Goal: Task Accomplishment & Management: Manage account settings

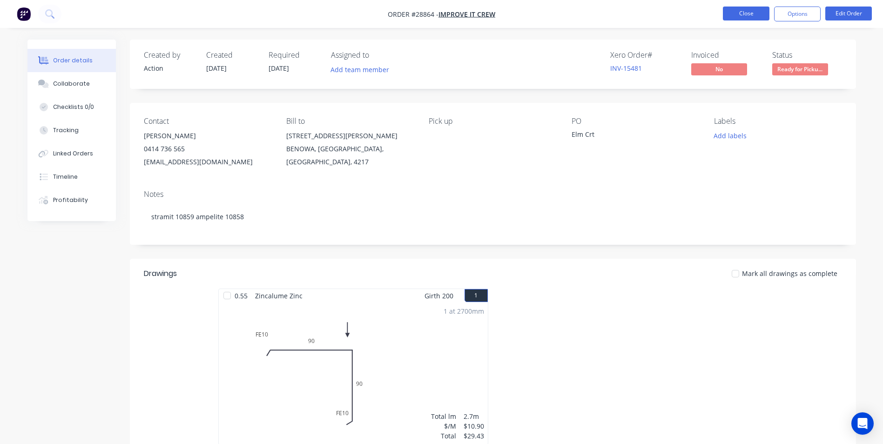
click at [751, 14] on button "Close" at bounding box center [746, 14] width 47 height 14
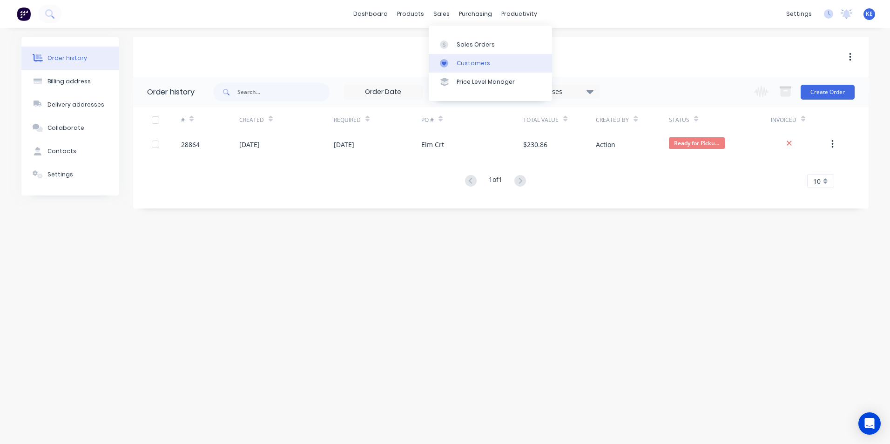
click at [468, 64] on div "Customers" at bounding box center [473, 63] width 34 height 8
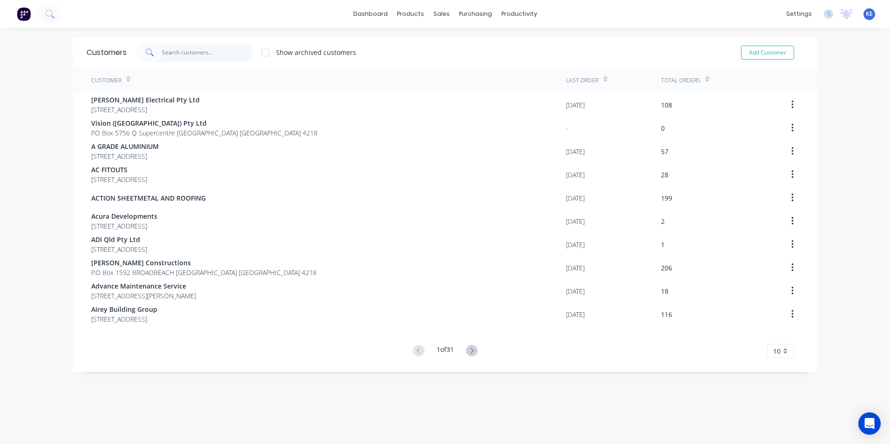
click at [208, 57] on input "text" at bounding box center [207, 52] width 91 height 19
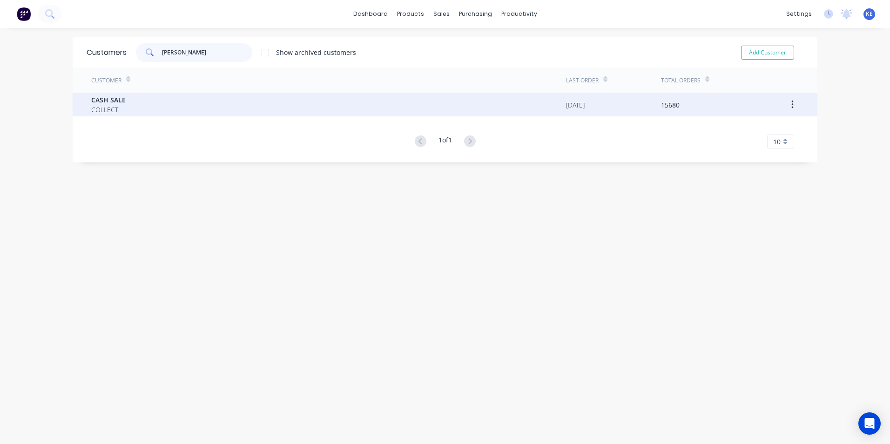
type input "[PERSON_NAME]"
click at [185, 104] on div "CASH SALE COLLECT" at bounding box center [328, 104] width 475 height 23
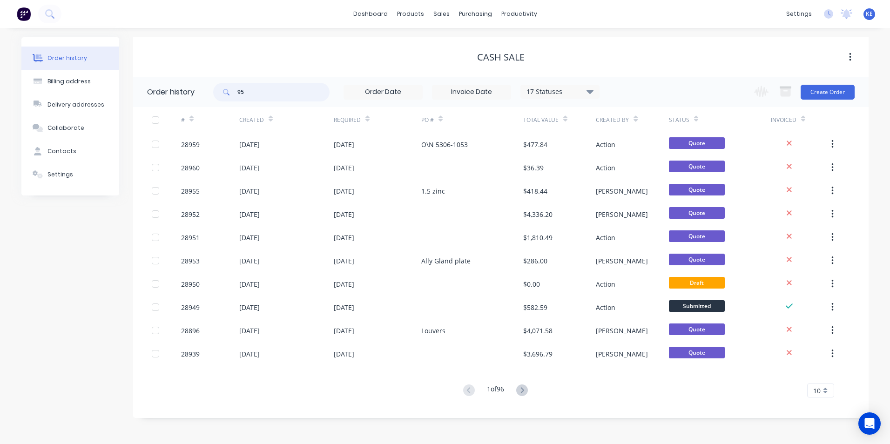
type input "955"
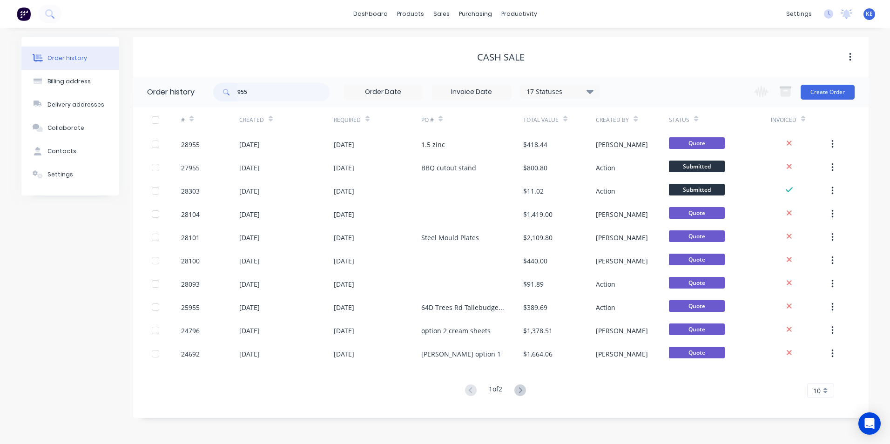
drag, startPoint x: 262, startPoint y: 92, endPoint x: 216, endPoint y: 91, distance: 45.1
click at [216, 91] on div "955" at bounding box center [271, 92] width 116 height 19
type input "27955"
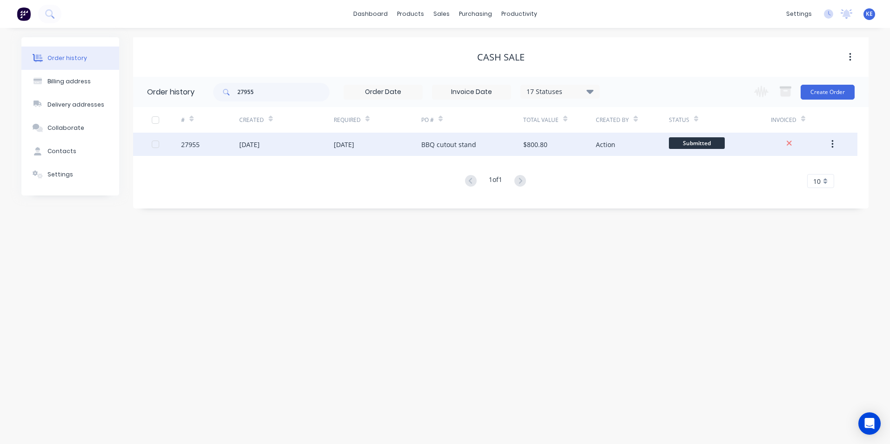
click at [213, 144] on div "27955" at bounding box center [210, 144] width 58 height 23
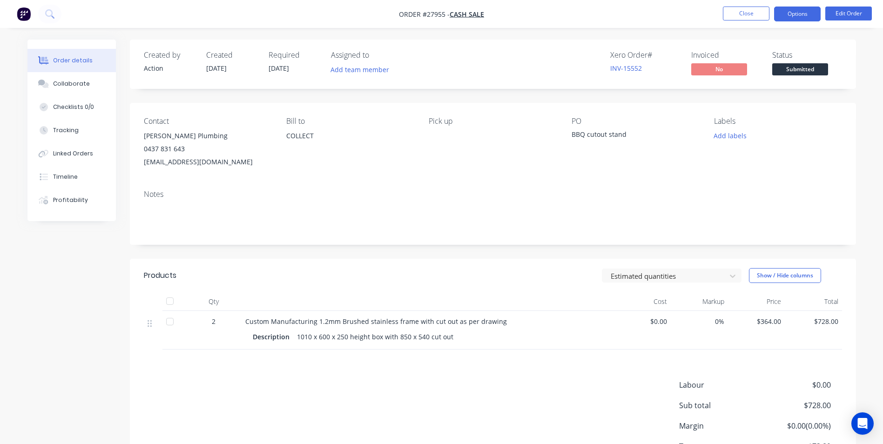
click at [793, 12] on button "Options" at bounding box center [797, 14] width 47 height 15
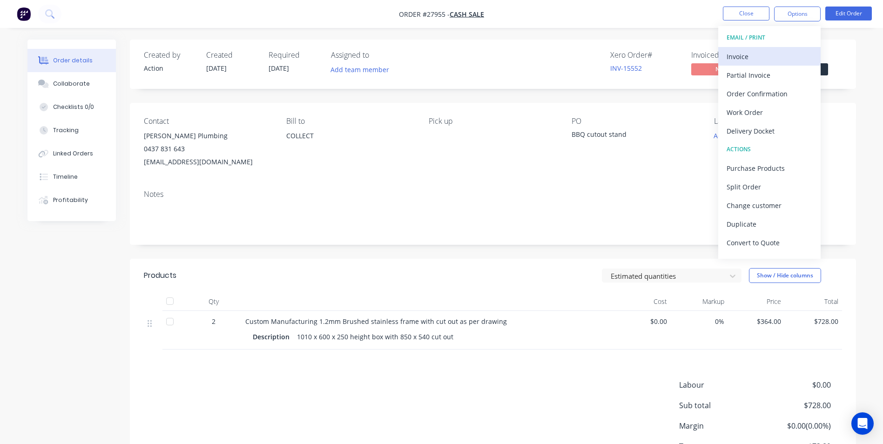
click at [734, 54] on div "Invoice" at bounding box center [769, 56] width 86 height 13
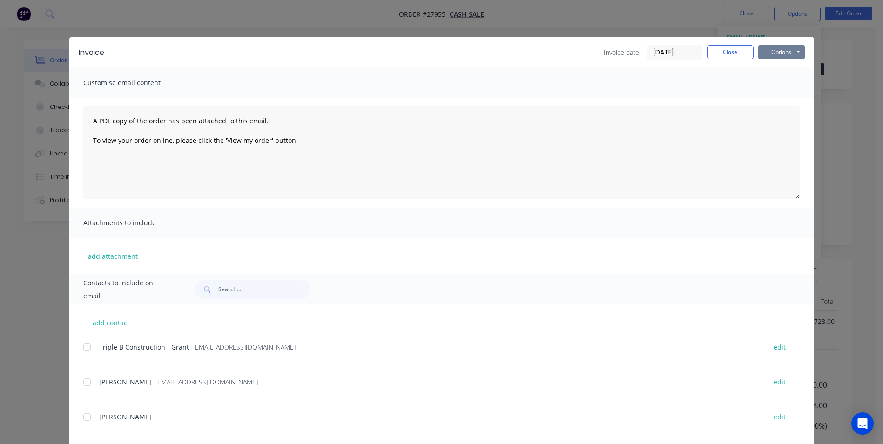
click at [770, 54] on button "Options" at bounding box center [781, 52] width 47 height 14
click at [767, 82] on button "Print" at bounding box center [788, 83] width 60 height 15
click at [732, 49] on button "Close" at bounding box center [730, 52] width 47 height 14
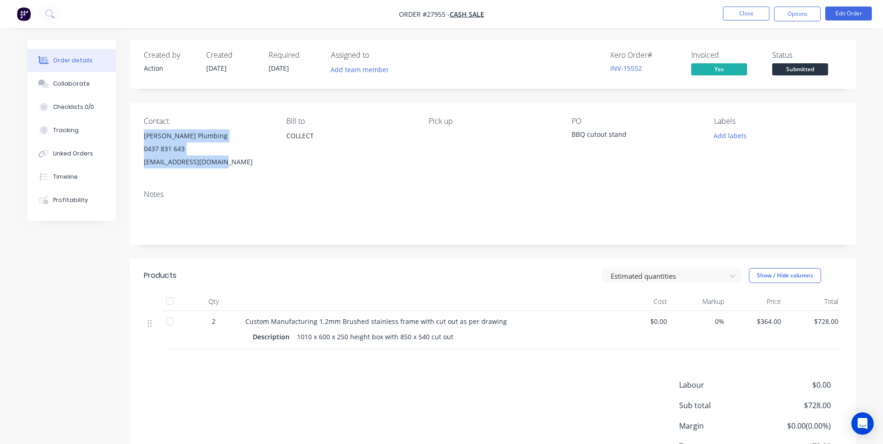
drag, startPoint x: 143, startPoint y: 133, endPoint x: 223, endPoint y: 162, distance: 84.8
click at [223, 162] on div "Stuart Parry Plumbing 0437 831 643 parry.stuart@gmail.com" at bounding box center [207, 148] width 127 height 39
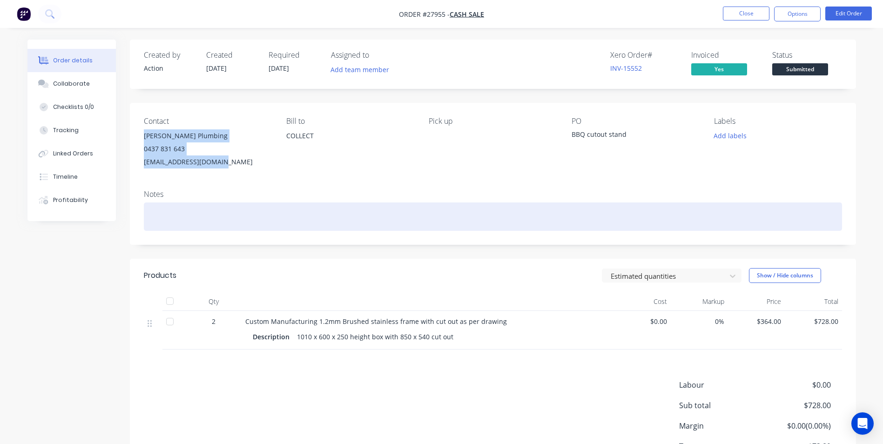
copy div "Stuart Parry Plumbing 0437 831 643 parry.stuart@gmail.com"
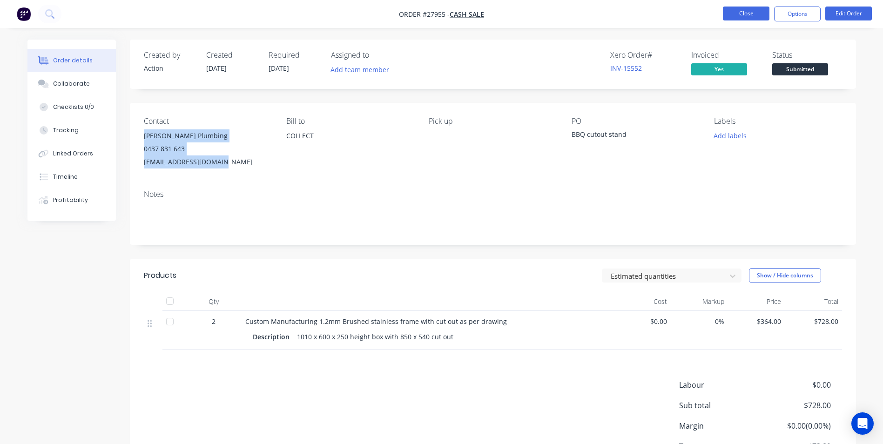
click at [737, 13] on button "Close" at bounding box center [746, 14] width 47 height 14
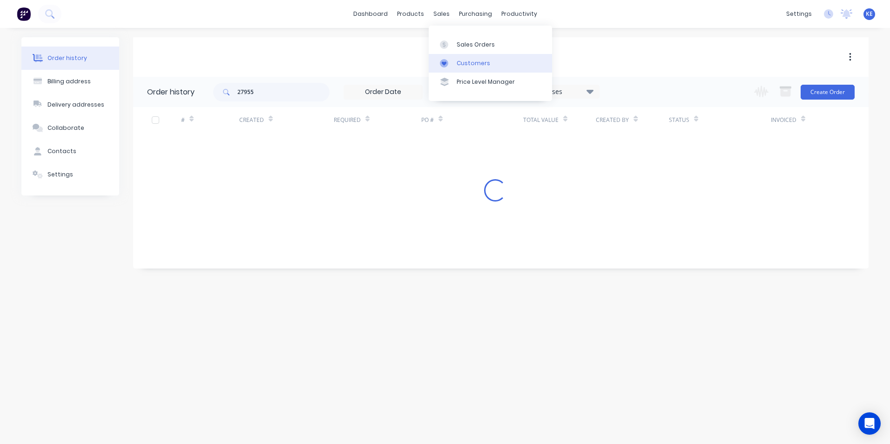
click at [475, 62] on div "Customers" at bounding box center [473, 63] width 34 height 8
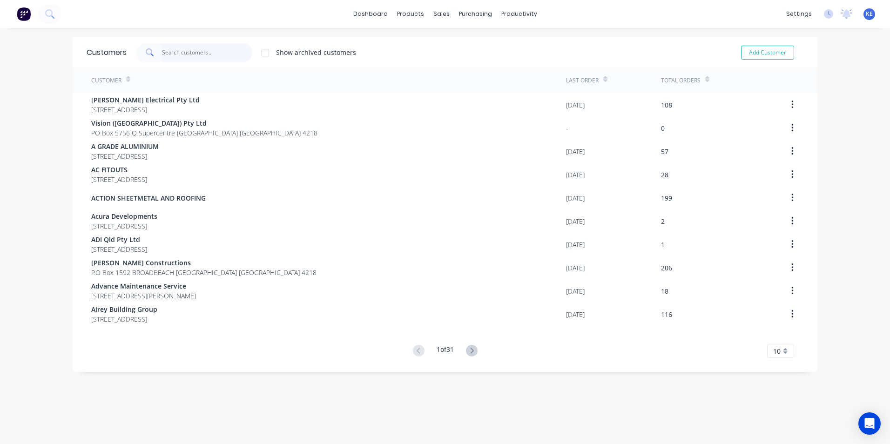
click at [186, 52] on input "text" at bounding box center [207, 52] width 91 height 19
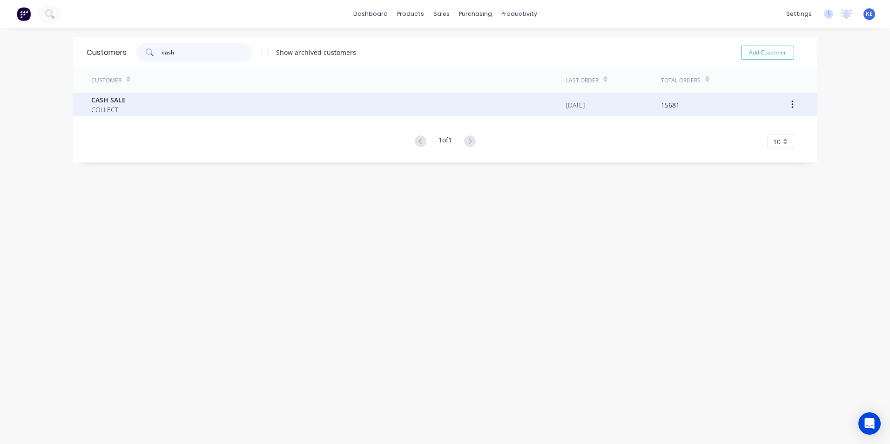
type input "cash"
click at [165, 111] on div "CASH SALE COLLECT" at bounding box center [328, 104] width 475 height 23
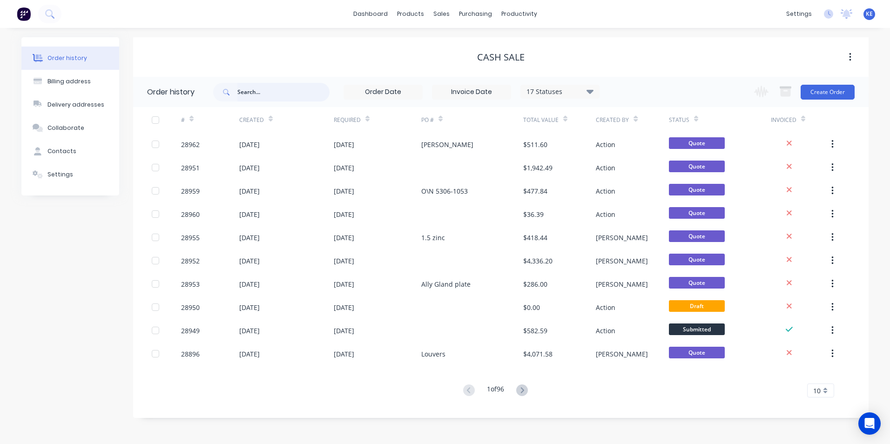
click at [270, 94] on input "text" at bounding box center [283, 92] width 92 height 19
type input "28623"
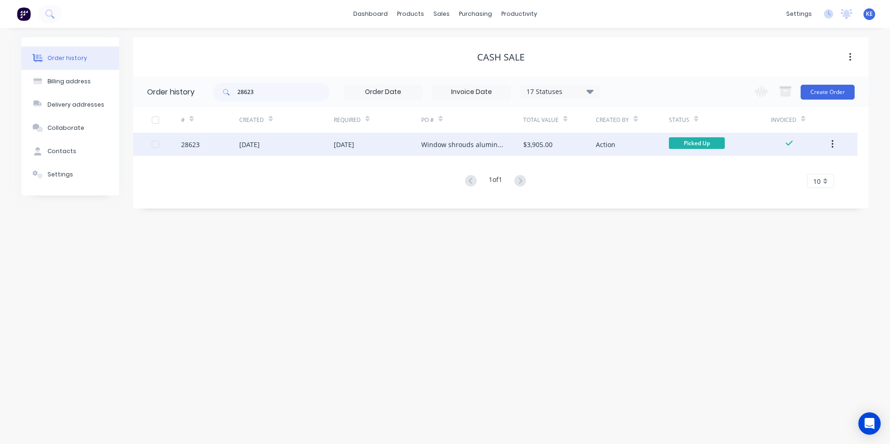
click at [217, 148] on div "28623" at bounding box center [210, 144] width 58 height 23
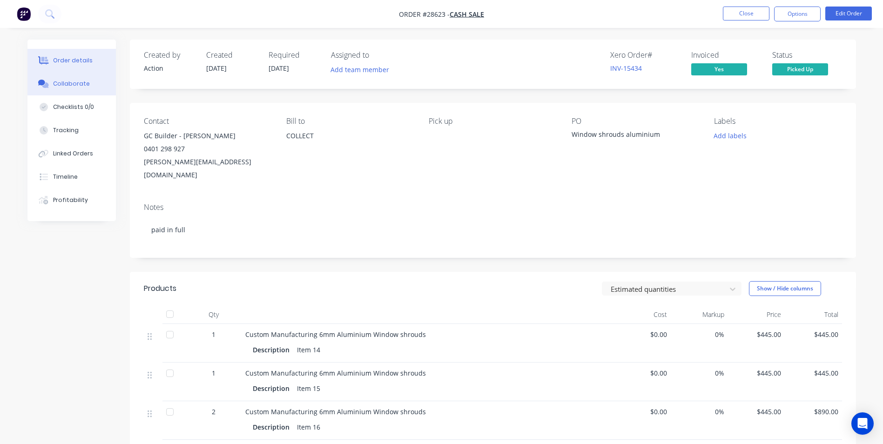
click at [69, 89] on button "Collaborate" at bounding box center [71, 83] width 88 height 23
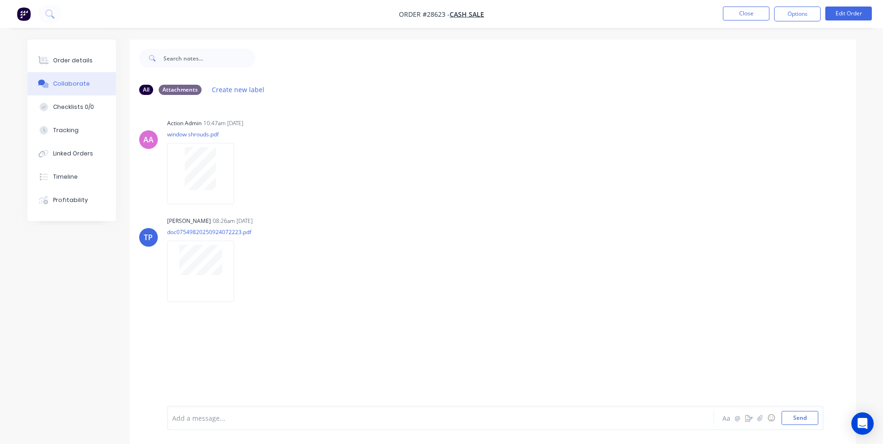
drag, startPoint x: 209, startPoint y: 416, endPoint x: 250, endPoint y: 380, distance: 54.4
click at [209, 415] on div at bounding box center [415, 418] width 484 height 10
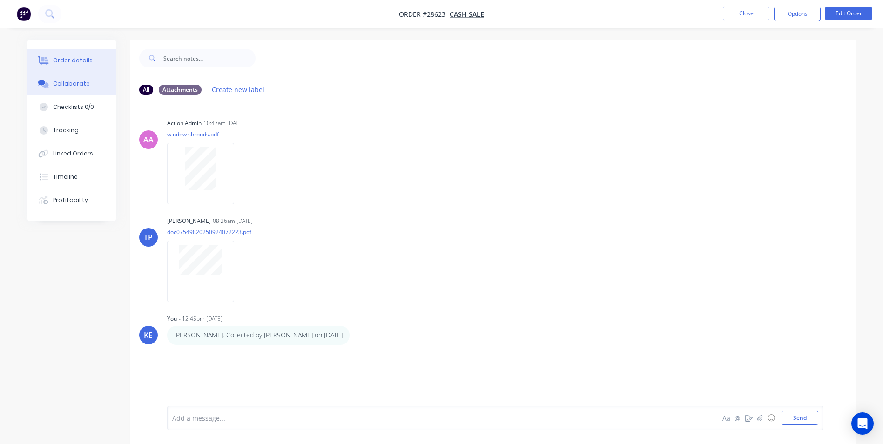
click at [60, 65] on button "Order details" at bounding box center [71, 60] width 88 height 23
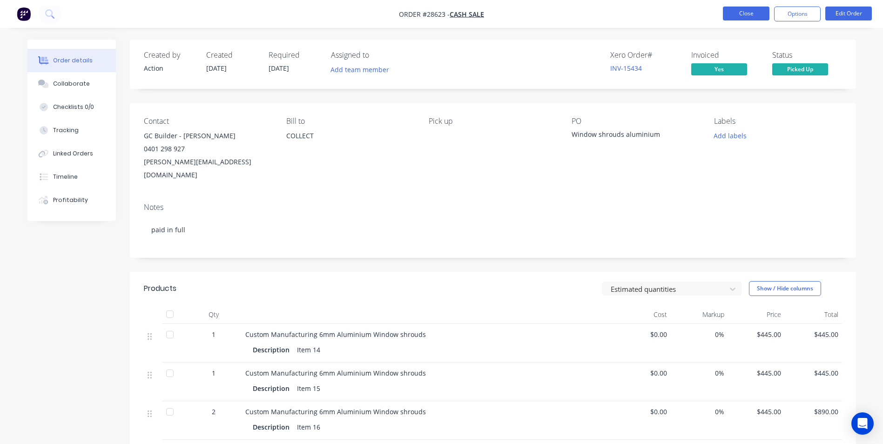
click at [741, 12] on button "Close" at bounding box center [746, 14] width 47 height 14
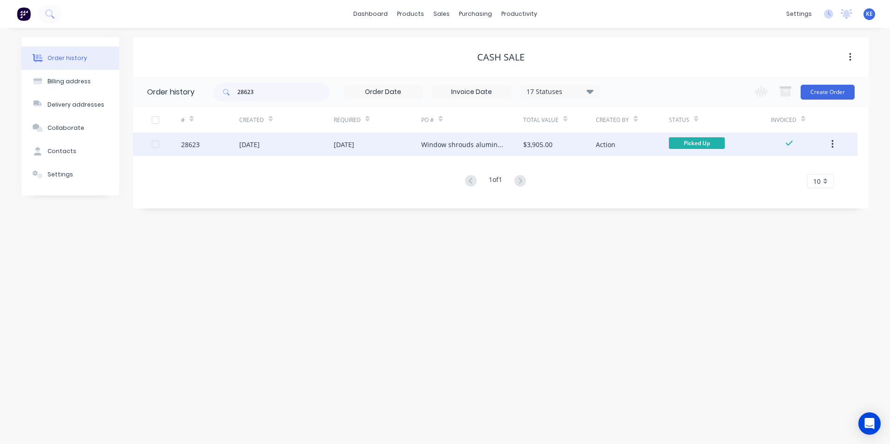
click at [831, 145] on button "button" at bounding box center [832, 144] width 22 height 17
click at [788, 173] on div "Archive" at bounding box center [799, 168] width 72 height 13
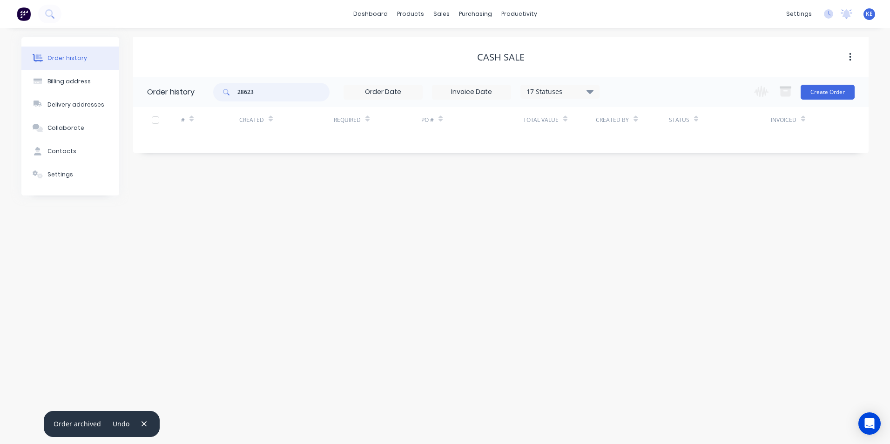
drag, startPoint x: 271, startPoint y: 90, endPoint x: 143, endPoint y: 95, distance: 128.1
click at [143, 95] on header "Order history 28623 17 Statuses Invoice Status Invoiced Not Invoiced Partial Or…" at bounding box center [500, 92] width 735 height 30
type input "28907"
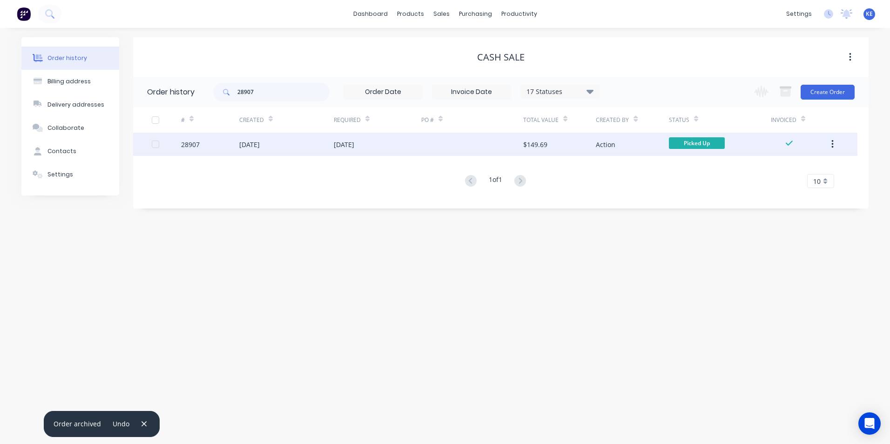
click at [213, 151] on div "28907" at bounding box center [210, 144] width 58 height 23
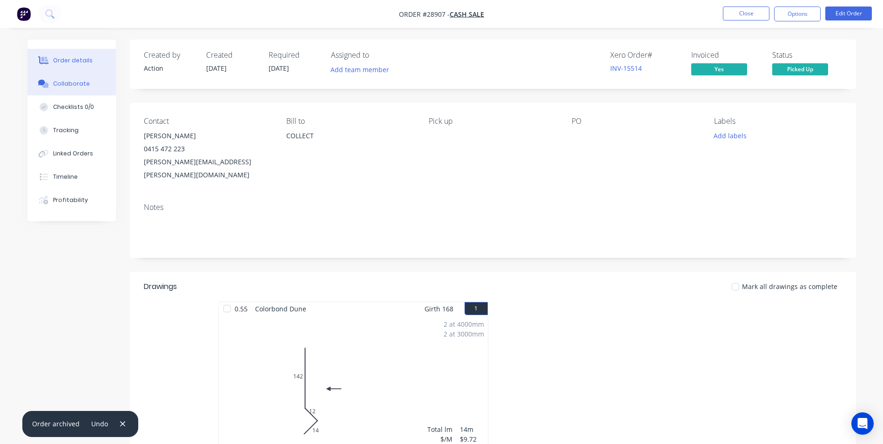
click at [78, 80] on div "Collaborate" at bounding box center [71, 84] width 37 height 8
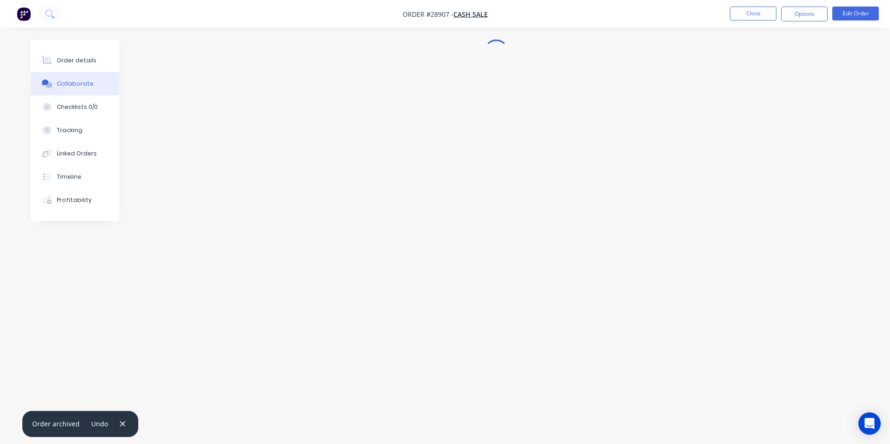
drag, startPoint x: 119, startPoint y: 424, endPoint x: 121, endPoint y: 409, distance: 15.1
click at [120, 423] on icon "button" at bounding box center [123, 424] width 6 height 8
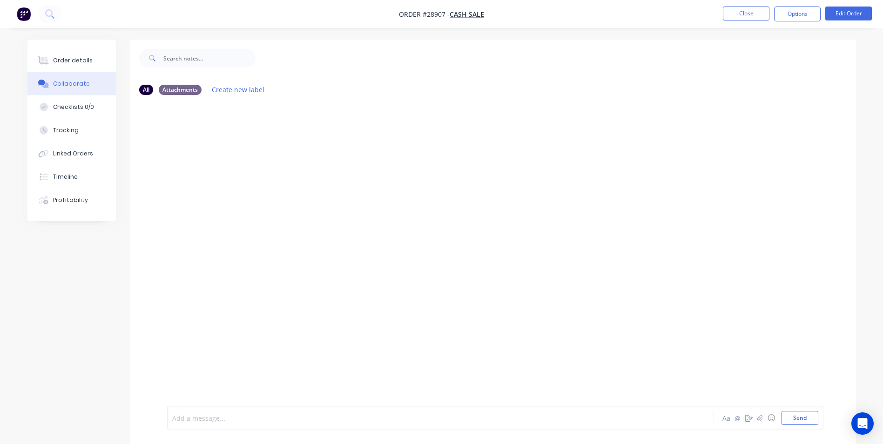
click at [218, 416] on div at bounding box center [415, 418] width 484 height 10
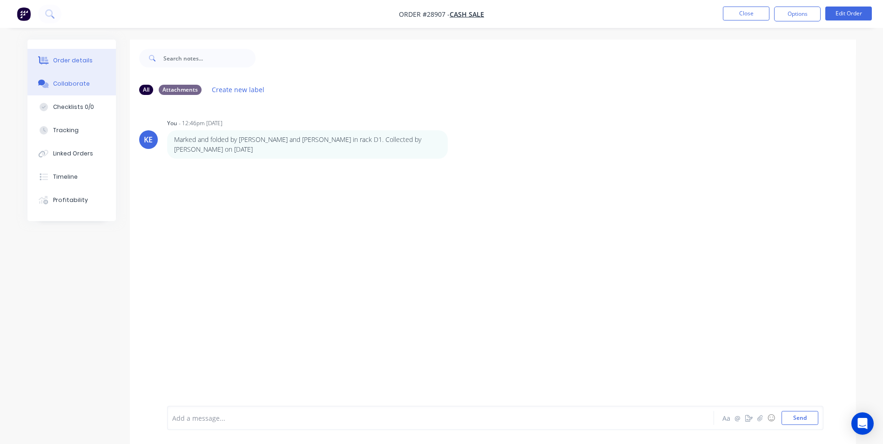
click at [69, 62] on div "Order details" at bounding box center [73, 60] width 40 height 8
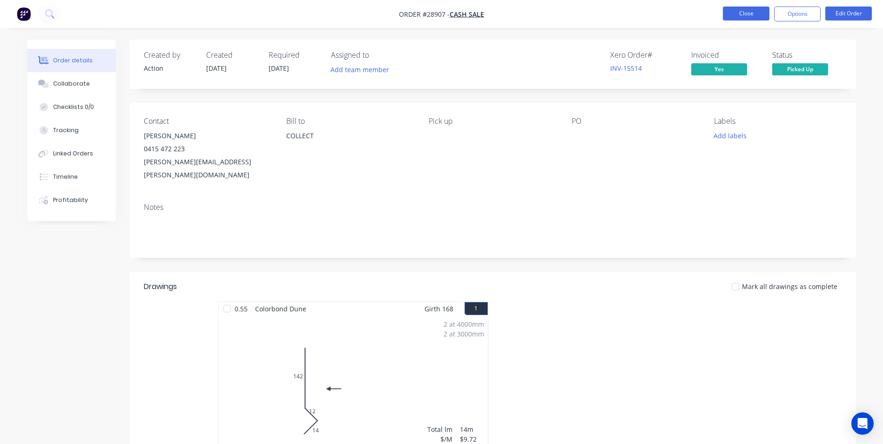
click at [751, 7] on button "Close" at bounding box center [746, 14] width 47 height 14
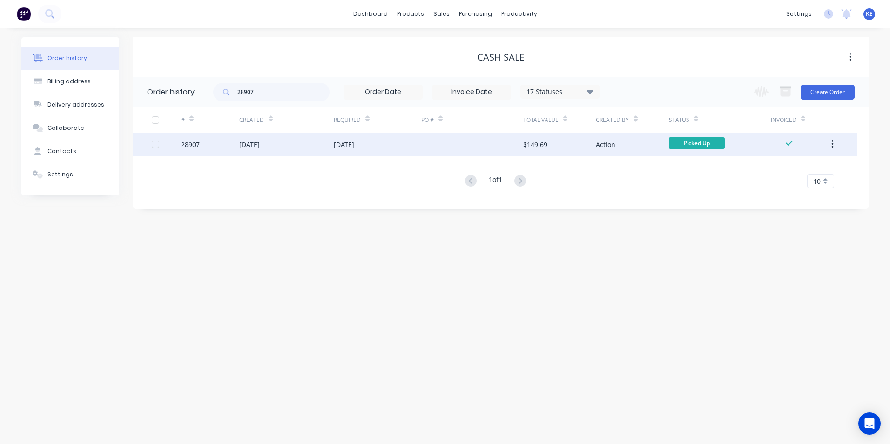
click at [833, 144] on icon "button" at bounding box center [832, 144] width 2 height 8
click at [775, 168] on div "Archive" at bounding box center [799, 168] width 72 height 13
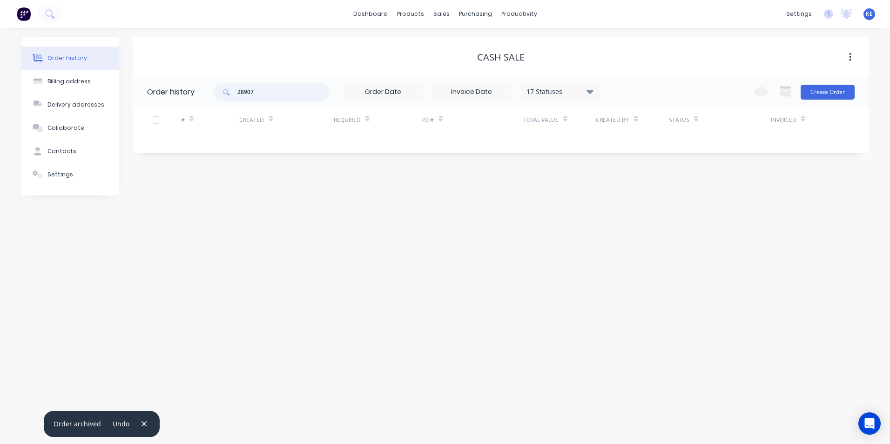
drag, startPoint x: 269, startPoint y: 94, endPoint x: 156, endPoint y: 91, distance: 113.1
click at [156, 91] on header "Order history 28907 17 Statuses Invoice Status Invoiced Not Invoiced Partial Or…" at bounding box center [500, 92] width 735 height 30
type input "28916"
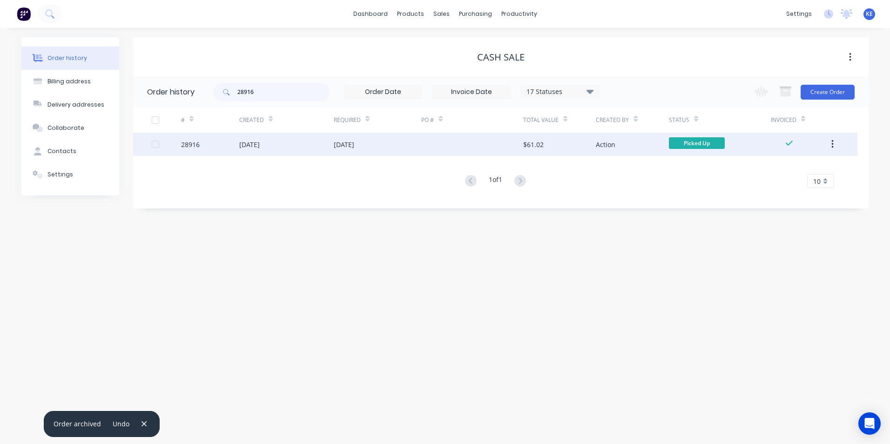
click at [218, 146] on div "28916" at bounding box center [210, 144] width 58 height 23
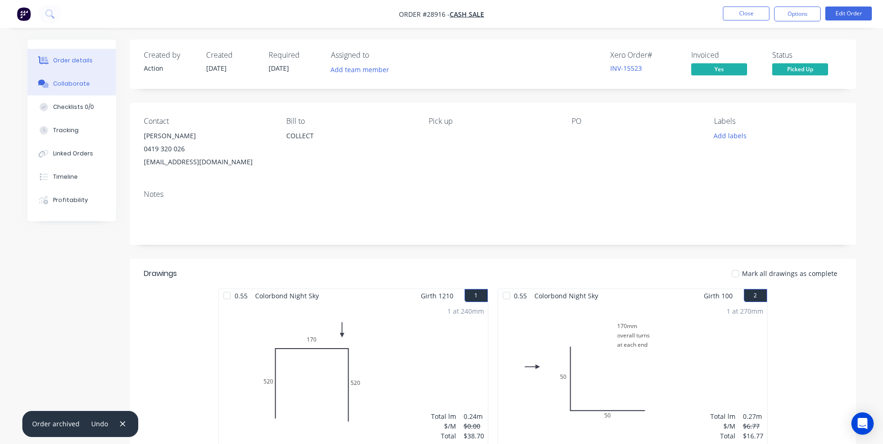
click at [69, 84] on div "Collaborate" at bounding box center [71, 84] width 37 height 8
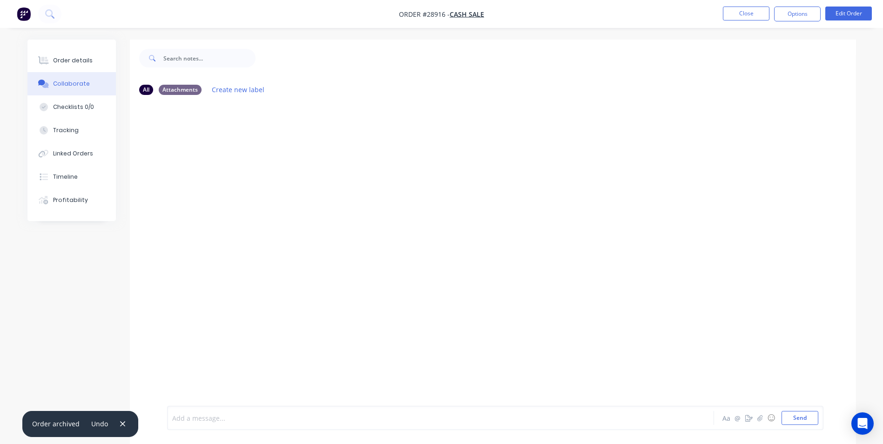
click at [205, 418] on div at bounding box center [415, 418] width 484 height 10
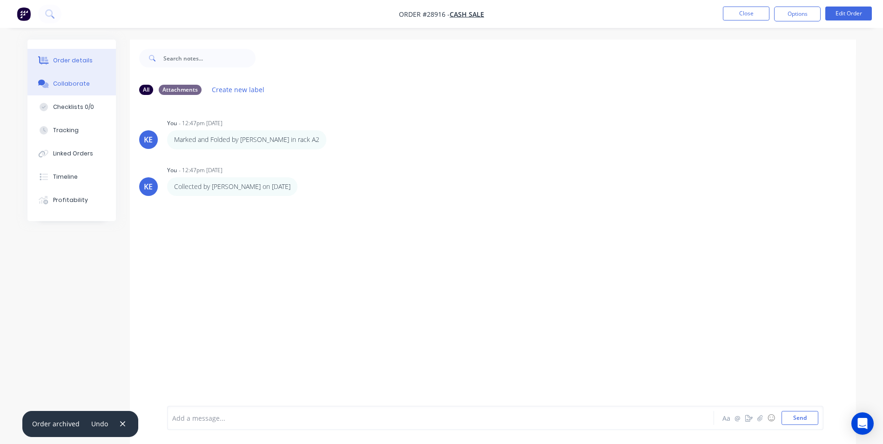
click at [66, 65] on button "Order details" at bounding box center [71, 60] width 88 height 23
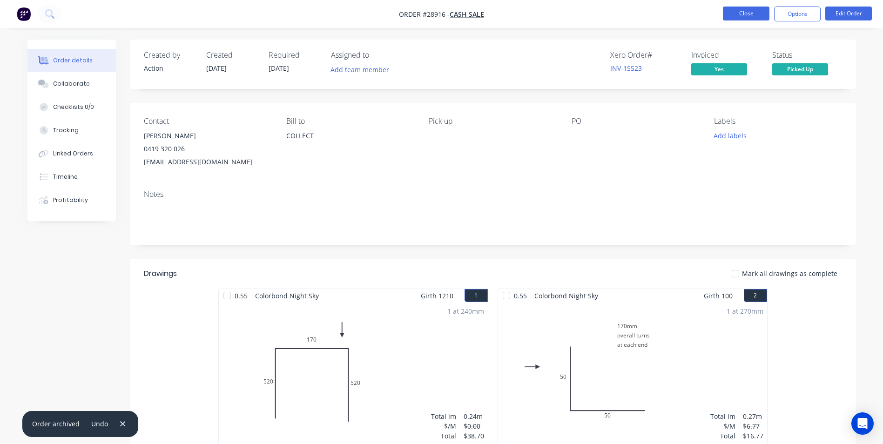
click at [743, 7] on button "Close" at bounding box center [746, 14] width 47 height 14
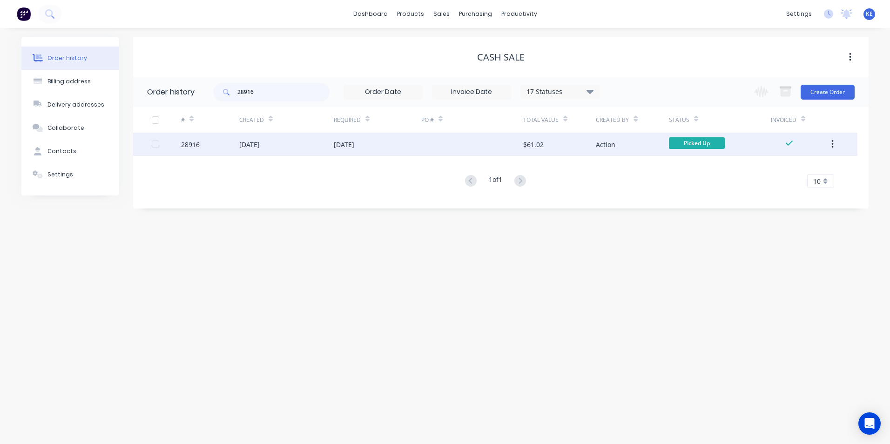
click at [833, 146] on icon "button" at bounding box center [832, 144] width 2 height 10
click at [786, 169] on div "Archive" at bounding box center [799, 168] width 72 height 13
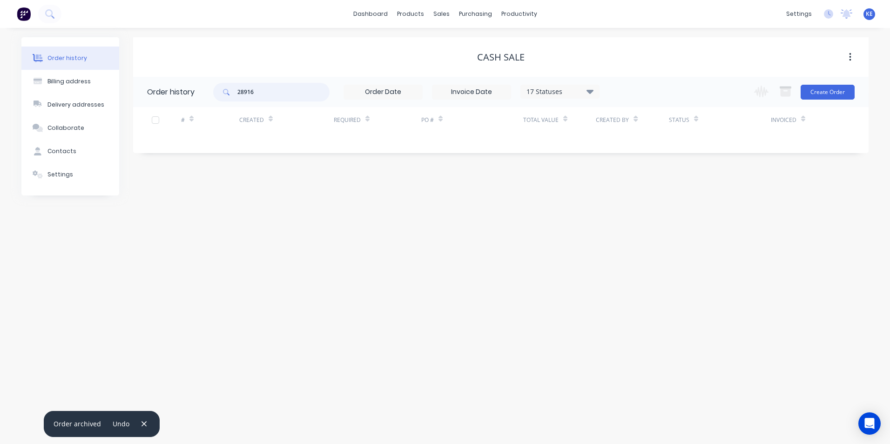
drag, startPoint x: 264, startPoint y: 95, endPoint x: 201, endPoint y: 94, distance: 63.3
click at [201, 94] on header "Order history 28916 17 Statuses Invoice Status Invoiced Not Invoiced Partial Or…" at bounding box center [500, 92] width 735 height 30
type input "28858"
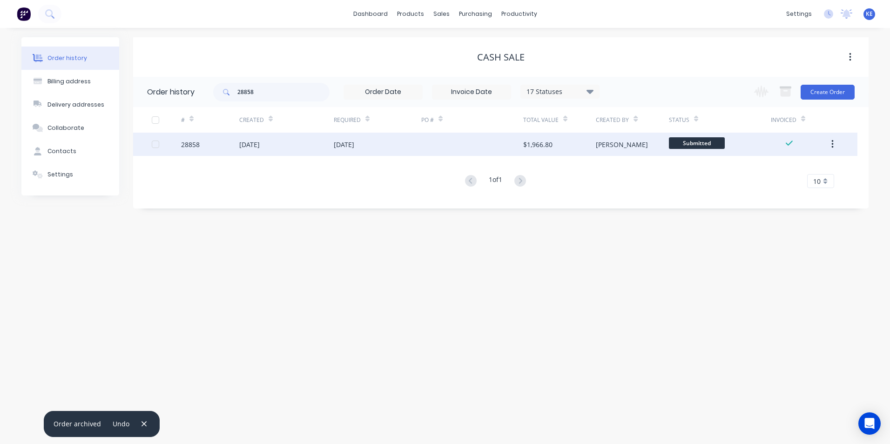
click at [215, 149] on div "28858" at bounding box center [210, 144] width 58 height 23
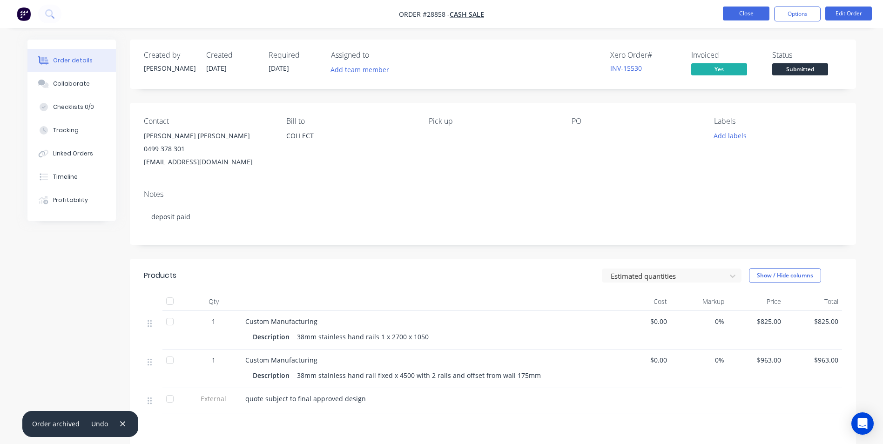
click at [738, 12] on button "Close" at bounding box center [746, 14] width 47 height 14
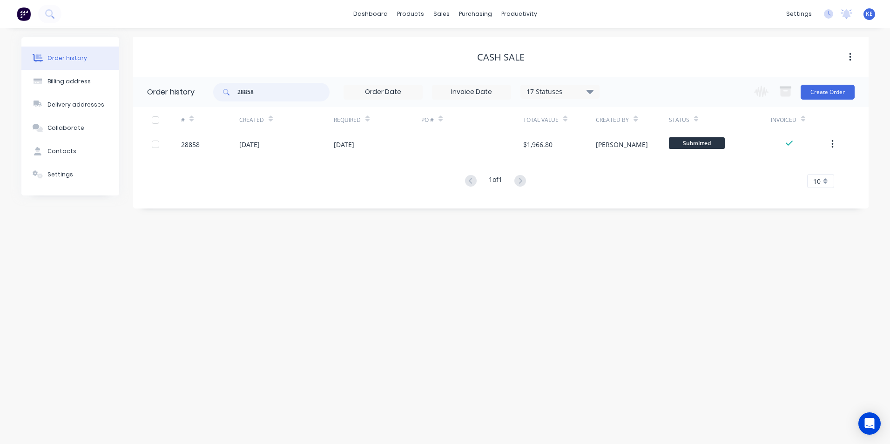
drag, startPoint x: 287, startPoint y: 92, endPoint x: 185, endPoint y: 98, distance: 102.1
click at [185, 98] on header "Order history 28858 17 Statuses Invoice Status Invoiced Not Invoiced Partial Or…" at bounding box center [500, 92] width 735 height 30
type input "28565"
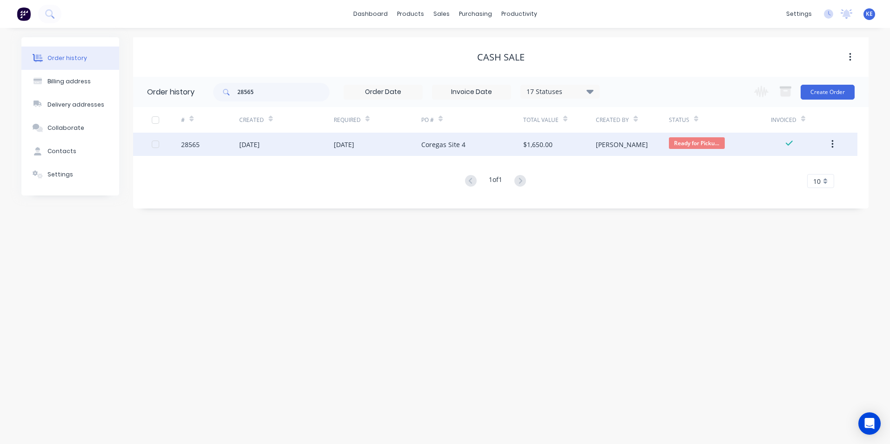
click at [225, 146] on div "28565" at bounding box center [210, 144] width 58 height 23
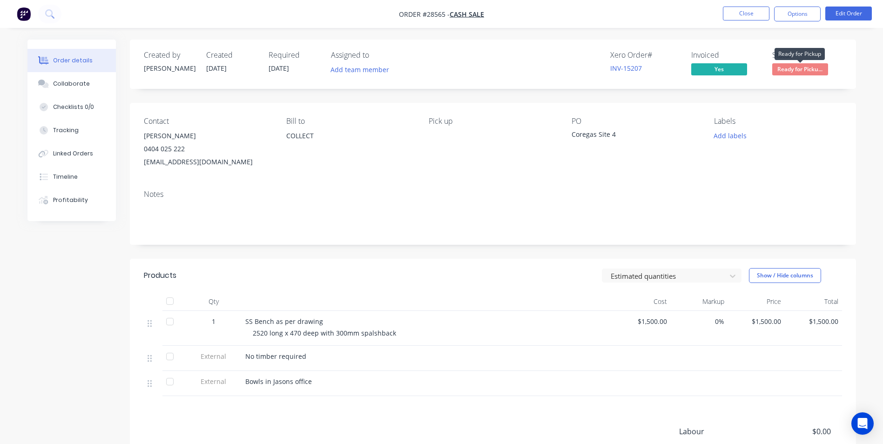
click at [786, 70] on span "Ready for Picku..." at bounding box center [800, 69] width 56 height 12
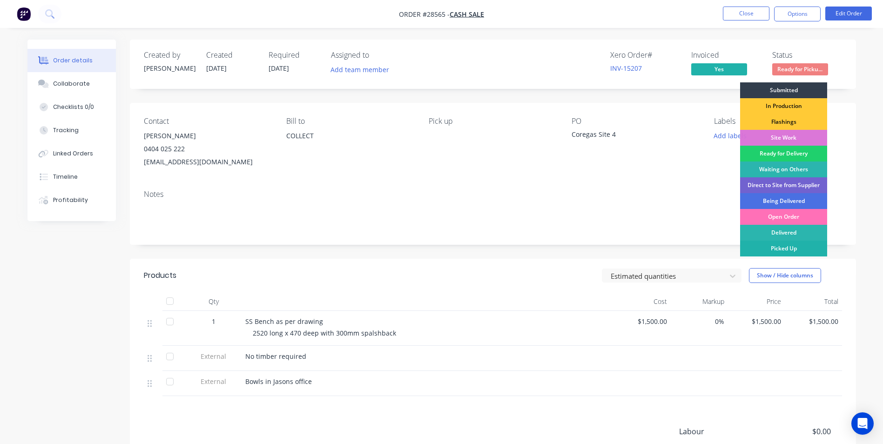
click at [777, 249] on div "Picked Up" at bounding box center [783, 249] width 87 height 16
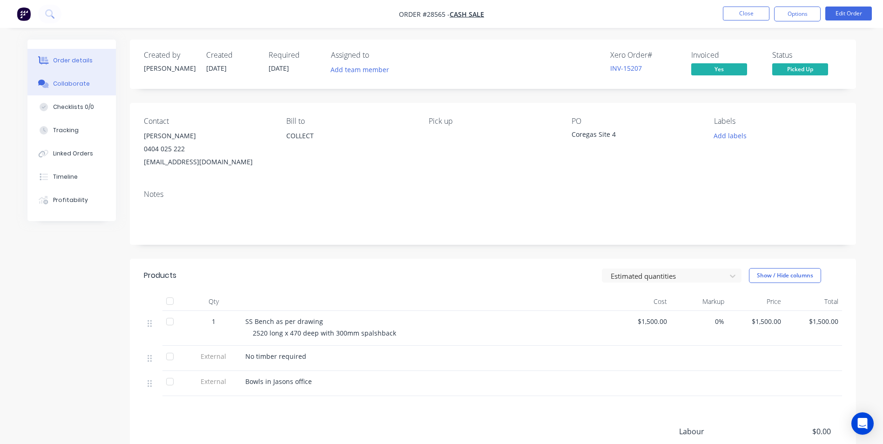
click at [80, 82] on div "Collaborate" at bounding box center [71, 84] width 37 height 8
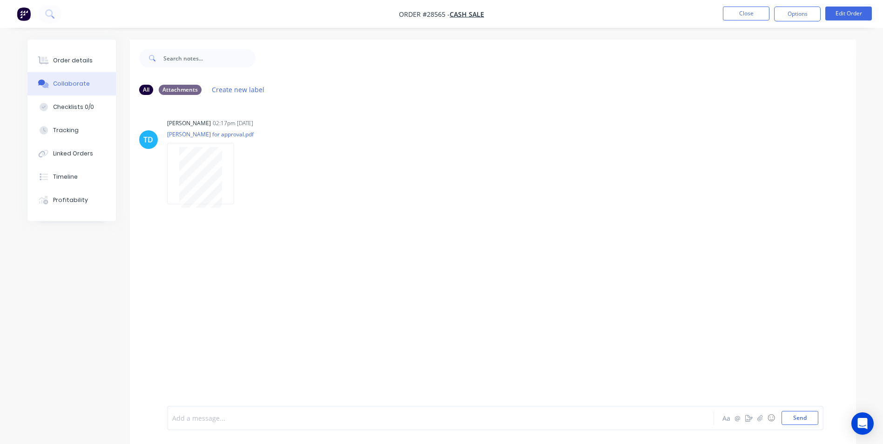
click at [250, 422] on div at bounding box center [415, 418] width 484 height 10
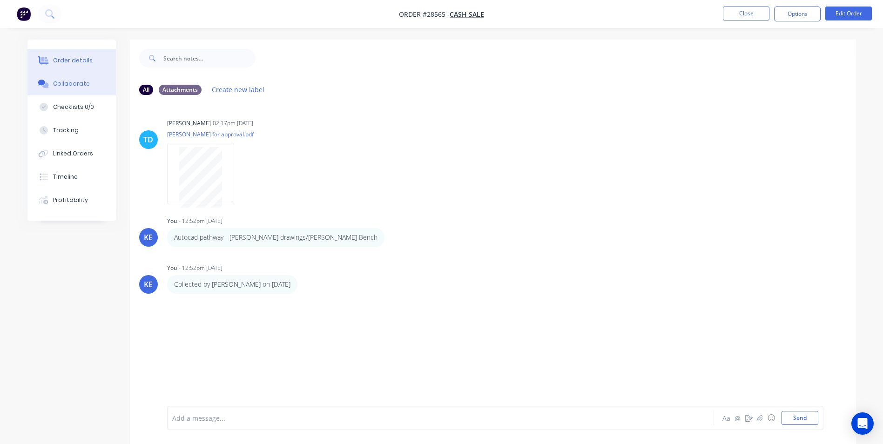
click at [86, 59] on div "Order details" at bounding box center [73, 60] width 40 height 8
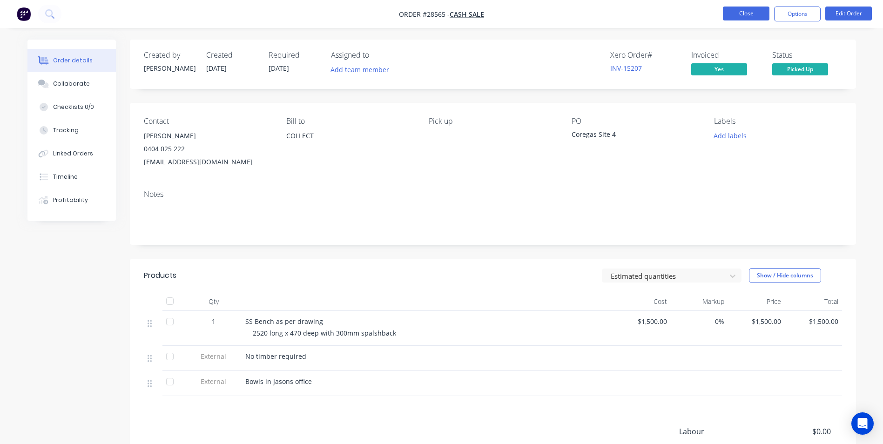
click at [739, 14] on button "Close" at bounding box center [746, 14] width 47 height 14
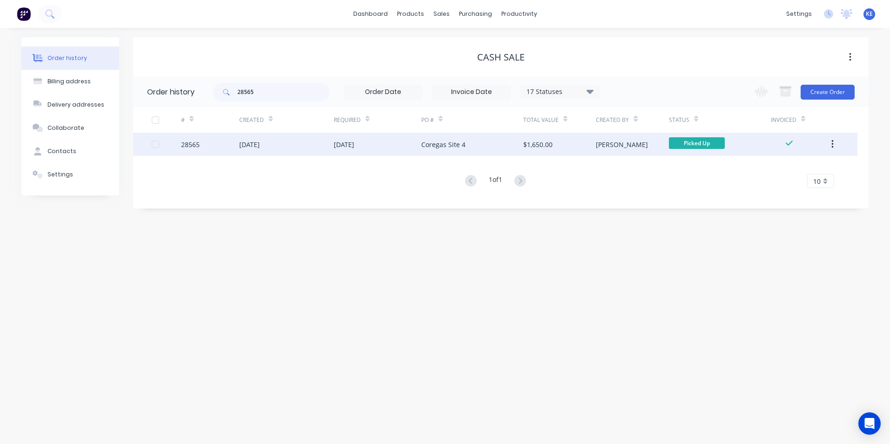
click at [830, 145] on button "button" at bounding box center [832, 144] width 22 height 17
click at [774, 166] on div "Archive" at bounding box center [799, 168] width 72 height 13
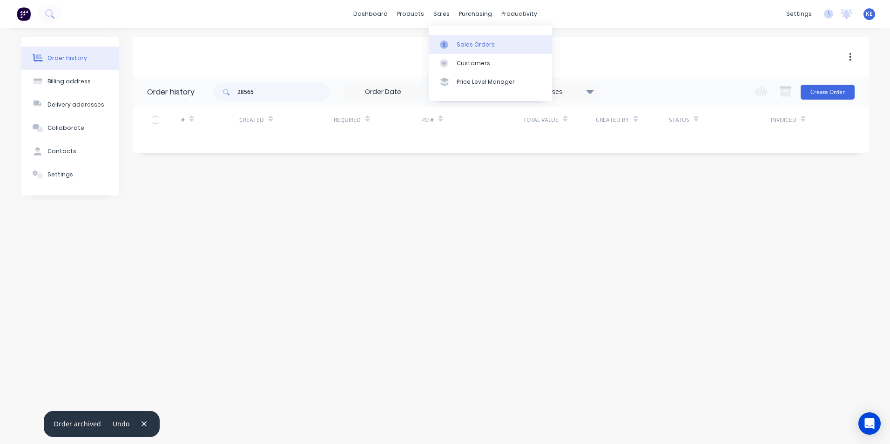
click at [465, 47] on div "Sales Orders" at bounding box center [475, 44] width 38 height 8
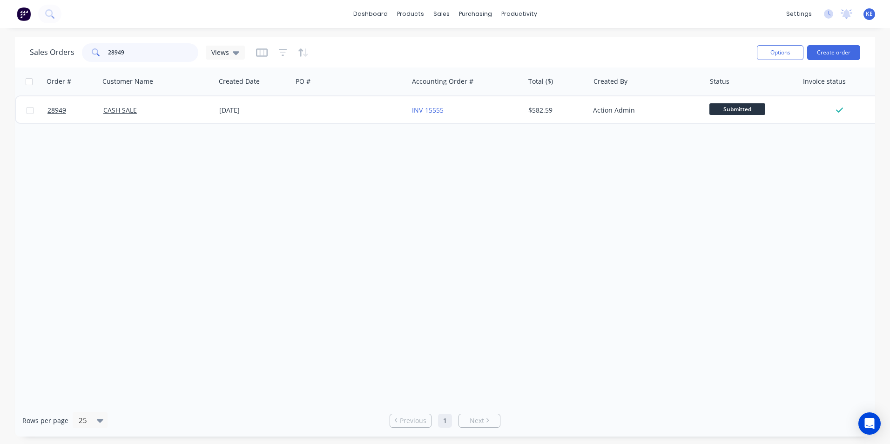
drag, startPoint x: 133, startPoint y: 56, endPoint x: 54, endPoint y: 61, distance: 79.7
click at [54, 61] on div "Sales Orders 28949 Views" at bounding box center [137, 52] width 215 height 19
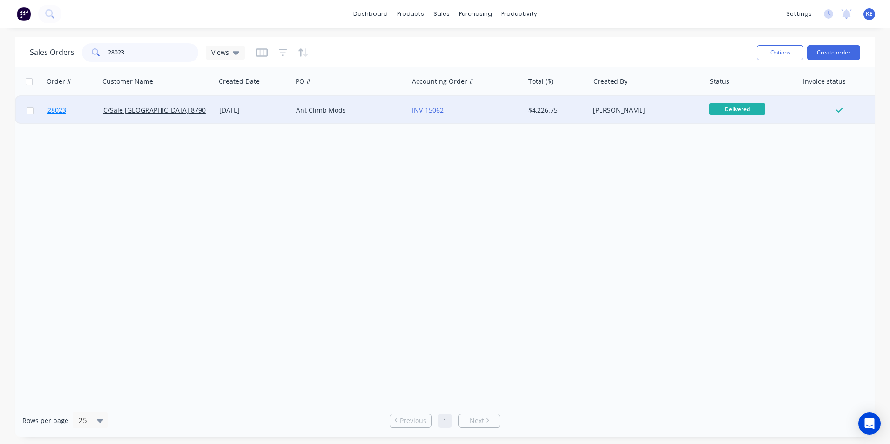
type input "28023"
click at [81, 115] on link "28023" at bounding box center [75, 110] width 56 height 28
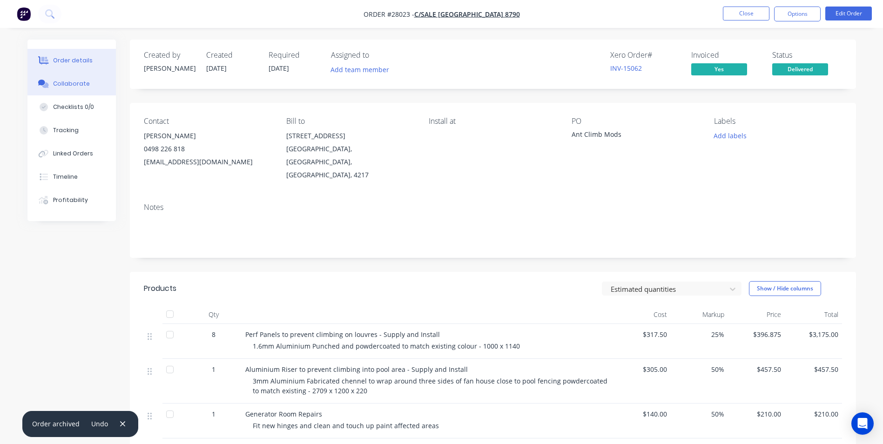
click at [80, 84] on div "Collaborate" at bounding box center [71, 84] width 37 height 8
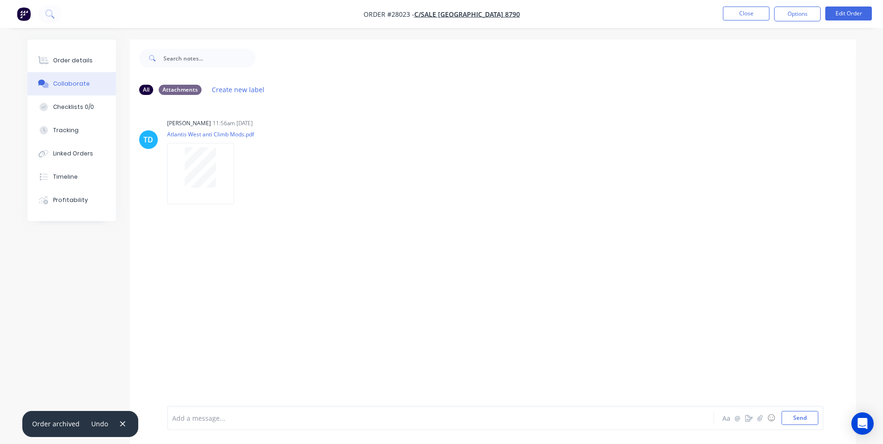
drag, startPoint x: 121, startPoint y: 424, endPoint x: 176, endPoint y: 345, distance: 96.7
click at [121, 423] on icon "button" at bounding box center [123, 424] width 6 height 8
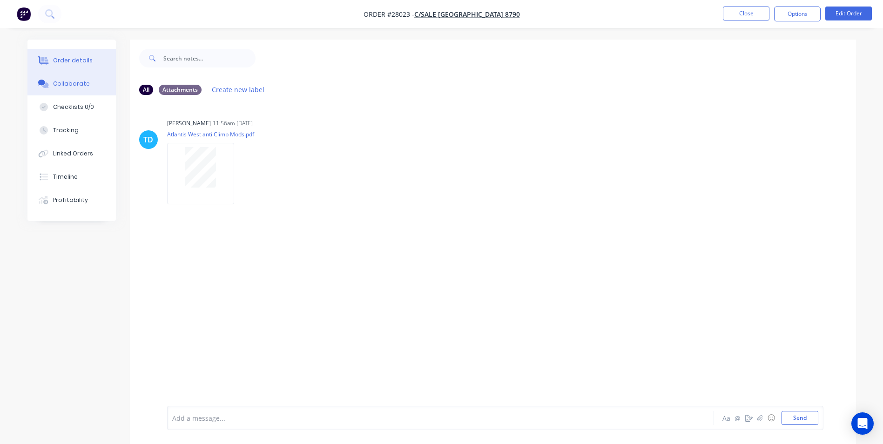
click at [56, 64] on div "Order details" at bounding box center [73, 60] width 40 height 8
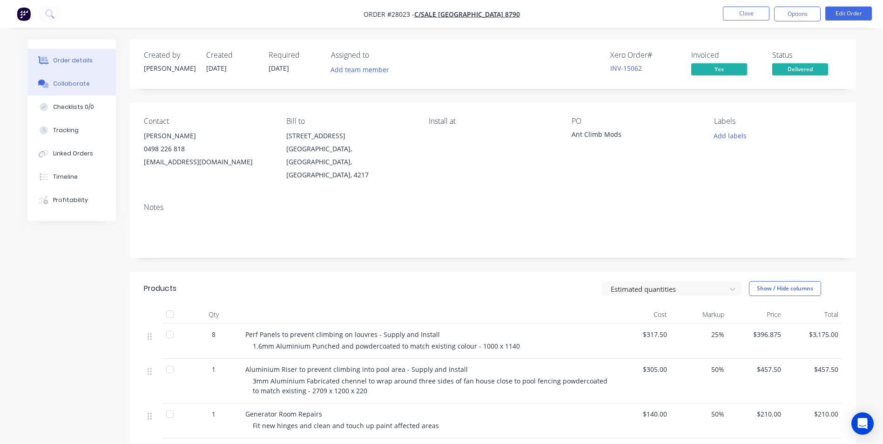
click at [78, 82] on div "Collaborate" at bounding box center [71, 84] width 37 height 8
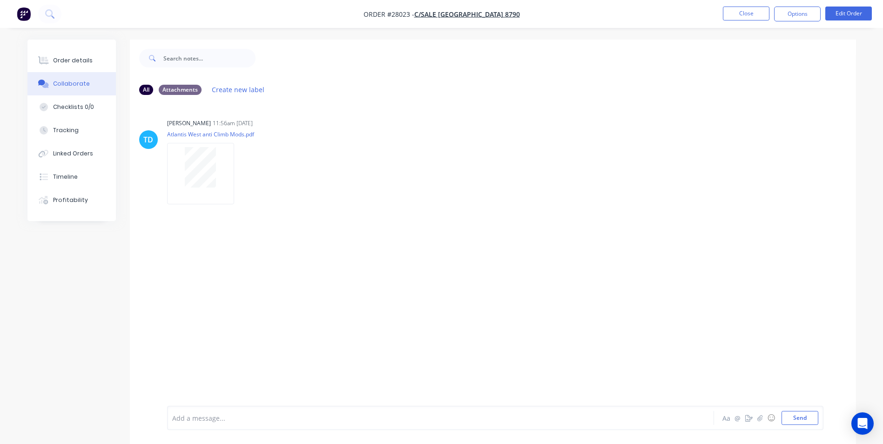
click at [248, 425] on div "Add a message... Aa @ ☺ Send" at bounding box center [495, 418] width 656 height 24
click at [227, 416] on div at bounding box center [415, 418] width 484 height 10
click at [67, 53] on button "Order details" at bounding box center [71, 60] width 88 height 23
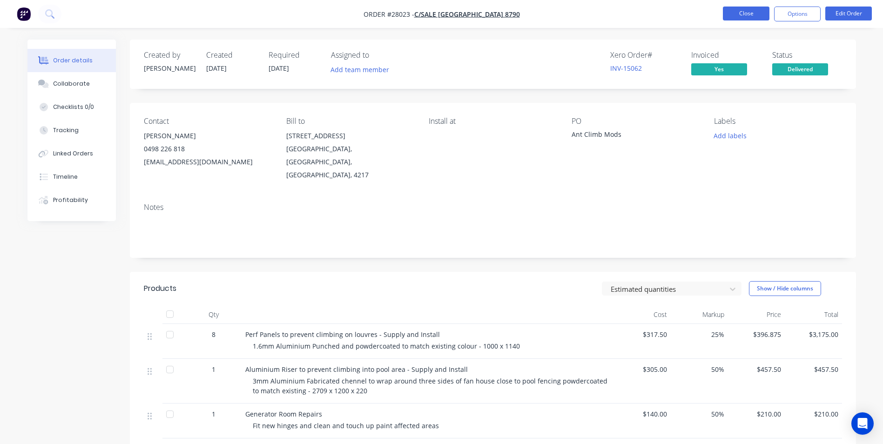
click at [731, 15] on button "Close" at bounding box center [746, 14] width 47 height 14
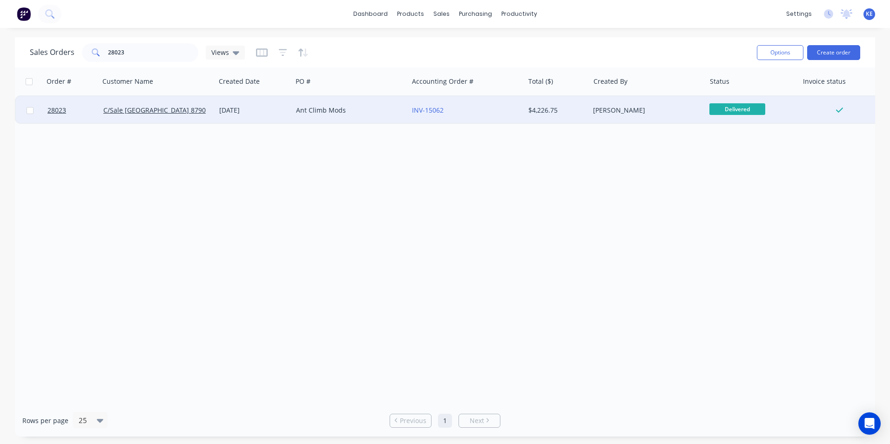
click at [29, 110] on input "checkbox" at bounding box center [30, 110] width 7 height 7
checkbox input "true"
click at [769, 55] on button "Options" at bounding box center [780, 52] width 47 height 15
click at [729, 92] on div "Archive" at bounding box center [752, 94] width 86 height 13
checkbox input "false"
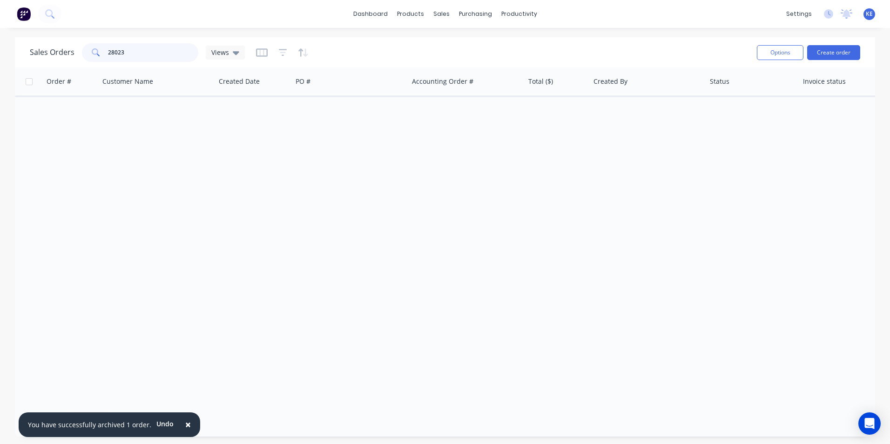
drag, startPoint x: 137, startPoint y: 53, endPoint x: 92, endPoint y: 188, distance: 141.8
click at [85, 52] on div "28023" at bounding box center [140, 52] width 116 height 19
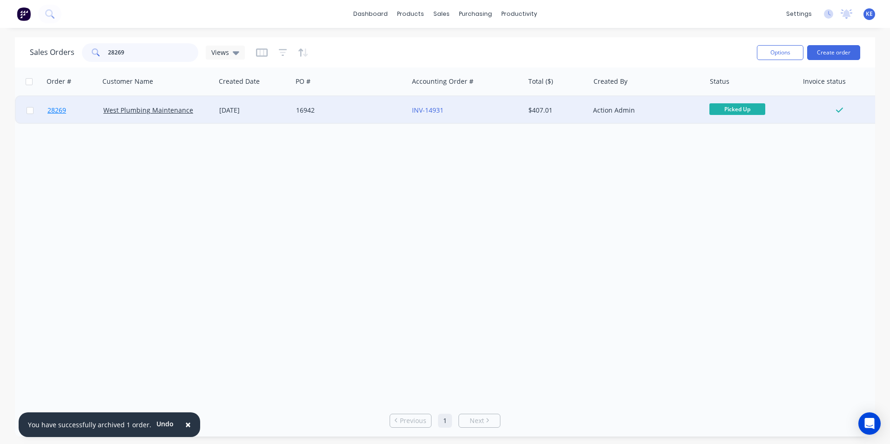
type input "28269"
click at [78, 118] on link "28269" at bounding box center [75, 110] width 56 height 28
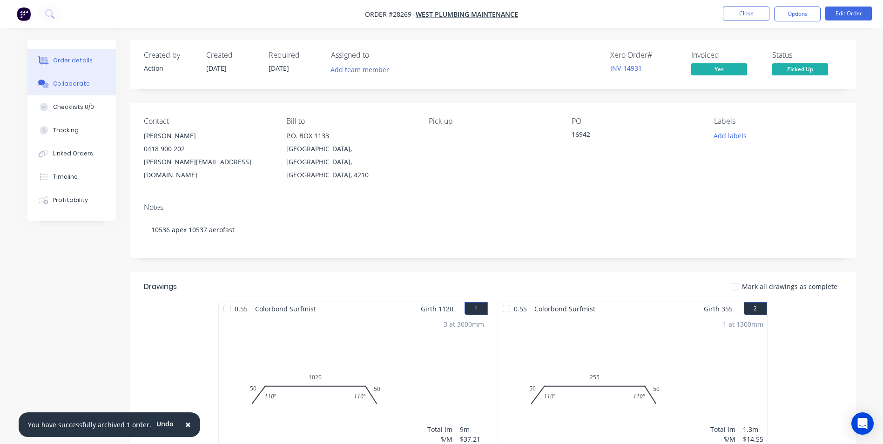
click at [71, 81] on div "Collaborate" at bounding box center [71, 84] width 37 height 8
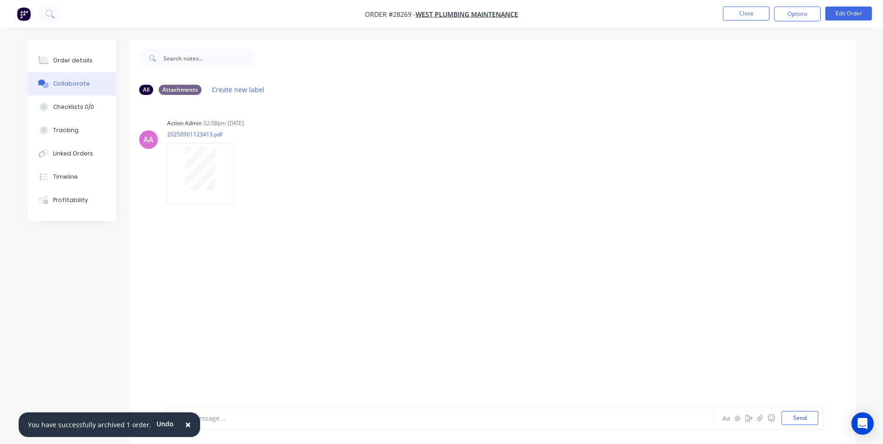
drag, startPoint x: 183, startPoint y: 423, endPoint x: 188, endPoint y: 422, distance: 5.0
click at [185, 422] on span "×" at bounding box center [188, 424] width 6 height 13
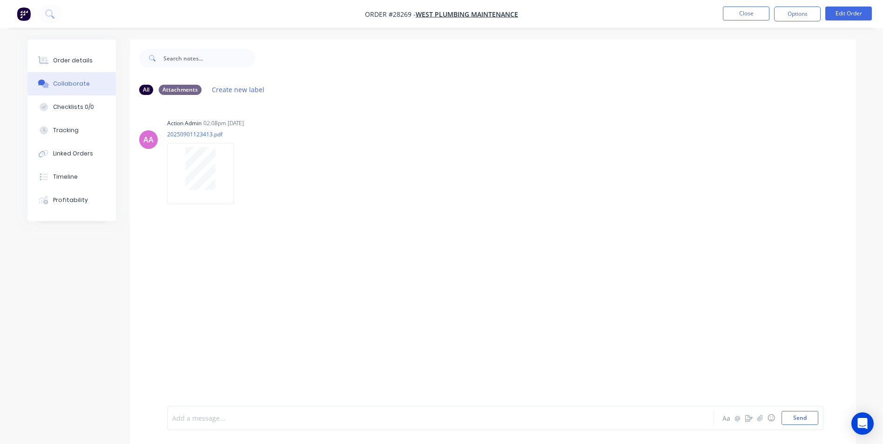
drag, startPoint x: 201, startPoint y: 422, endPoint x: 254, endPoint y: 336, distance: 100.1
click at [204, 419] on div at bounding box center [415, 418] width 484 height 10
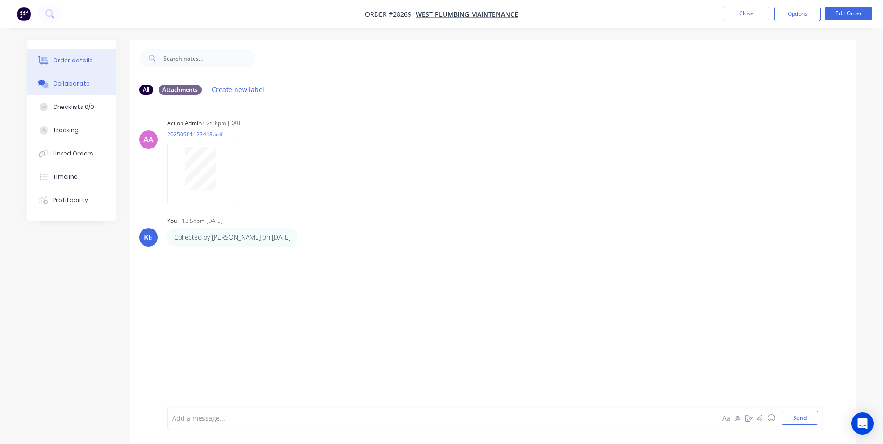
drag, startPoint x: 80, startPoint y: 61, endPoint x: 119, endPoint y: 91, distance: 48.8
click at [80, 61] on div "Order details" at bounding box center [73, 60] width 40 height 8
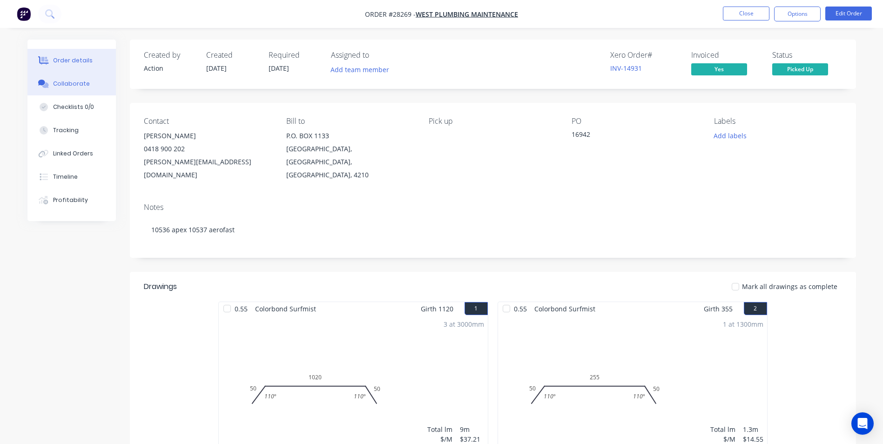
click at [66, 88] on button "Collaborate" at bounding box center [71, 83] width 88 height 23
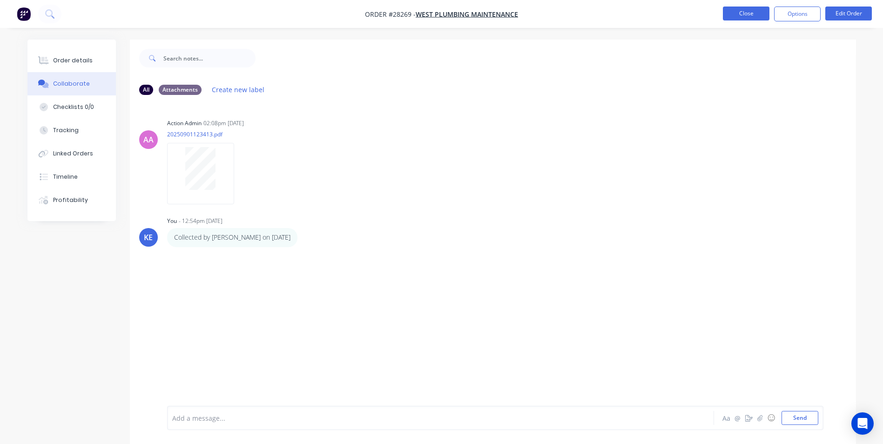
click at [732, 13] on button "Close" at bounding box center [746, 14] width 47 height 14
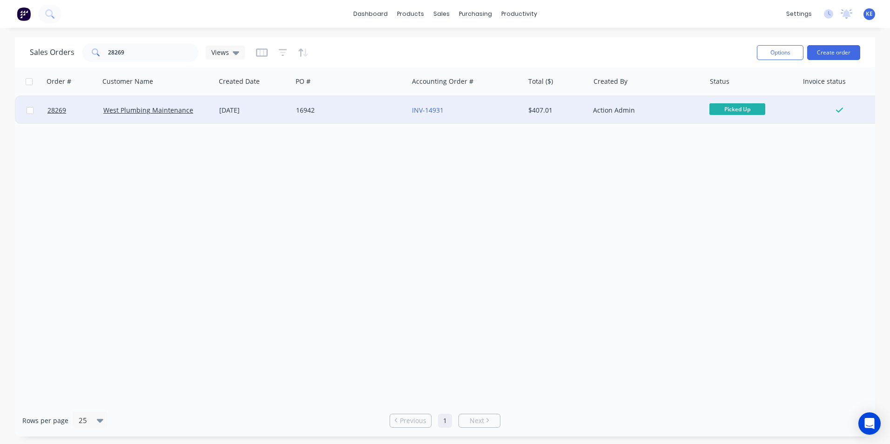
click at [29, 111] on input "checkbox" at bounding box center [30, 110] width 7 height 7
checkbox input "true"
click at [780, 48] on button "Options" at bounding box center [780, 52] width 47 height 15
click at [726, 96] on div "Archive" at bounding box center [752, 94] width 86 height 13
checkbox input "false"
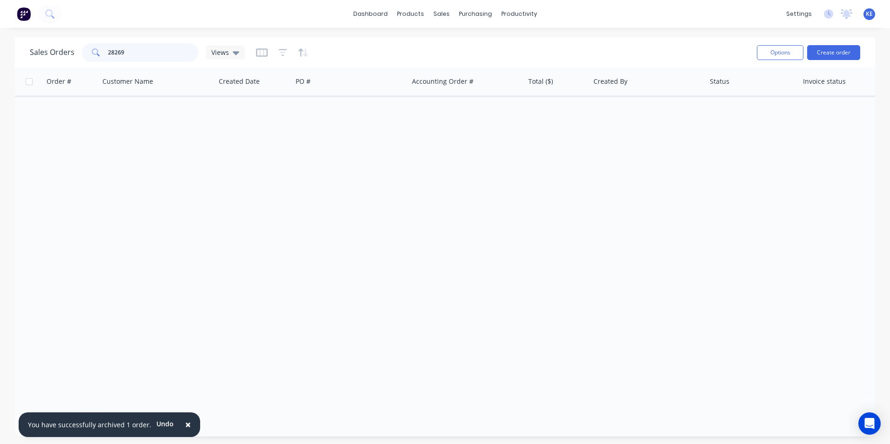
drag, startPoint x: 136, startPoint y: 56, endPoint x: 98, endPoint y: 56, distance: 38.6
click at [98, 56] on div "28269" at bounding box center [140, 52] width 116 height 19
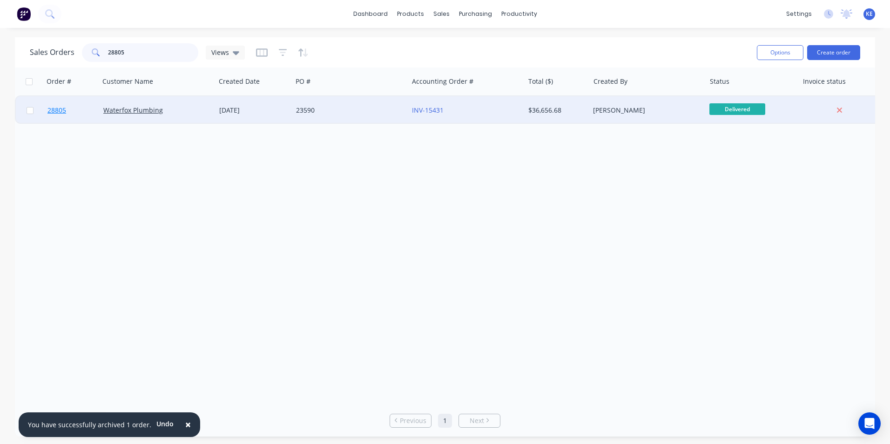
type input "28805"
click at [81, 105] on link "28805" at bounding box center [75, 110] width 56 height 28
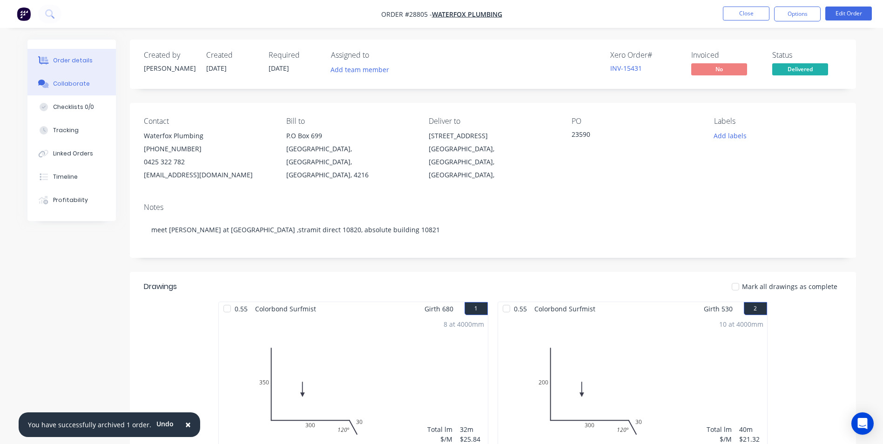
click at [80, 85] on div "Collaborate" at bounding box center [71, 84] width 37 height 8
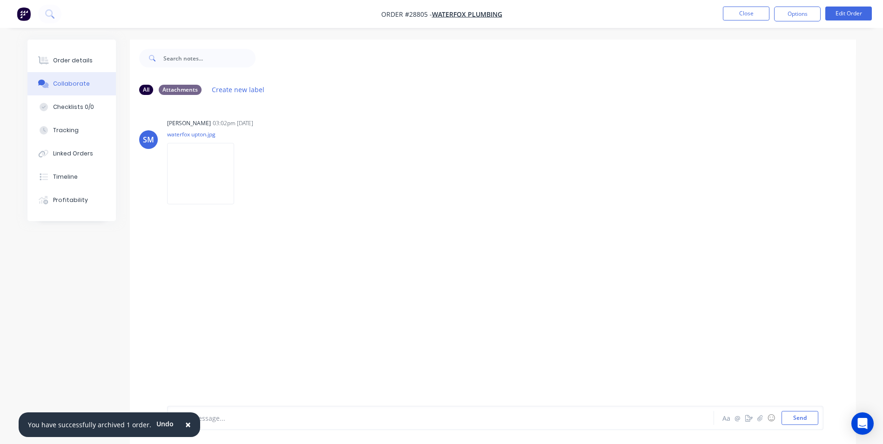
click at [185, 424] on span "×" at bounding box center [188, 424] width 6 height 13
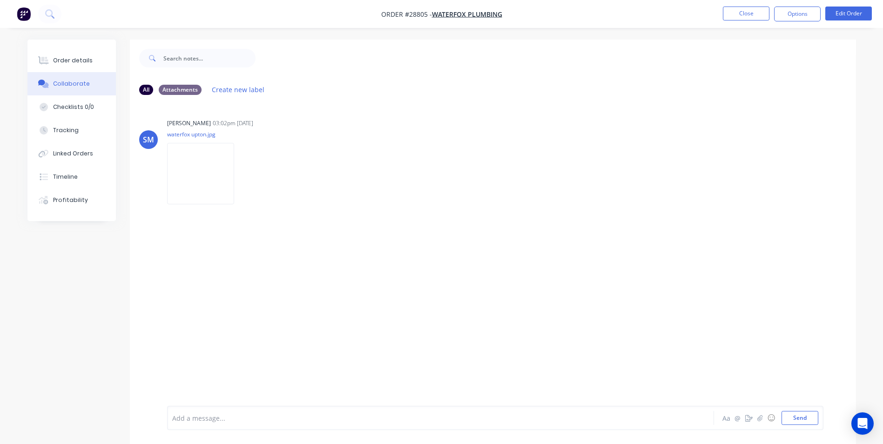
click at [202, 416] on div at bounding box center [415, 418] width 484 height 10
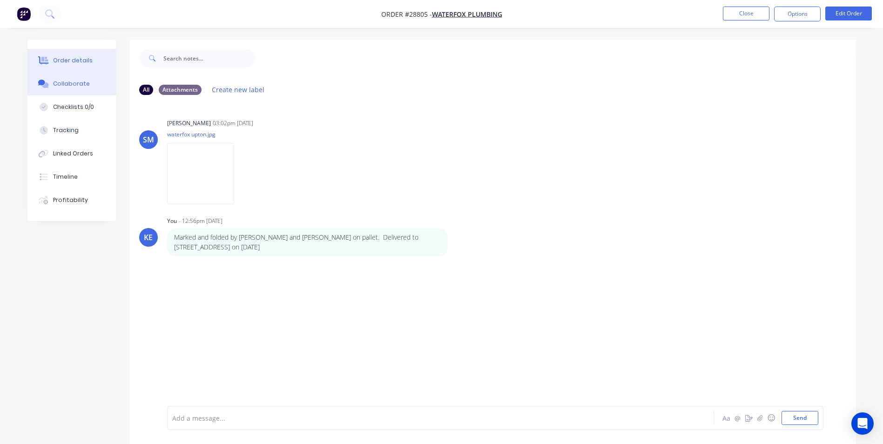
click at [72, 60] on div "Order details" at bounding box center [73, 60] width 40 height 8
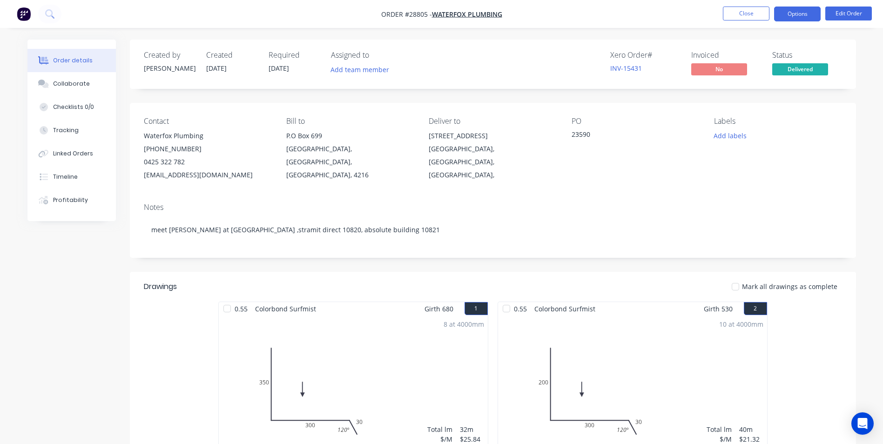
click at [800, 11] on button "Options" at bounding box center [797, 14] width 47 height 15
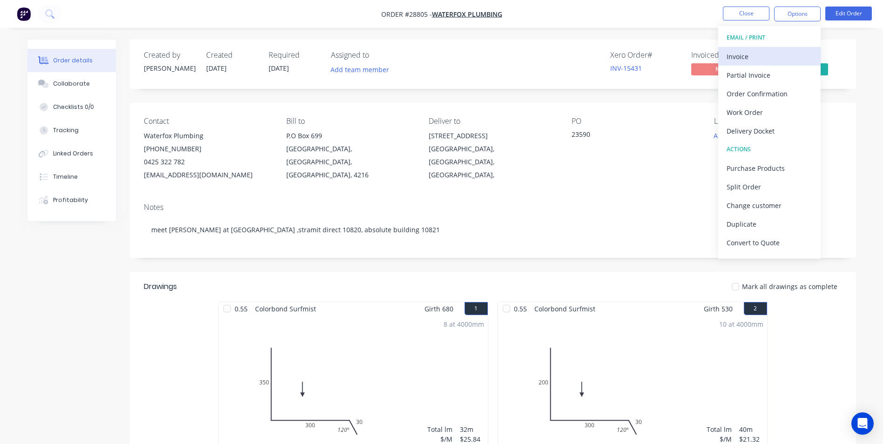
click at [757, 58] on div "Invoice" at bounding box center [769, 56] width 86 height 13
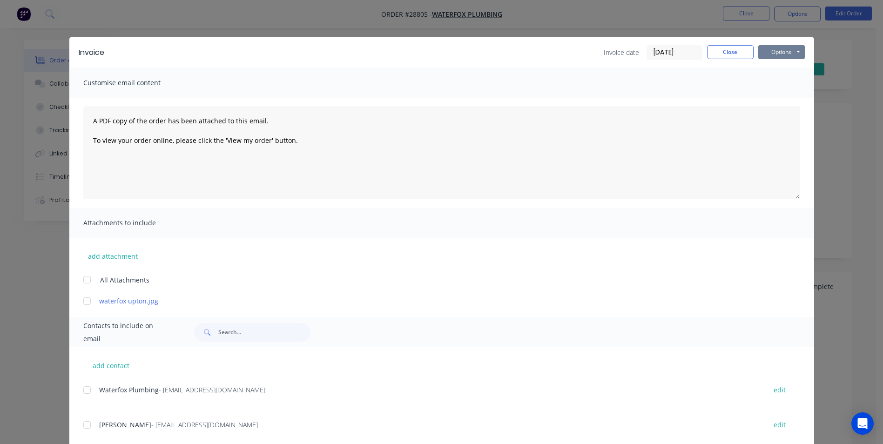
click at [778, 52] on button "Options" at bounding box center [781, 52] width 47 height 14
click at [771, 89] on button "Print" at bounding box center [788, 83] width 60 height 15
click at [714, 55] on button "Close" at bounding box center [730, 52] width 47 height 14
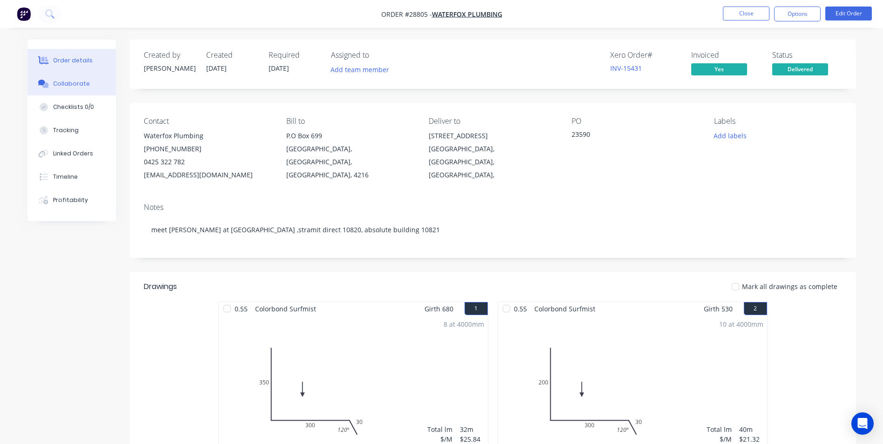
click at [55, 83] on div "Collaborate" at bounding box center [71, 84] width 37 height 8
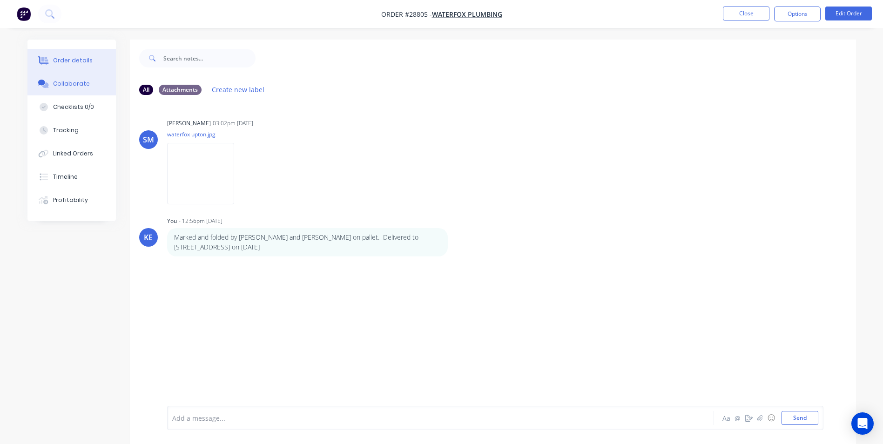
click at [66, 60] on div "Order details" at bounding box center [73, 60] width 40 height 8
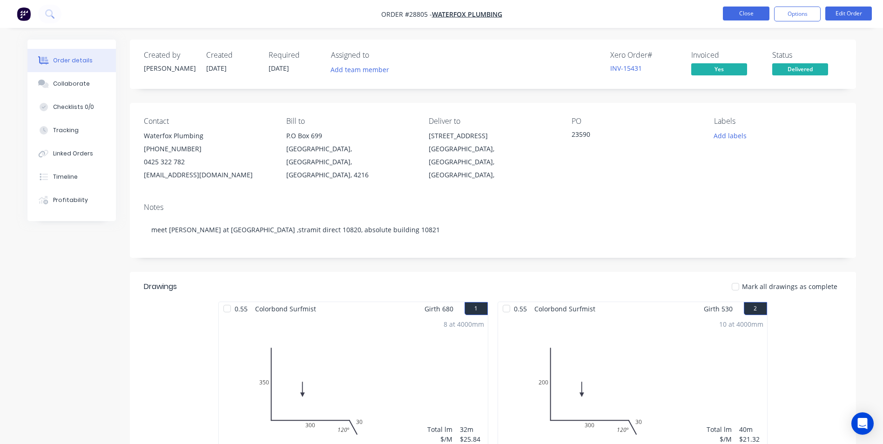
click at [739, 9] on button "Close" at bounding box center [746, 14] width 47 height 14
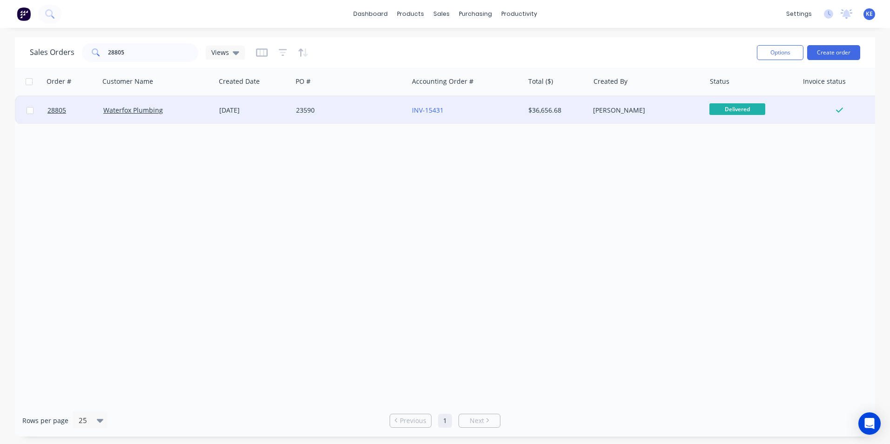
click at [30, 111] on input "checkbox" at bounding box center [30, 110] width 7 height 7
checkbox input "true"
click at [783, 47] on button "Options" at bounding box center [780, 52] width 47 height 15
click at [739, 100] on div "Archive" at bounding box center [752, 94] width 86 height 13
checkbox input "false"
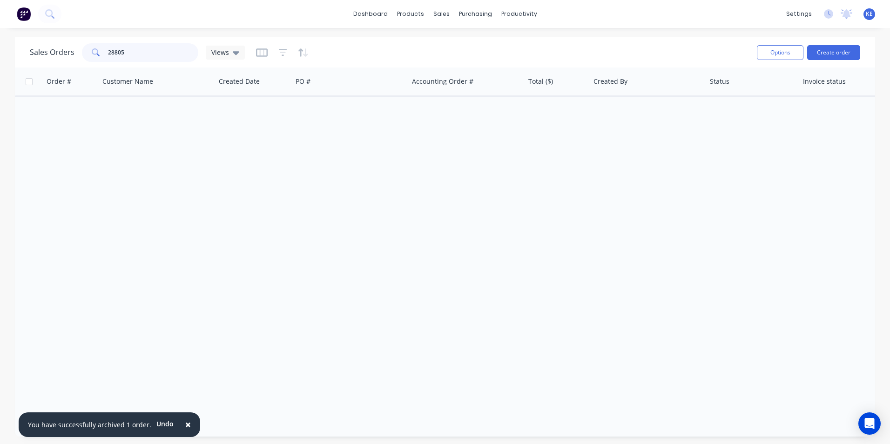
drag, startPoint x: 149, startPoint y: 48, endPoint x: 52, endPoint y: 63, distance: 97.9
click at [52, 63] on div "Sales Orders 28805 Views" at bounding box center [389, 52] width 719 height 23
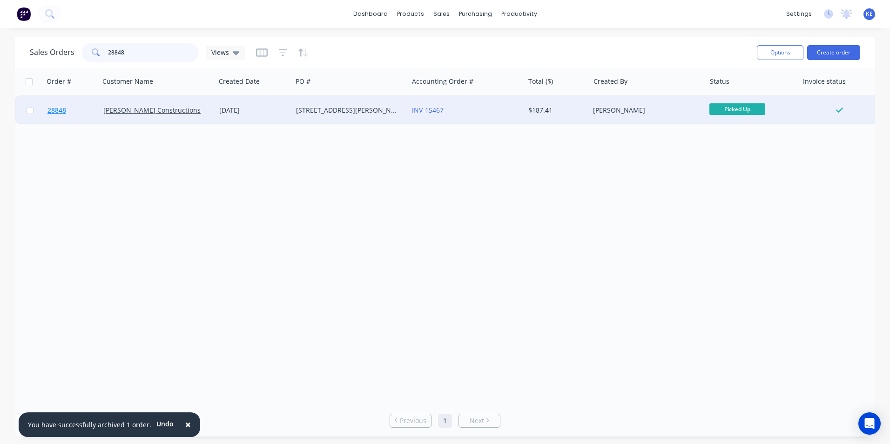
type input "28848"
click at [80, 114] on link "28848" at bounding box center [75, 110] width 56 height 28
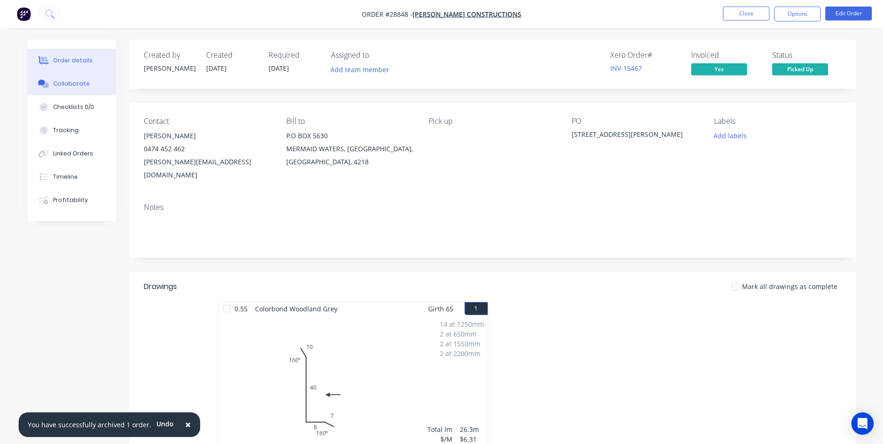
click at [55, 87] on div "Collaborate" at bounding box center [71, 84] width 37 height 8
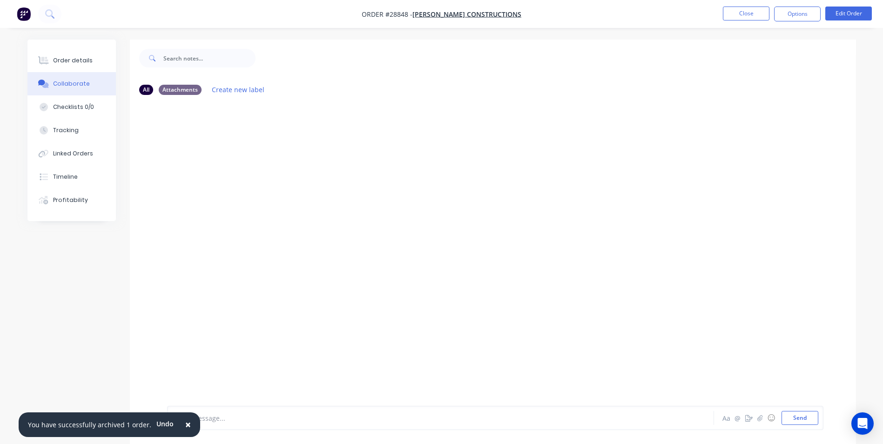
click at [185, 424] on span "×" at bounding box center [188, 424] width 6 height 13
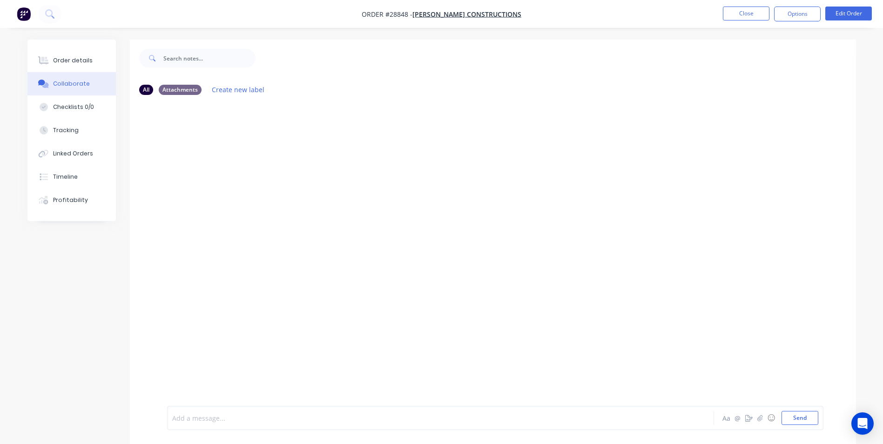
drag, startPoint x: 195, startPoint y: 420, endPoint x: 235, endPoint y: 322, distance: 105.8
click at [196, 419] on div at bounding box center [415, 418] width 484 height 10
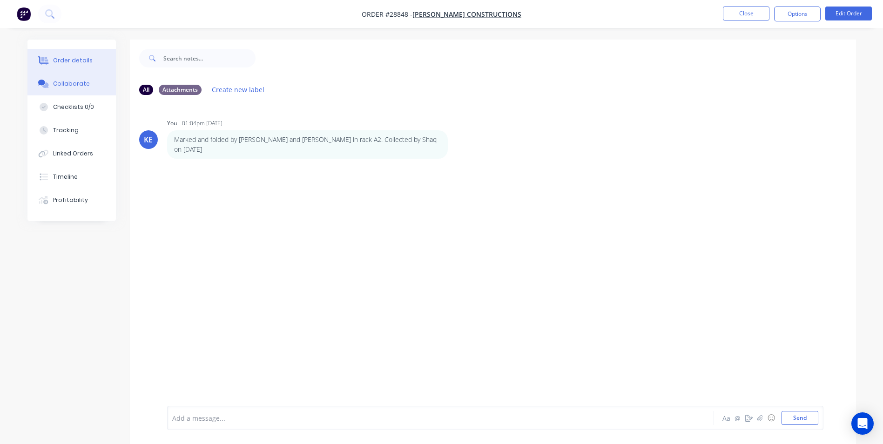
click at [66, 61] on div "Order details" at bounding box center [73, 60] width 40 height 8
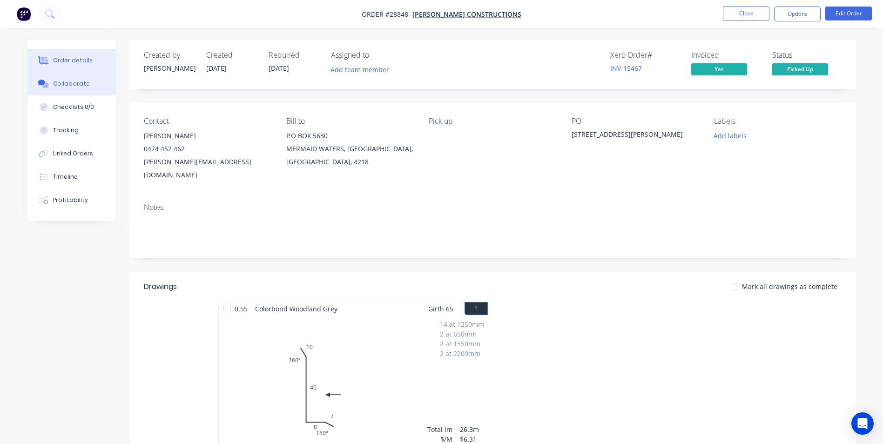
click at [75, 85] on div "Collaborate" at bounding box center [71, 84] width 37 height 8
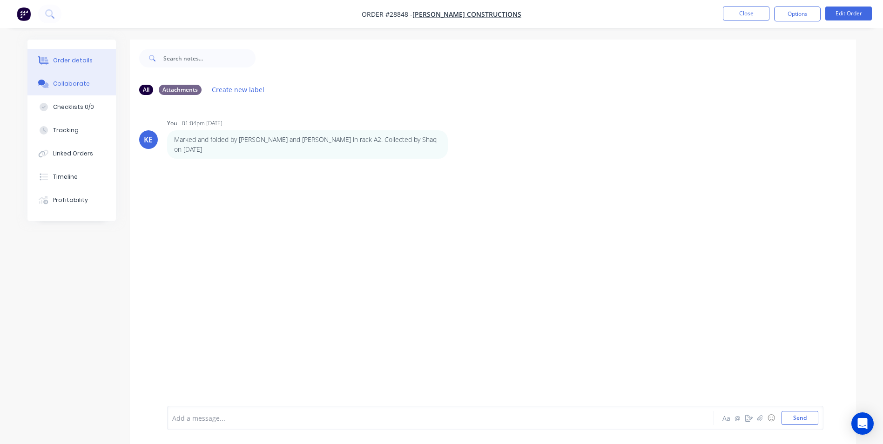
click at [69, 54] on button "Order details" at bounding box center [71, 60] width 88 height 23
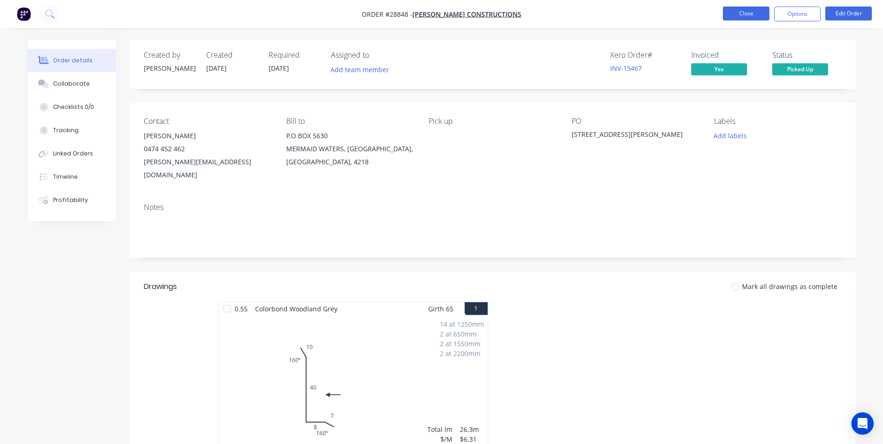
click at [742, 16] on button "Close" at bounding box center [746, 14] width 47 height 14
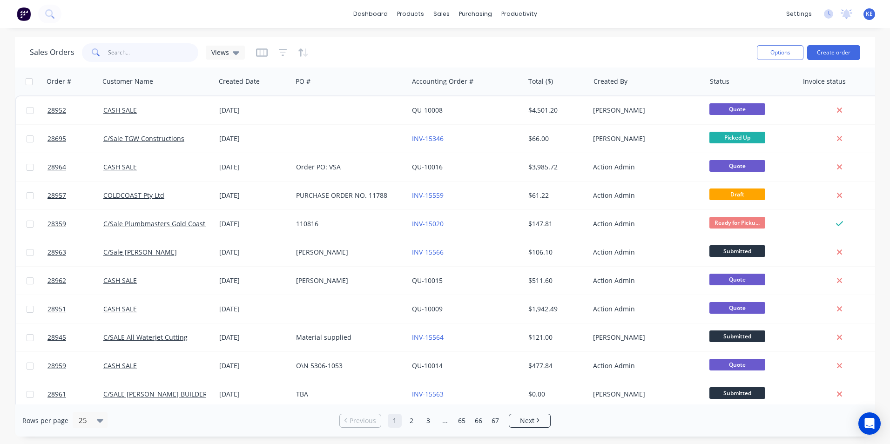
click at [115, 50] on input "text" at bounding box center [153, 52] width 91 height 19
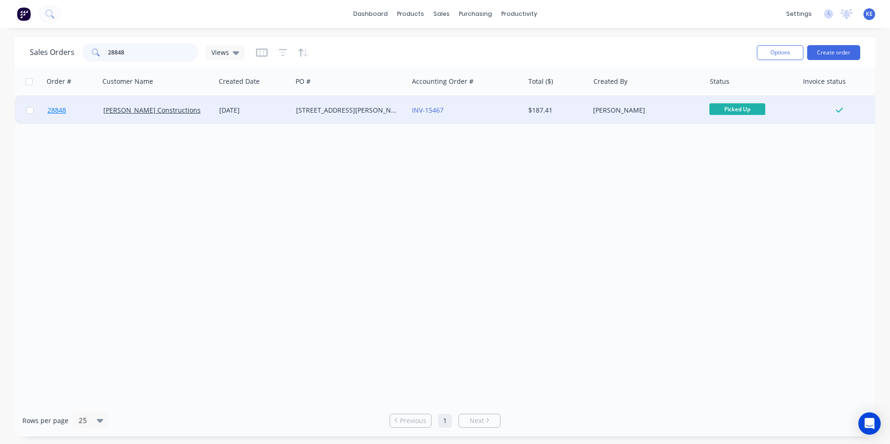
type input "28848"
click at [80, 113] on link "28848" at bounding box center [75, 110] width 56 height 28
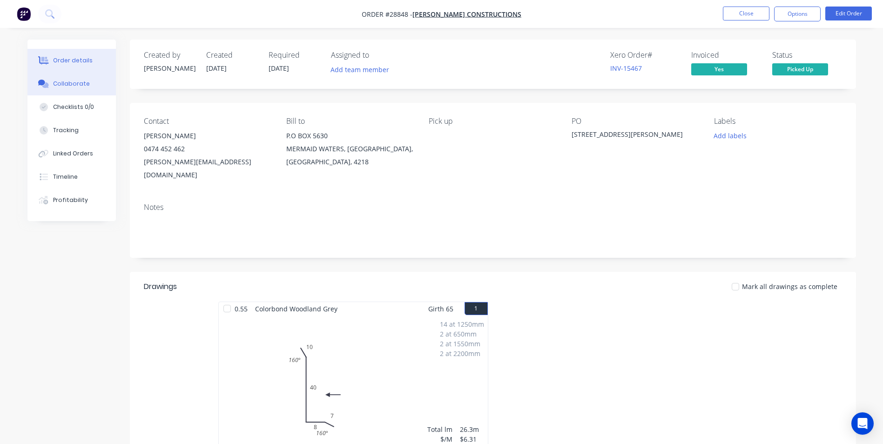
click at [69, 87] on div "Collaborate" at bounding box center [71, 84] width 37 height 8
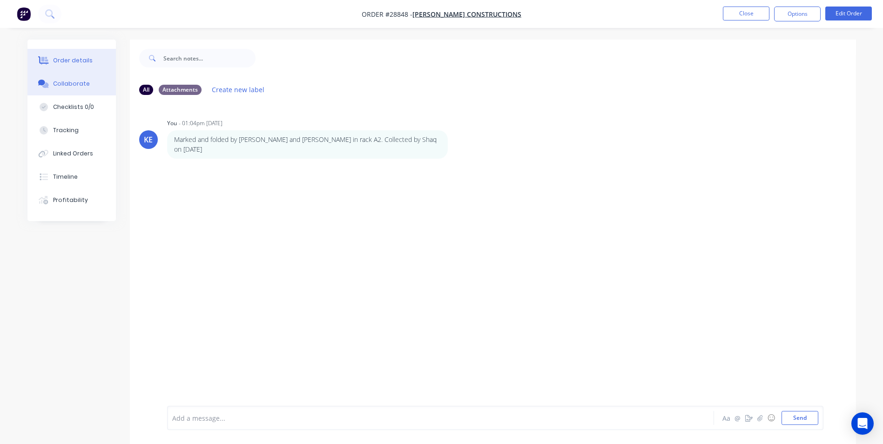
click at [64, 60] on div "Order details" at bounding box center [73, 60] width 40 height 8
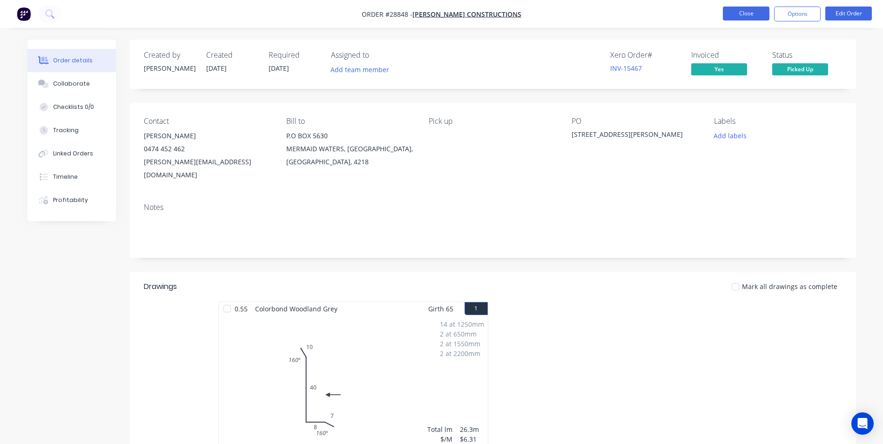
click at [744, 11] on button "Close" at bounding box center [746, 14] width 47 height 14
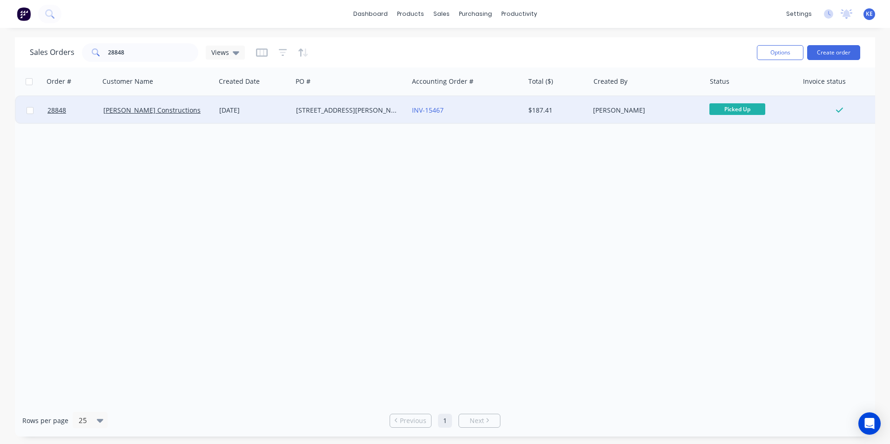
drag, startPoint x: 28, startPoint y: 110, endPoint x: 37, endPoint y: 108, distance: 9.0
click at [30, 109] on input "checkbox" at bounding box center [30, 110] width 7 height 7
checkbox input "true"
click at [769, 51] on button "Options" at bounding box center [780, 52] width 47 height 15
click at [727, 96] on div "Archive" at bounding box center [752, 94] width 86 height 13
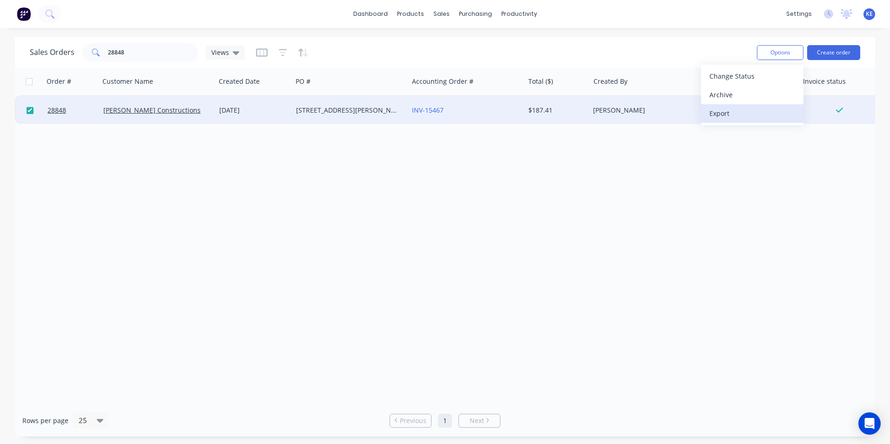
checkbox input "false"
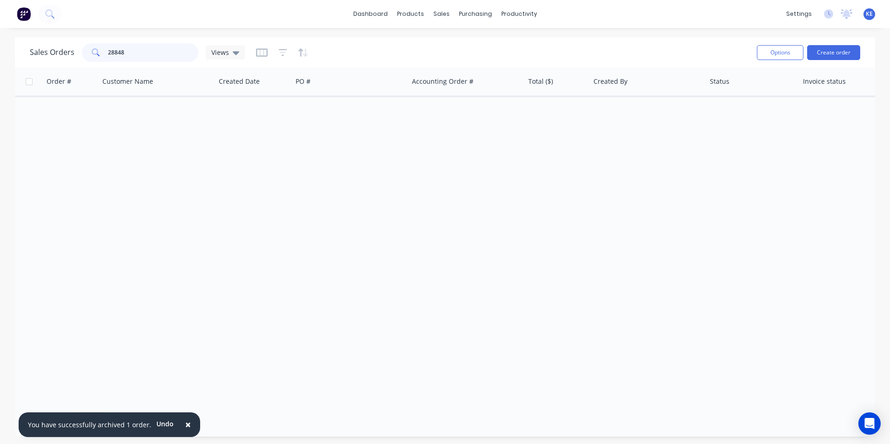
drag, startPoint x: 135, startPoint y: 50, endPoint x: 91, endPoint y: 58, distance: 44.4
click at [91, 58] on div "28848" at bounding box center [140, 52] width 116 height 19
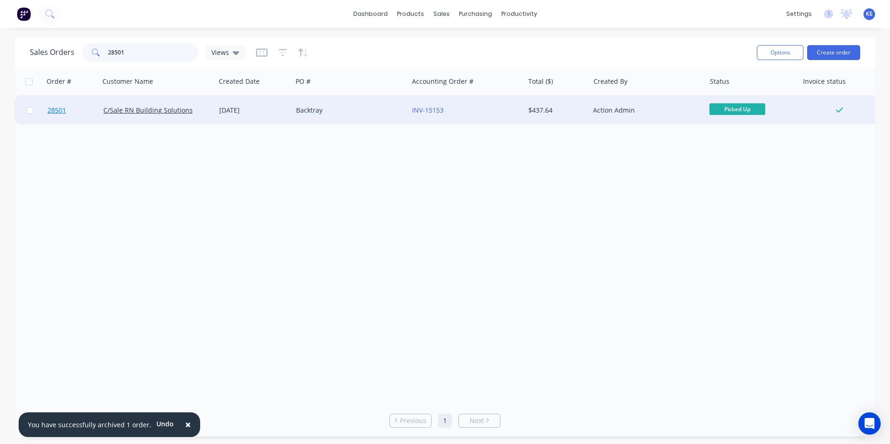
type input "28501"
click at [87, 111] on link "28501" at bounding box center [75, 110] width 56 height 28
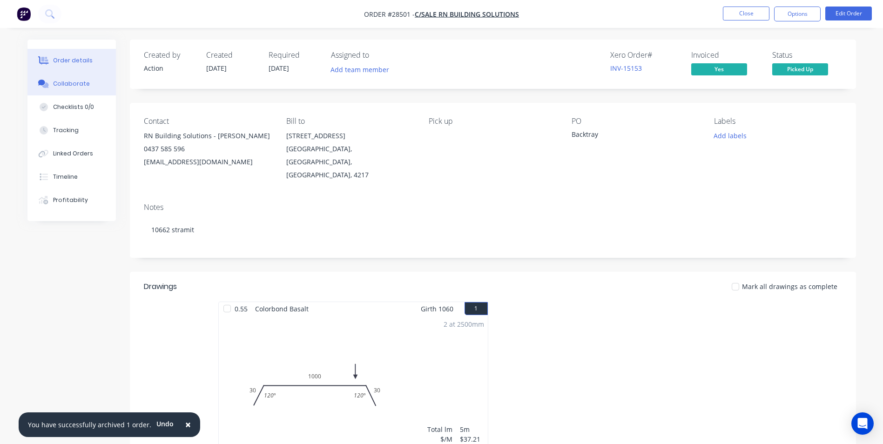
click at [62, 80] on div "Collaborate" at bounding box center [71, 84] width 37 height 8
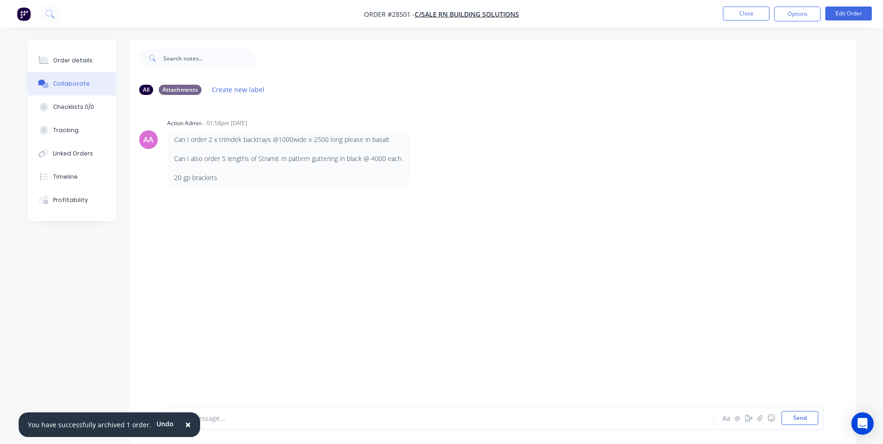
drag, startPoint x: 183, startPoint y: 422, endPoint x: 193, endPoint y: 421, distance: 10.4
click at [185, 423] on span "×" at bounding box center [188, 424] width 6 height 13
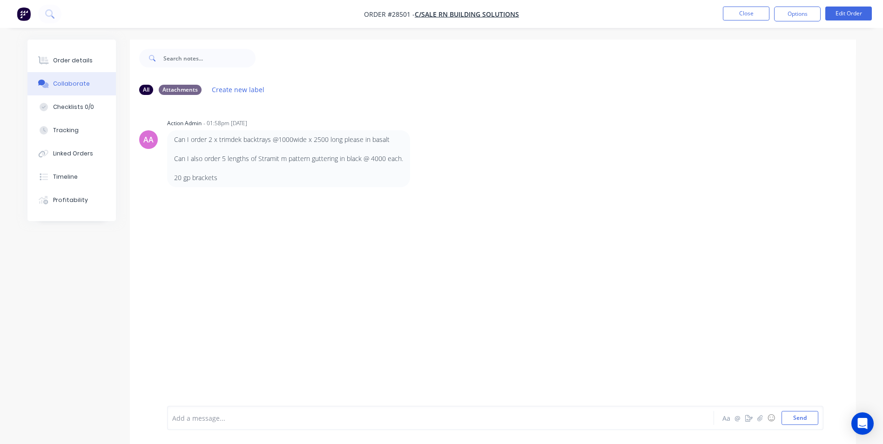
drag, startPoint x: 194, startPoint y: 420, endPoint x: 196, endPoint y: 411, distance: 9.1
click at [196, 414] on div at bounding box center [415, 418] width 484 height 10
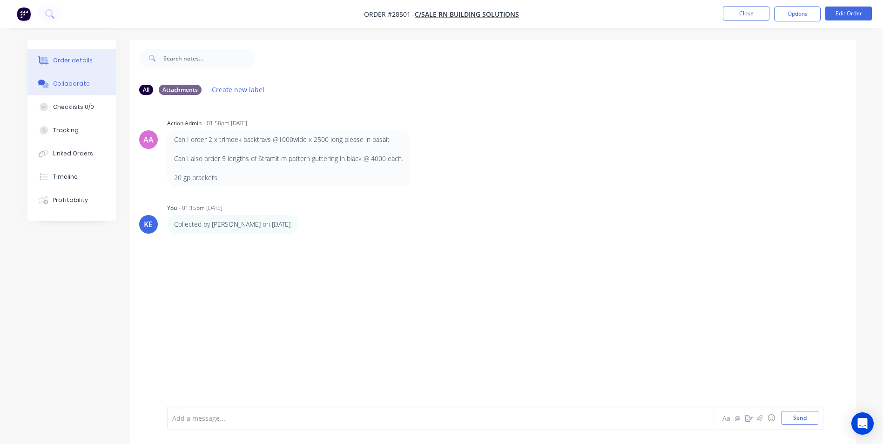
click at [63, 59] on div "Order details" at bounding box center [73, 60] width 40 height 8
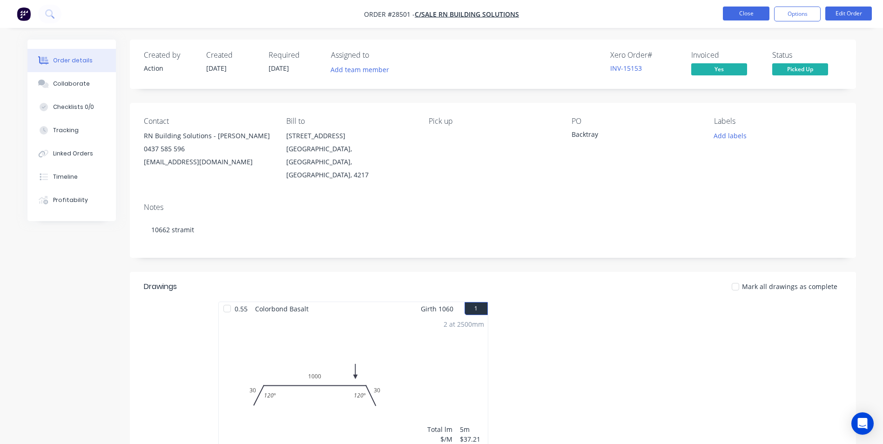
click at [751, 9] on button "Close" at bounding box center [746, 14] width 47 height 14
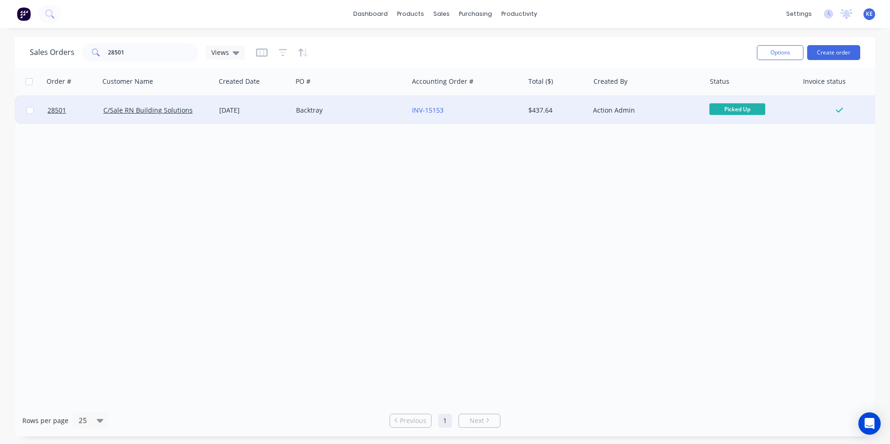
click at [29, 113] on input "checkbox" at bounding box center [30, 110] width 7 height 7
checkbox input "true"
click at [764, 57] on button "Options" at bounding box center [780, 52] width 47 height 15
click at [740, 88] on div "Archive" at bounding box center [752, 94] width 86 height 13
checkbox input "false"
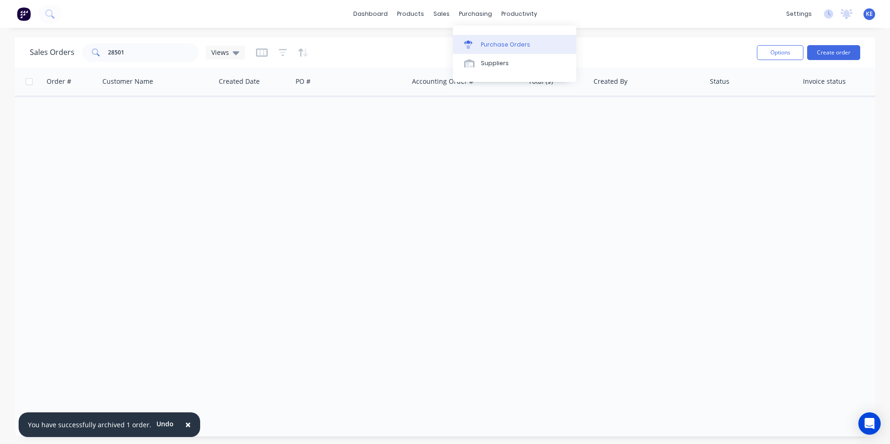
click at [486, 43] on div "Purchase Orders" at bounding box center [505, 44] width 49 height 8
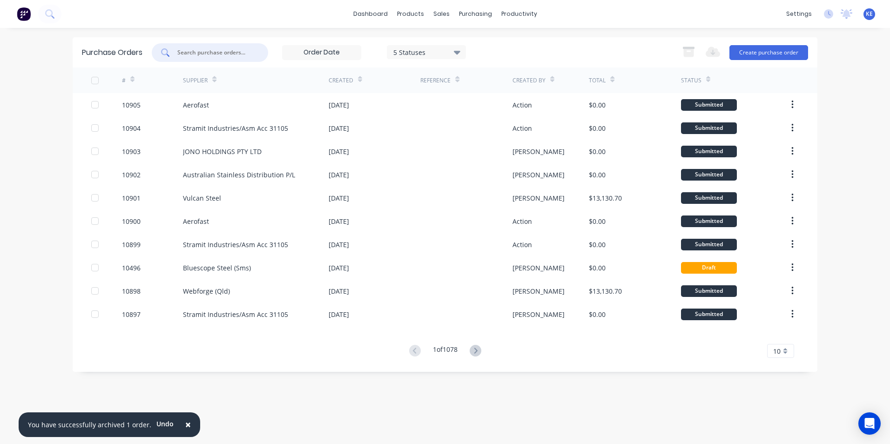
click at [206, 49] on input "text" at bounding box center [214, 52] width 77 height 9
click at [460, 45] on div "Sales Orders" at bounding box center [475, 44] width 38 height 8
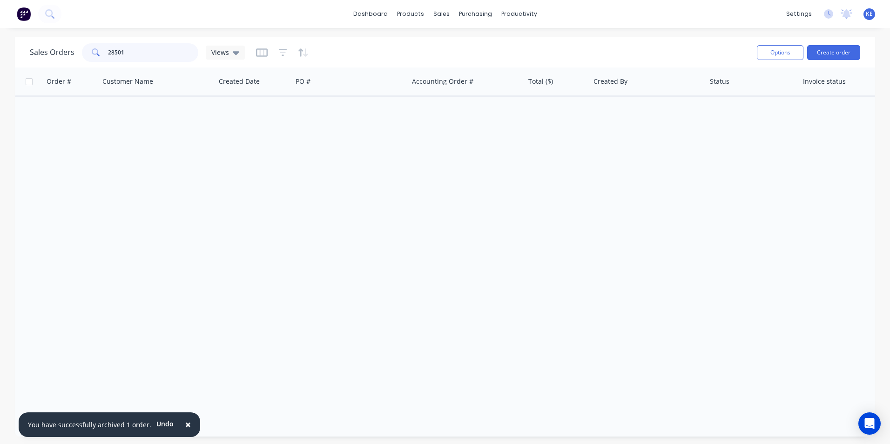
drag, startPoint x: 141, startPoint y: 52, endPoint x: 26, endPoint y: 75, distance: 118.1
click at [25, 75] on div "Sales Orders 28501 Views Options Create order Order # Customer Name Created Dat…" at bounding box center [445, 236] width 860 height 399
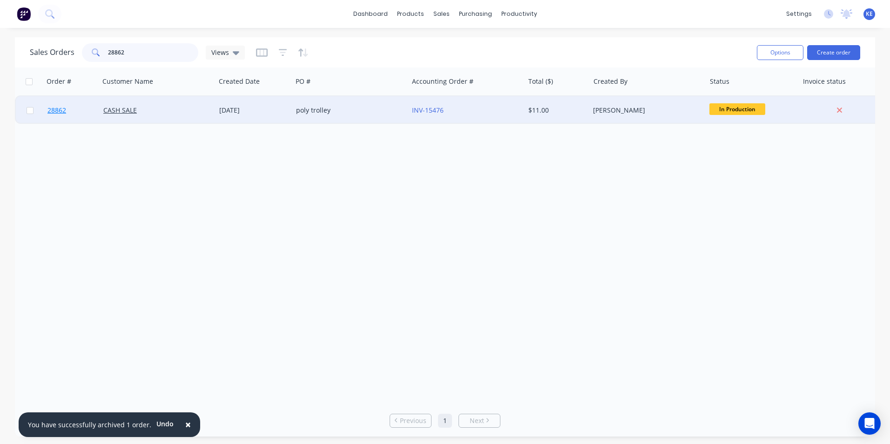
type input "28862"
click at [86, 106] on link "28862" at bounding box center [75, 110] width 56 height 28
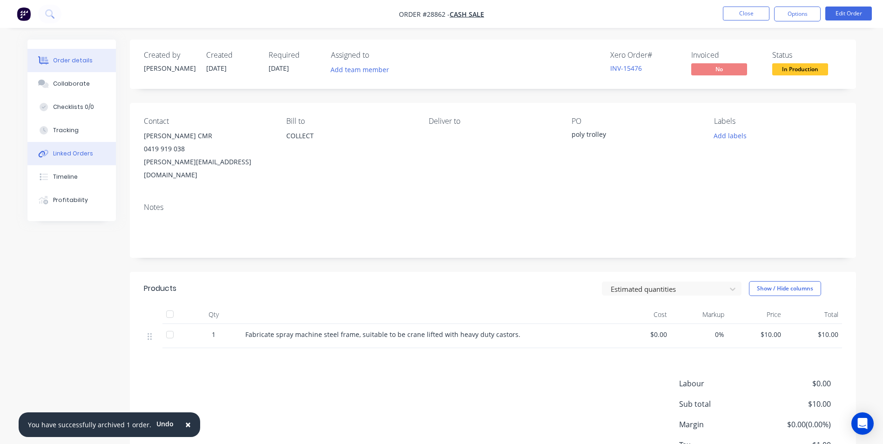
click at [71, 150] on div "Linked Orders" at bounding box center [73, 153] width 40 height 8
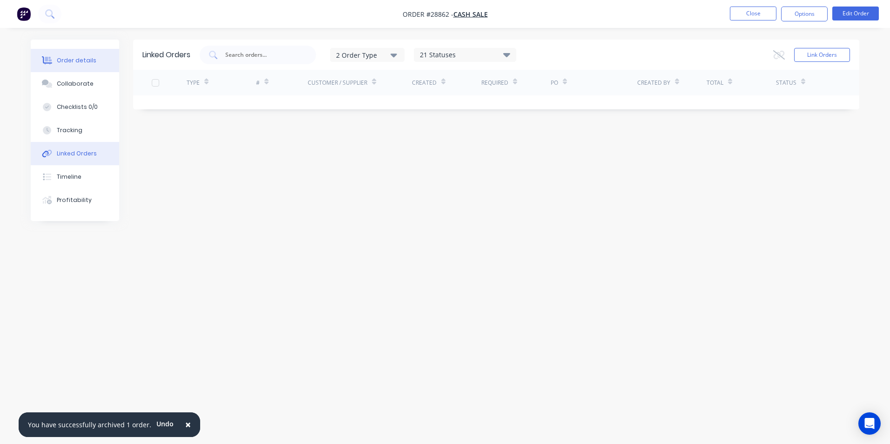
click at [72, 56] on button "Order details" at bounding box center [75, 60] width 88 height 23
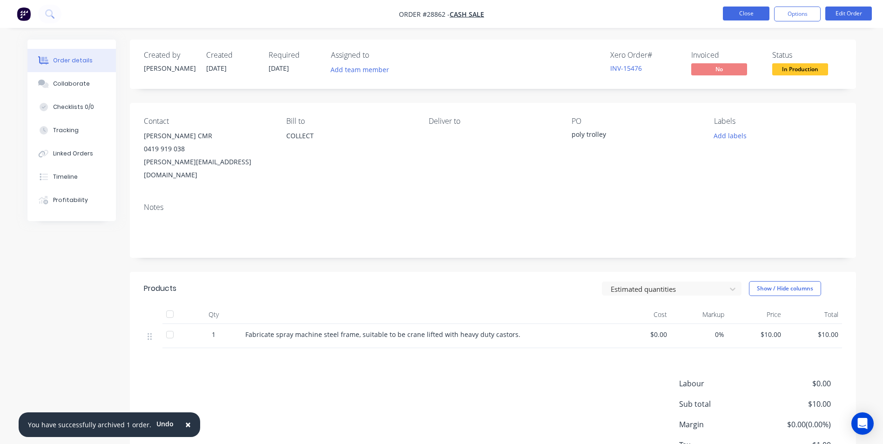
click at [731, 16] on button "Close" at bounding box center [746, 14] width 47 height 14
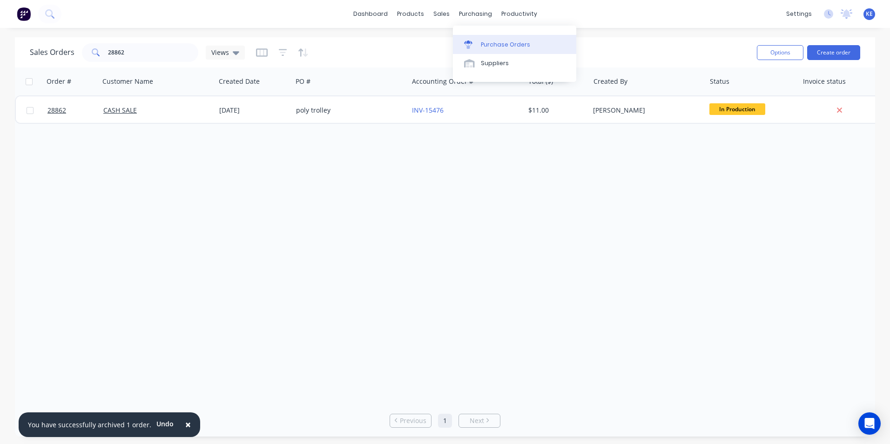
click at [496, 42] on div "Purchase Orders" at bounding box center [505, 44] width 49 height 8
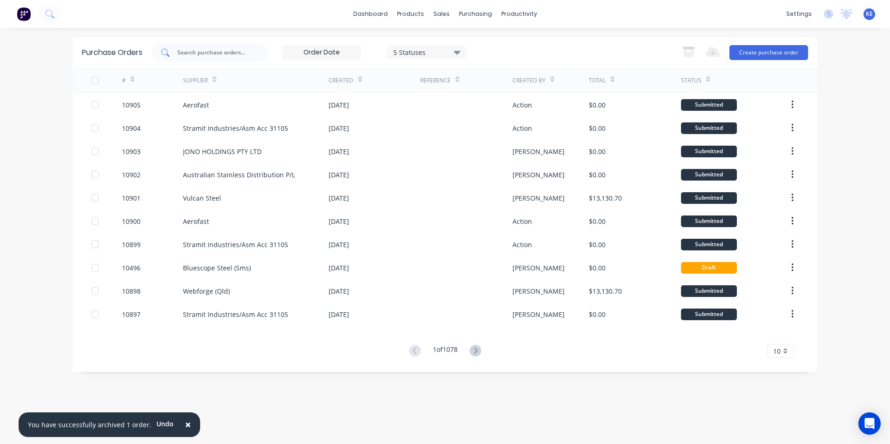
click at [208, 54] on input "text" at bounding box center [214, 52] width 77 height 9
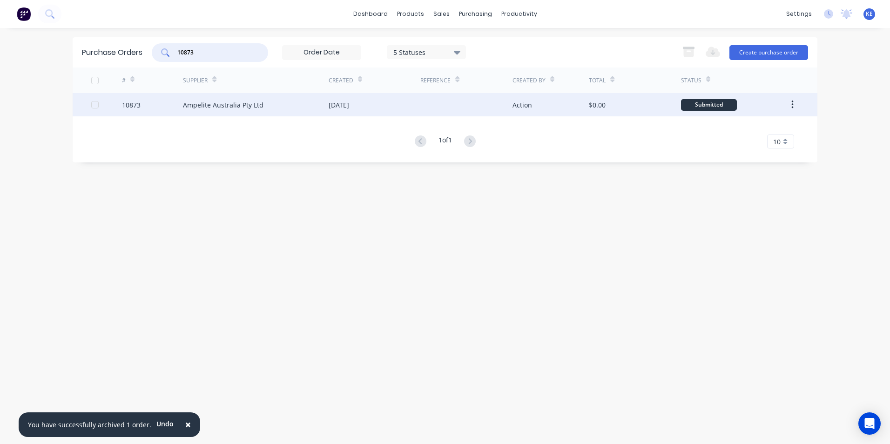
type input "10873"
click at [170, 103] on div "10873" at bounding box center [152, 104] width 61 height 23
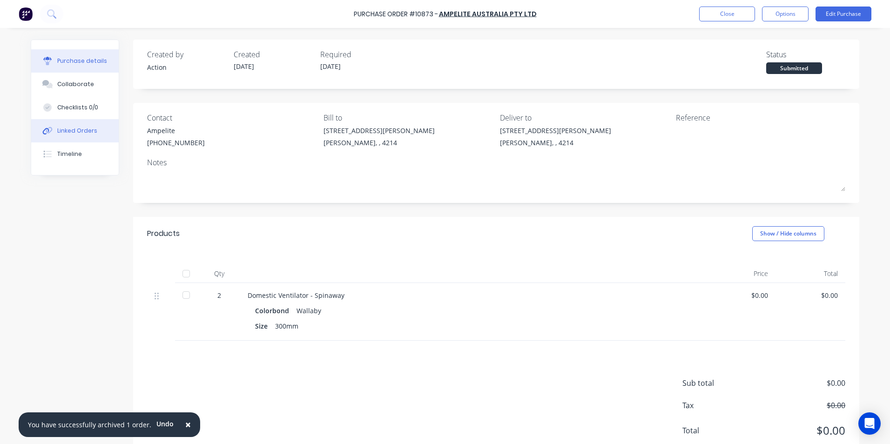
click at [73, 134] on div "Linked Orders" at bounding box center [77, 131] width 40 height 8
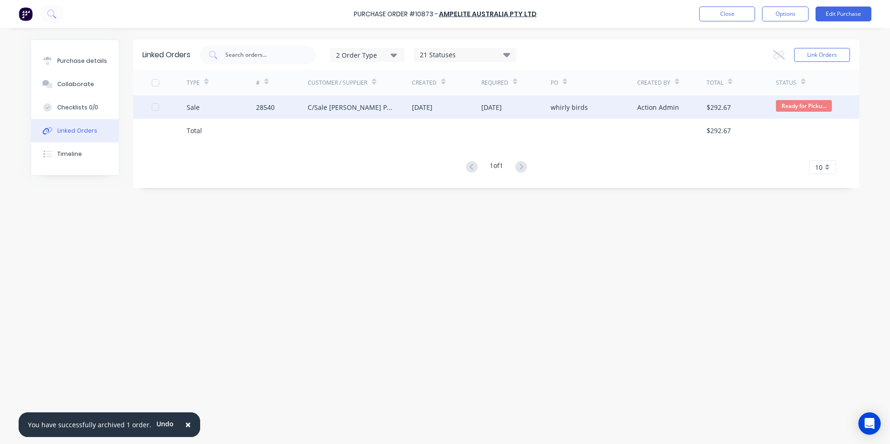
click at [216, 113] on div "Sale" at bounding box center [221, 106] width 69 height 23
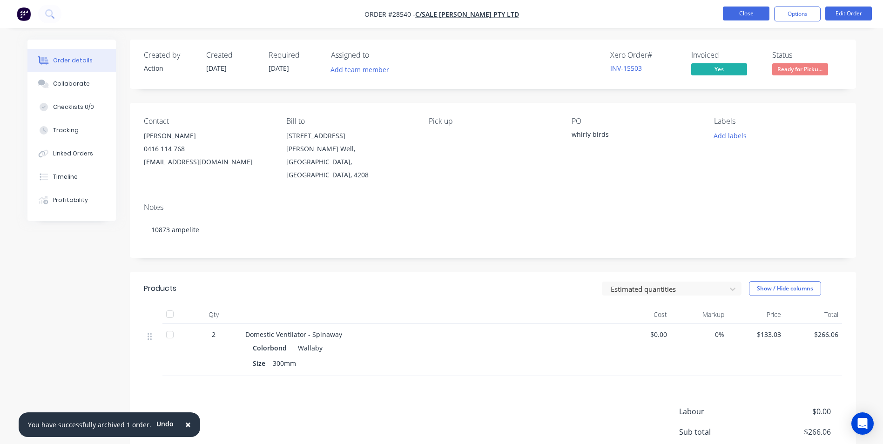
click at [748, 11] on button "Close" at bounding box center [746, 14] width 47 height 14
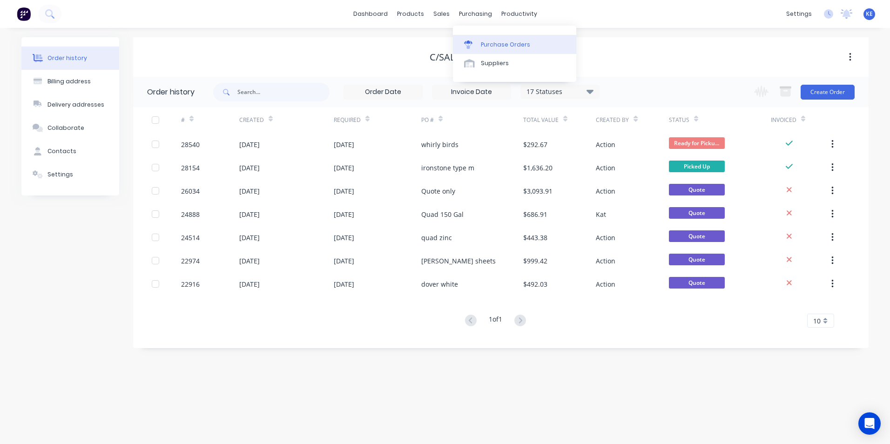
click at [492, 47] on div "Purchase Orders" at bounding box center [505, 44] width 49 height 8
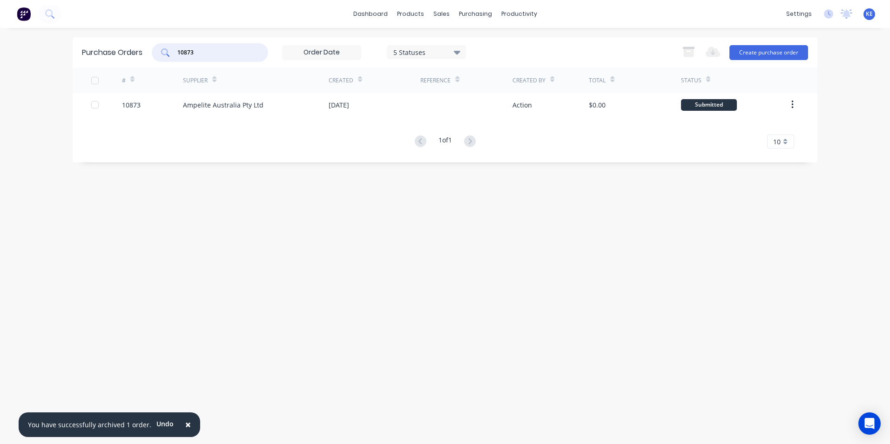
drag, startPoint x: 207, startPoint y: 54, endPoint x: 147, endPoint y: 58, distance: 60.7
click at [147, 58] on div "Purchase Orders 10873 5 Statuses 5 Statuses Export to Excel (XLSX) Create purch…" at bounding box center [445, 52] width 744 height 30
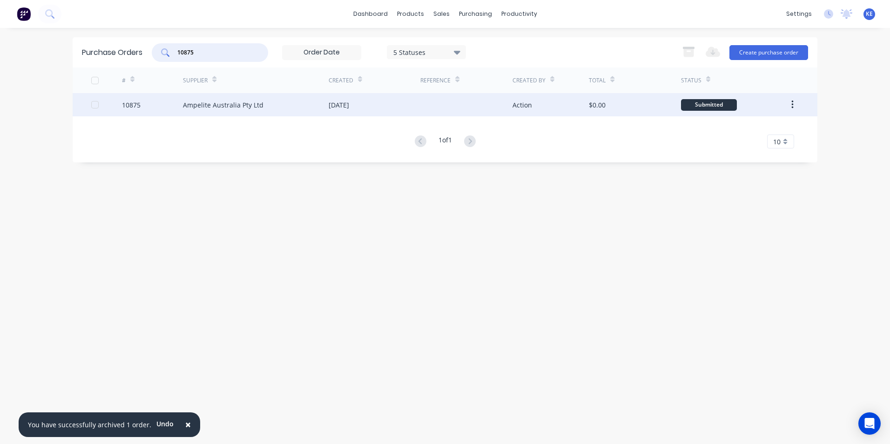
type input "10875"
click at [156, 106] on div "10875" at bounding box center [152, 104] width 61 height 23
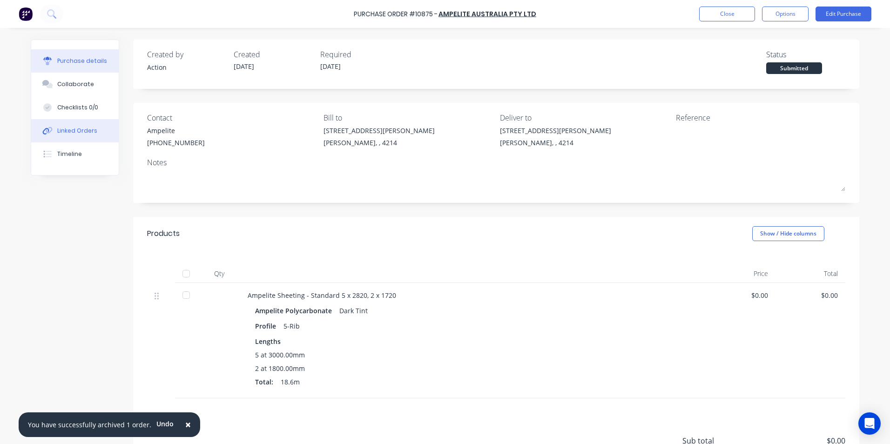
click at [64, 131] on div "Linked Orders" at bounding box center [77, 131] width 40 height 8
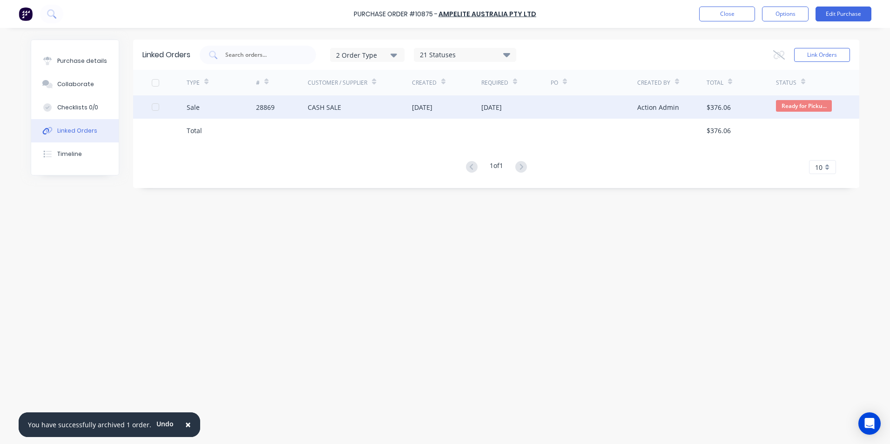
click at [227, 114] on div "Sale" at bounding box center [221, 106] width 69 height 23
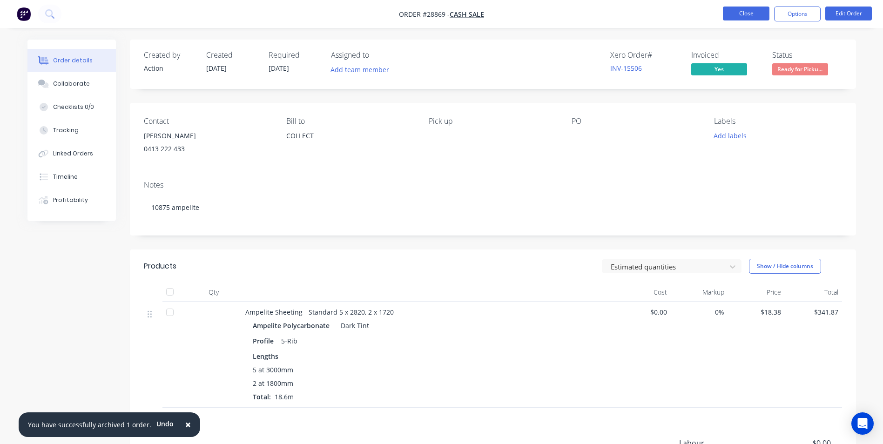
click at [752, 11] on button "Close" at bounding box center [746, 14] width 47 height 14
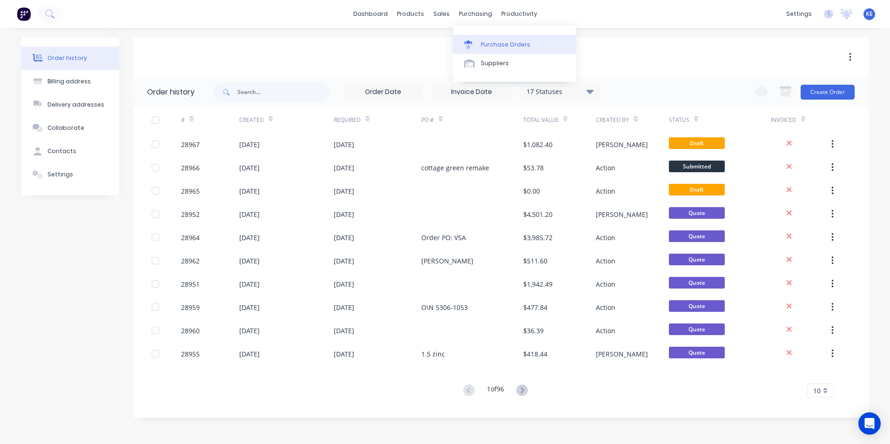
click at [490, 40] on link "Purchase Orders" at bounding box center [514, 44] width 123 height 19
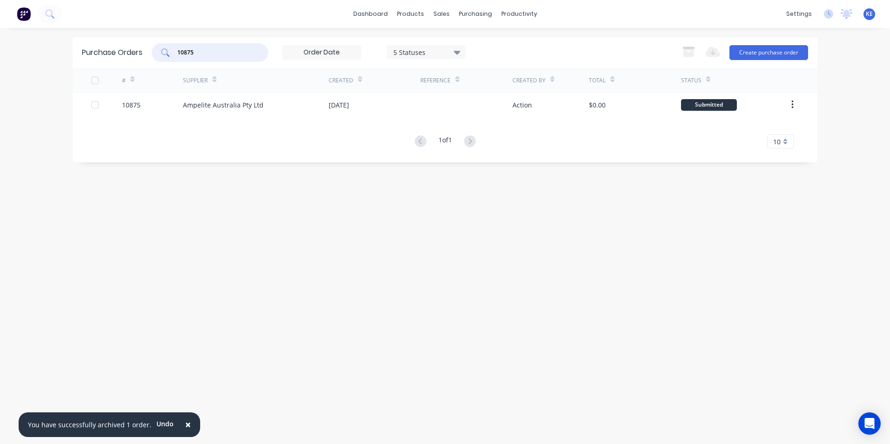
drag, startPoint x: 201, startPoint y: 53, endPoint x: 133, endPoint y: 53, distance: 67.5
click at [133, 53] on div "Purchase Orders 10875 5 Statuses 5 Statuses Export to Excel (XLSX) Create purch…" at bounding box center [445, 52] width 744 height 30
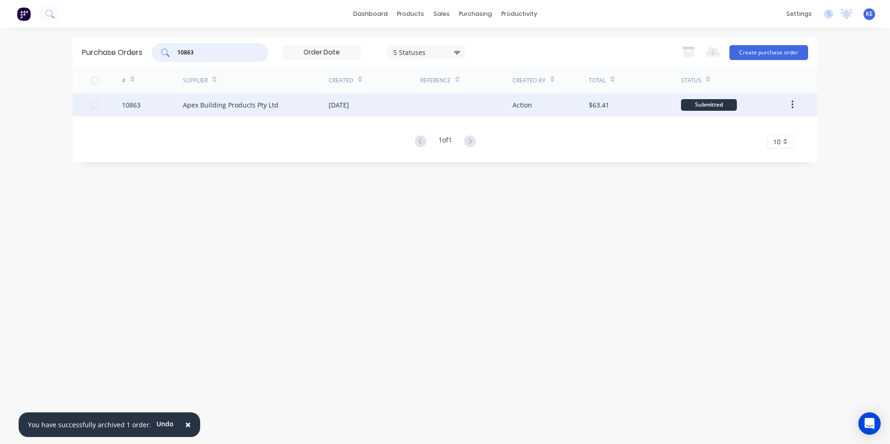
type input "10863"
click at [161, 102] on div "10863" at bounding box center [152, 104] width 61 height 23
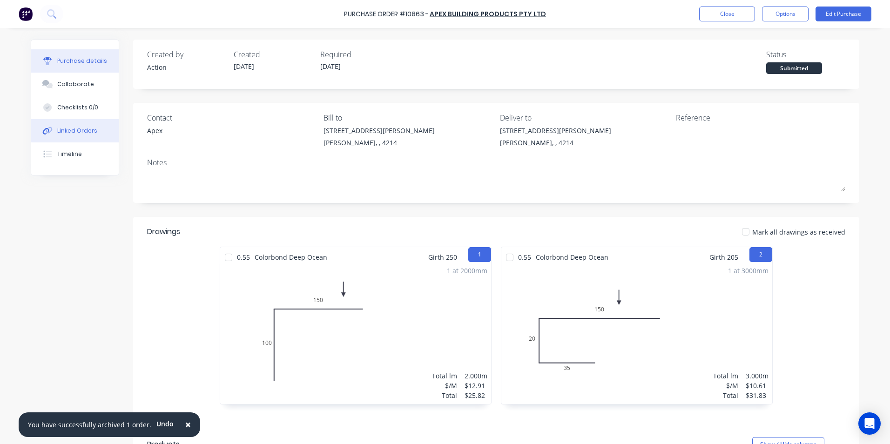
click at [83, 136] on button "Linked Orders" at bounding box center [74, 130] width 87 height 23
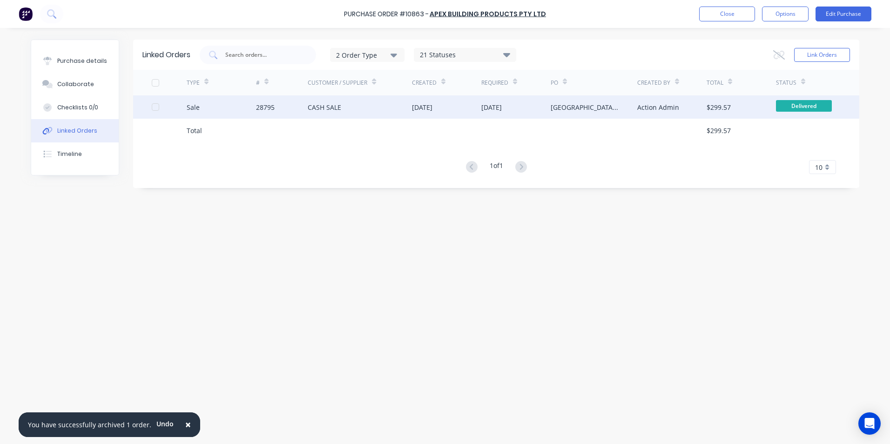
click at [241, 100] on div "Sale" at bounding box center [221, 106] width 69 height 23
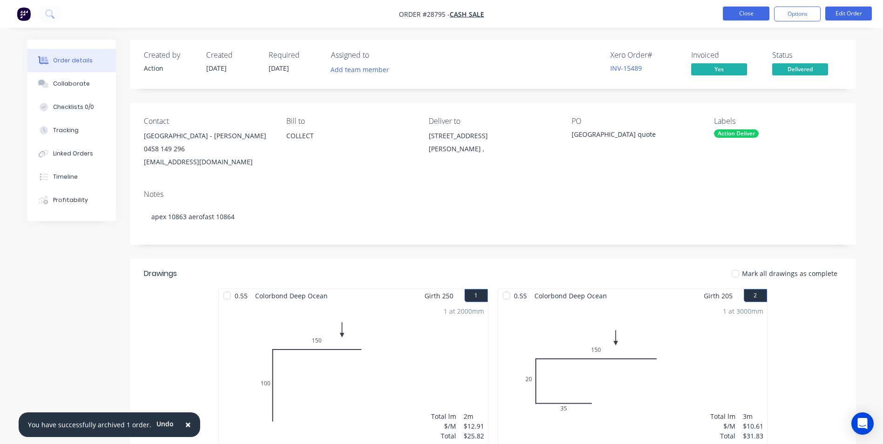
click at [743, 11] on button "Close" at bounding box center [746, 14] width 47 height 14
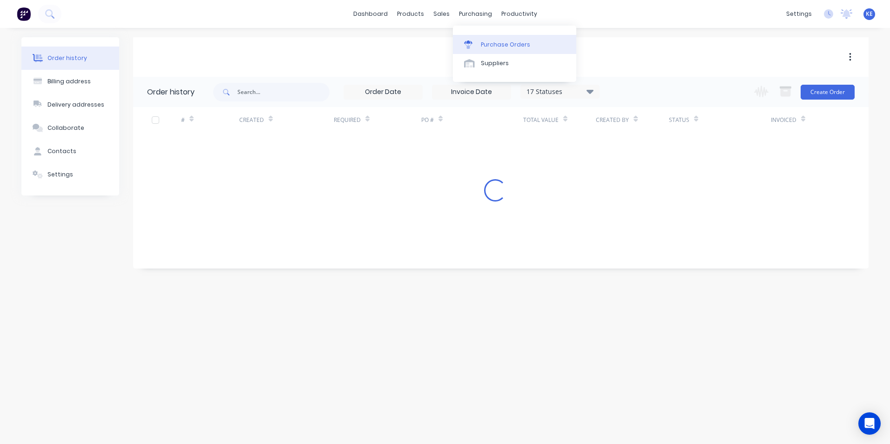
click at [497, 42] on div "Purchase Orders" at bounding box center [505, 44] width 49 height 8
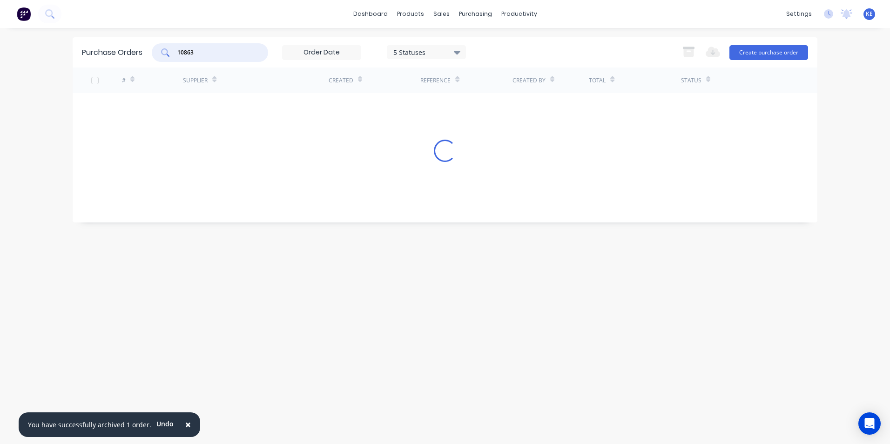
drag, startPoint x: 212, startPoint y: 54, endPoint x: 136, endPoint y: 62, distance: 76.2
click at [136, 62] on div "Purchase Orders 10863 5 Statuses 5 Statuses Export to Excel (XLSX) Create purch…" at bounding box center [445, 52] width 744 height 30
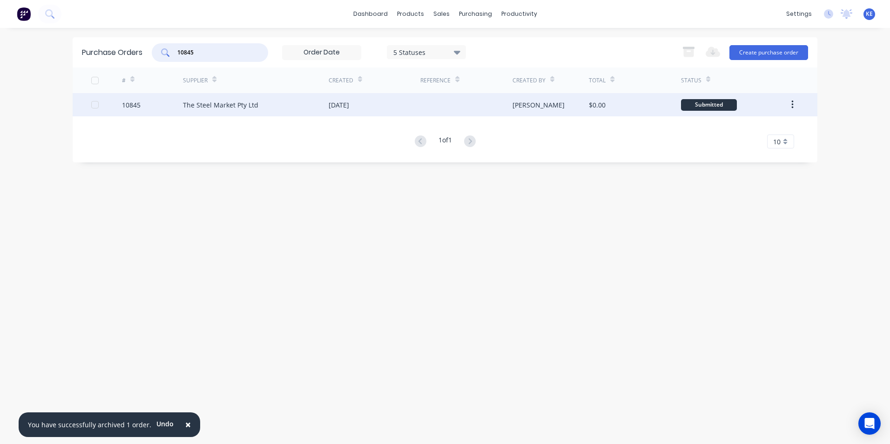
type input "10845"
click at [158, 106] on div "10845" at bounding box center [152, 104] width 61 height 23
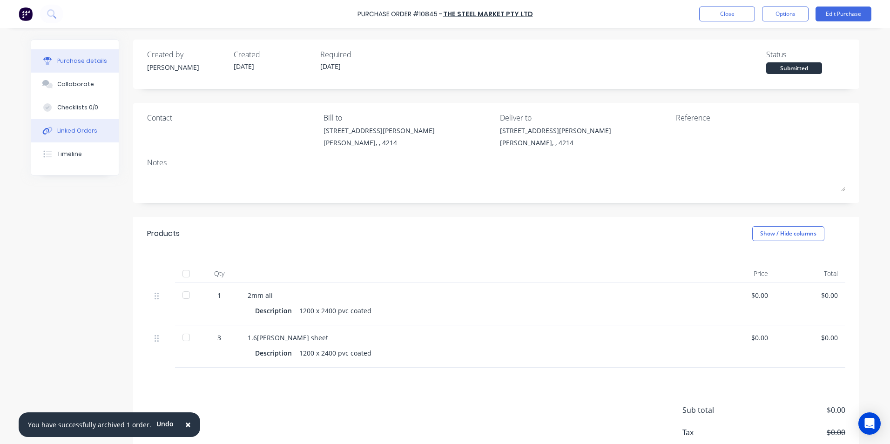
click at [81, 126] on button "Linked Orders" at bounding box center [74, 130] width 87 height 23
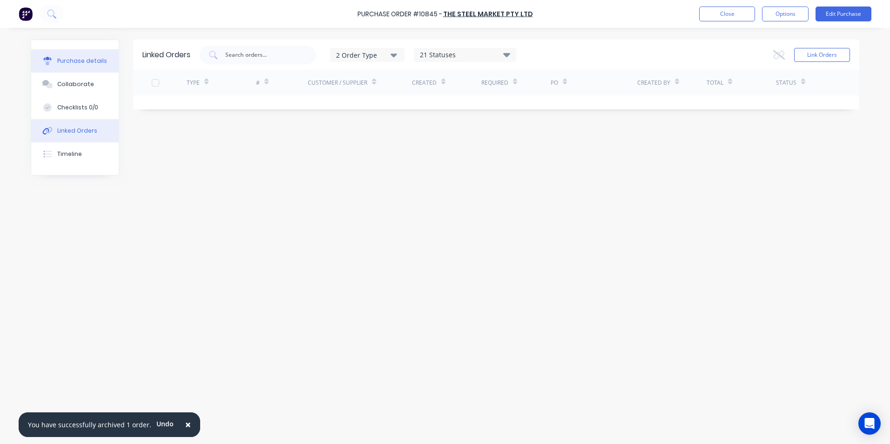
click at [77, 54] on button "Purchase details" at bounding box center [74, 60] width 87 height 23
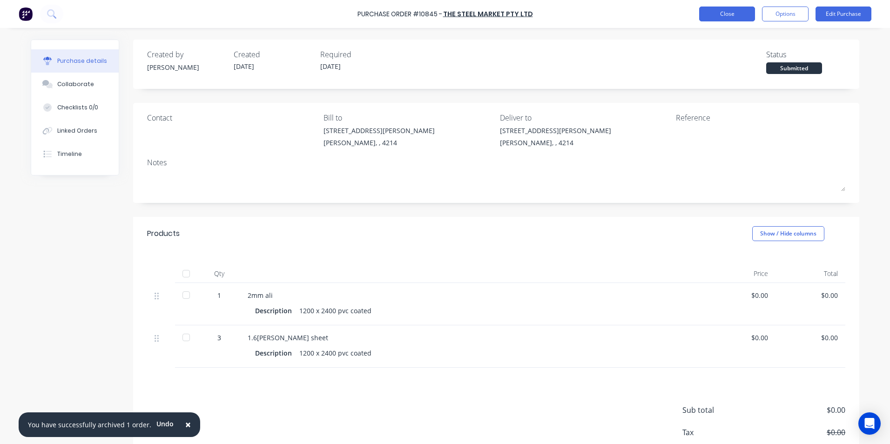
click at [730, 16] on button "Close" at bounding box center [727, 14] width 56 height 15
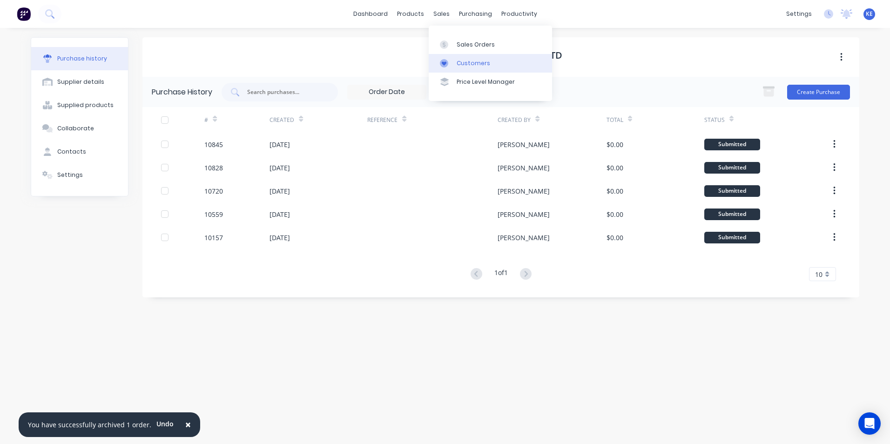
click at [471, 62] on div "Customers" at bounding box center [473, 63] width 34 height 8
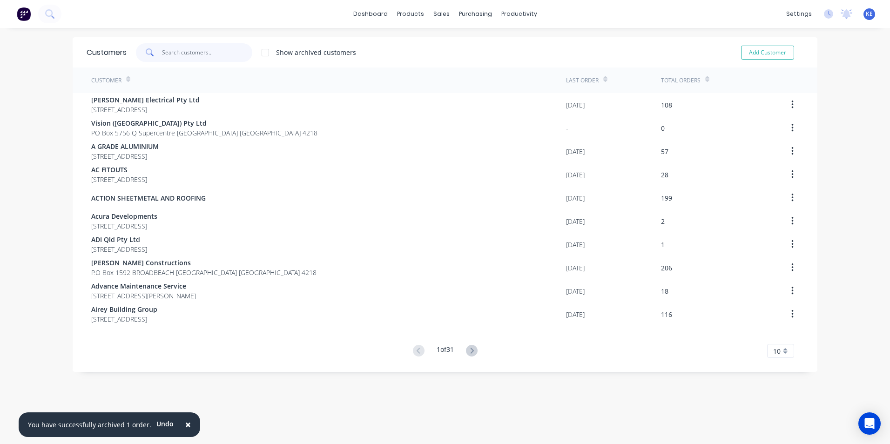
click at [180, 58] on input "text" at bounding box center [207, 52] width 91 height 19
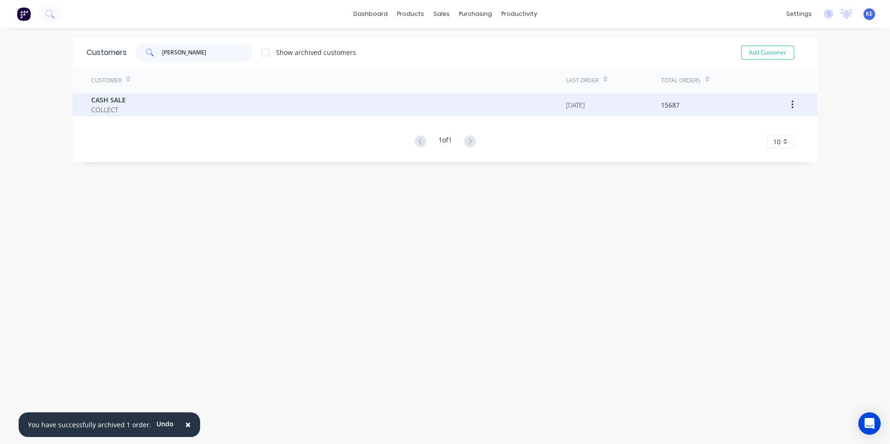
type input "[PERSON_NAME]"
click at [172, 97] on div "CASH SALE COLLECT" at bounding box center [328, 104] width 475 height 23
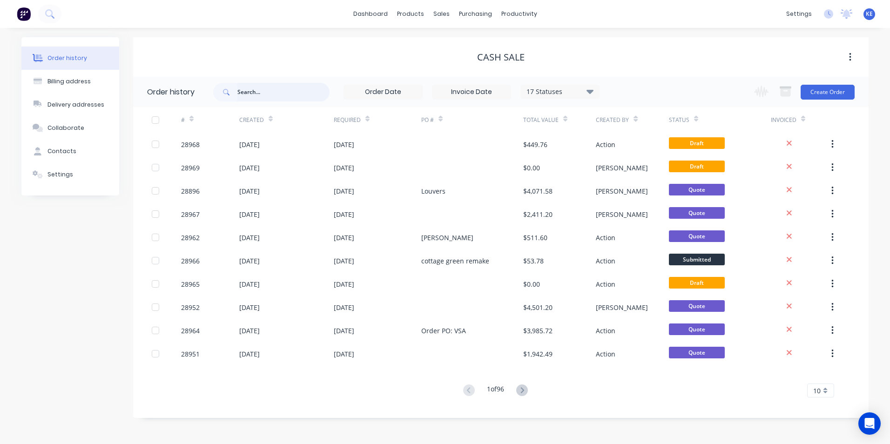
click at [253, 98] on input "text" at bounding box center [283, 92] width 92 height 19
type input "28966"
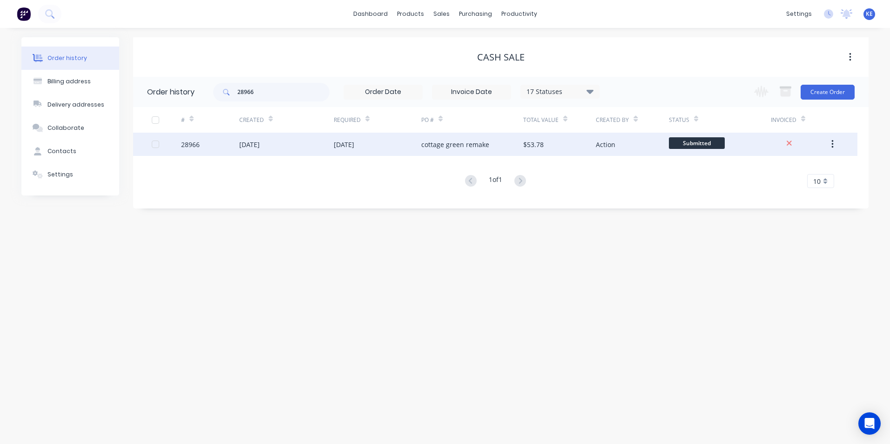
click at [212, 143] on div "28966" at bounding box center [210, 144] width 58 height 23
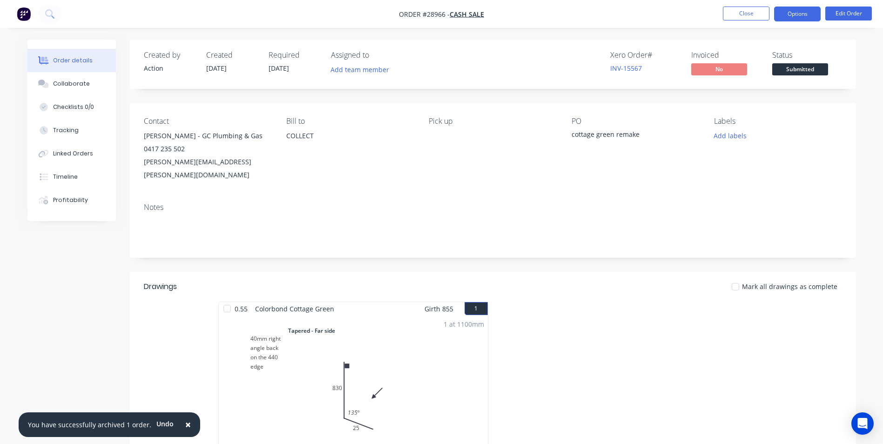
click at [792, 16] on button "Options" at bounding box center [797, 14] width 47 height 15
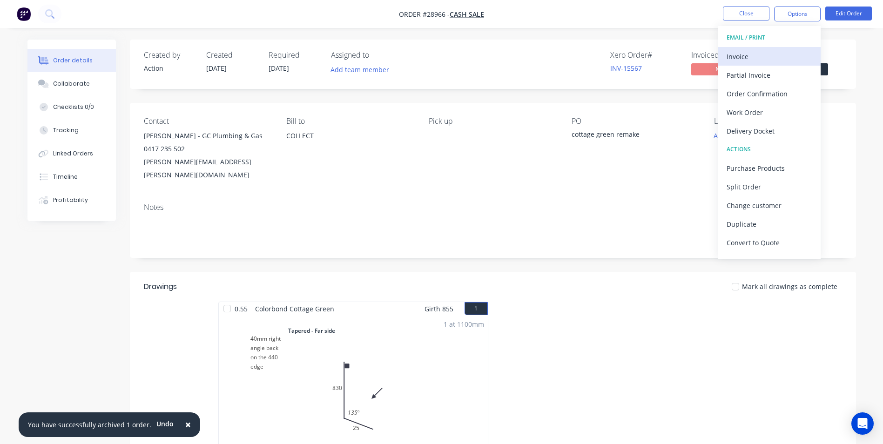
click at [731, 58] on div "Invoice" at bounding box center [769, 56] width 86 height 13
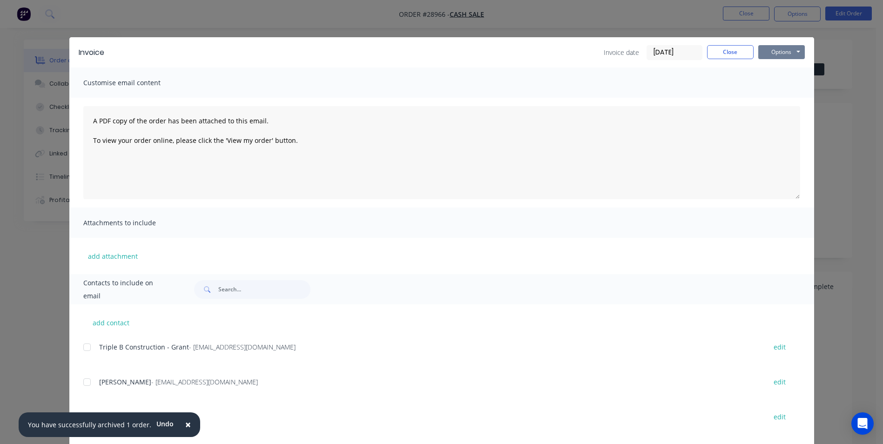
click at [785, 52] on button "Options" at bounding box center [781, 52] width 47 height 14
click at [781, 83] on button "Print" at bounding box center [788, 83] width 60 height 15
click at [728, 51] on button "Close" at bounding box center [730, 52] width 47 height 14
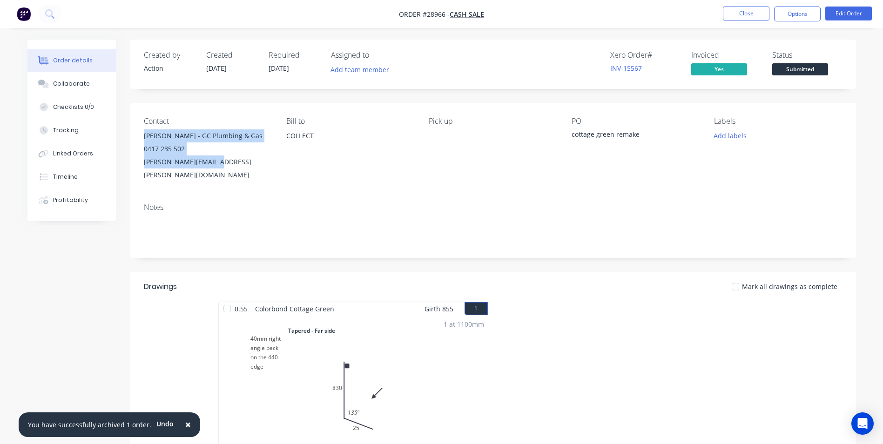
drag, startPoint x: 145, startPoint y: 136, endPoint x: 218, endPoint y: 166, distance: 79.3
click at [218, 166] on div "[PERSON_NAME] - GC Plumbing & Gas 0417 235 502 [PERSON_NAME][EMAIL_ADDRESS][PER…" at bounding box center [207, 155] width 127 height 52
drag, startPoint x: 218, startPoint y: 166, endPoint x: 162, endPoint y: 153, distance: 57.4
copy div "[PERSON_NAME] - GC Plumbing & Gas 0417 235 502 [PERSON_NAME][EMAIL_ADDRESS][PER…"
click at [746, 9] on button "Close" at bounding box center [746, 14] width 47 height 14
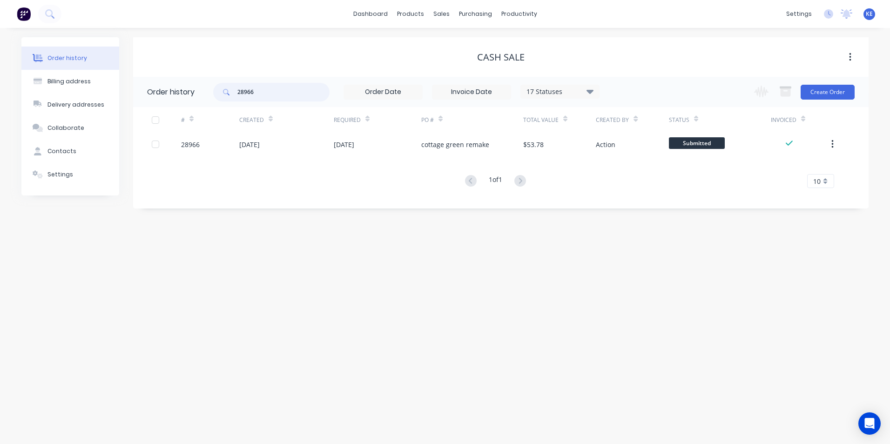
drag, startPoint x: 278, startPoint y: 94, endPoint x: 176, endPoint y: 93, distance: 101.9
click at [176, 93] on header "Order history 28966 17 Statuses Invoice Status Invoiced Not Invoiced Partial Or…" at bounding box center [500, 92] width 735 height 30
type input "28902"
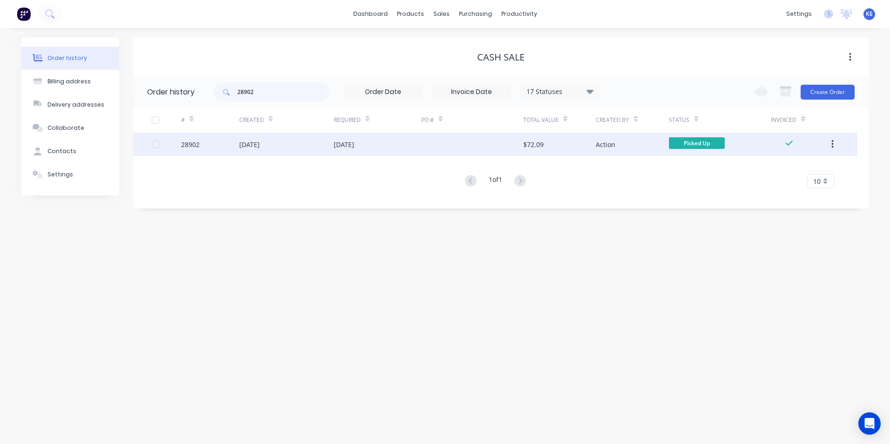
click at [221, 150] on div "28902" at bounding box center [210, 144] width 58 height 23
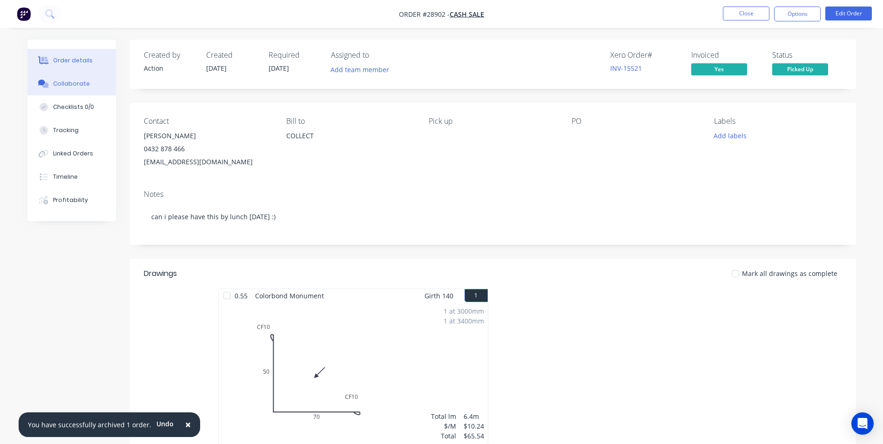
click at [62, 83] on div "Collaborate" at bounding box center [71, 84] width 37 height 8
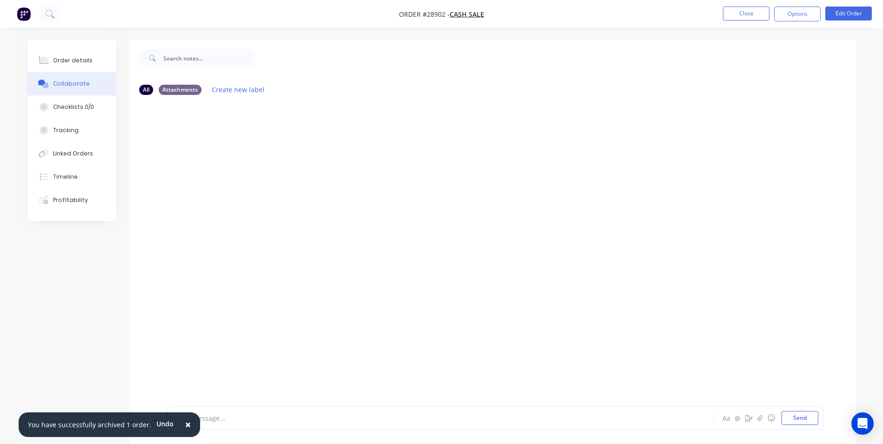
click at [185, 424] on span "×" at bounding box center [188, 424] width 6 height 13
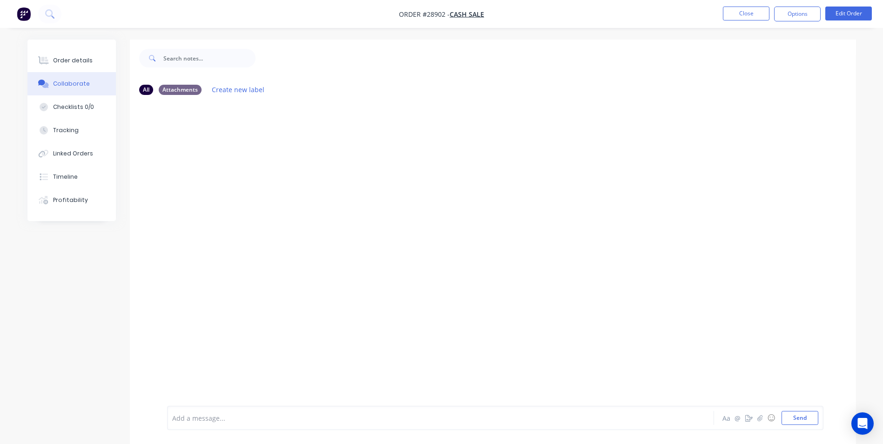
click at [211, 422] on div at bounding box center [415, 418] width 484 height 10
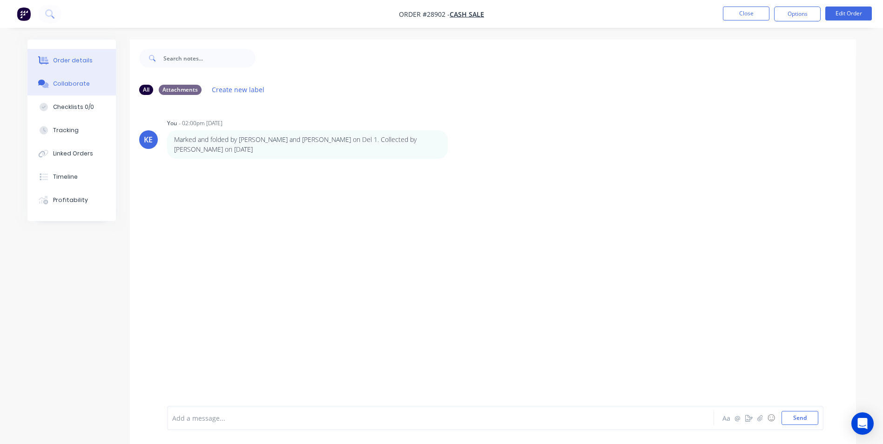
click at [63, 60] on div "Order details" at bounding box center [73, 60] width 40 height 8
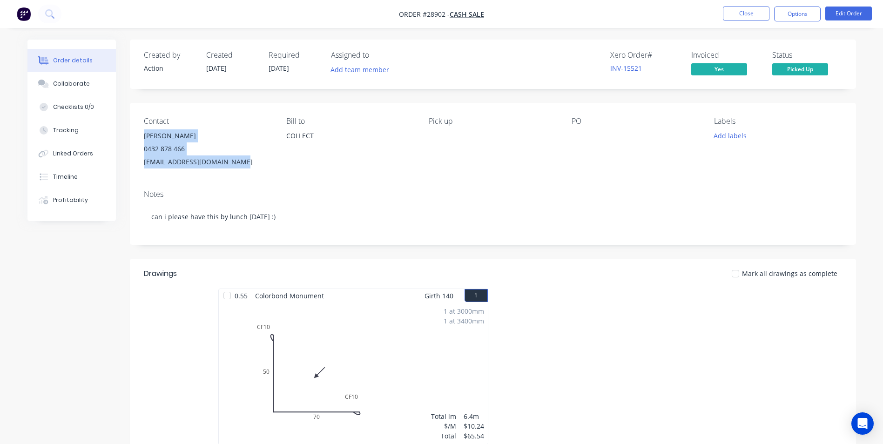
drag, startPoint x: 140, startPoint y: 135, endPoint x: 241, endPoint y: 163, distance: 105.3
click at [241, 163] on div "Contact [PERSON_NAME] [PHONE_NUMBER] [EMAIL_ADDRESS][DOMAIN_NAME] [PERSON_NAME]…" at bounding box center [493, 143] width 726 height 80
copy div "[PERSON_NAME] 0432 878 466 [EMAIL_ADDRESS][DOMAIN_NAME]"
click at [735, 13] on button "Close" at bounding box center [746, 14] width 47 height 14
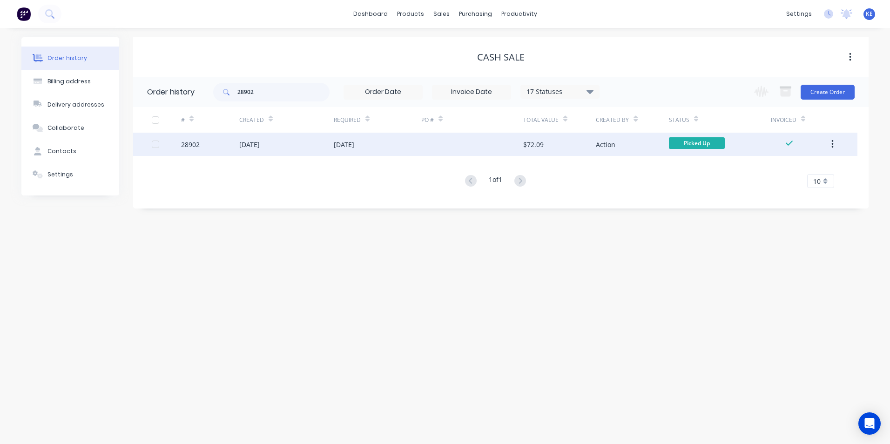
click at [831, 143] on icon "button" at bounding box center [832, 144] width 2 height 10
click at [797, 165] on div "Archive" at bounding box center [799, 168] width 72 height 13
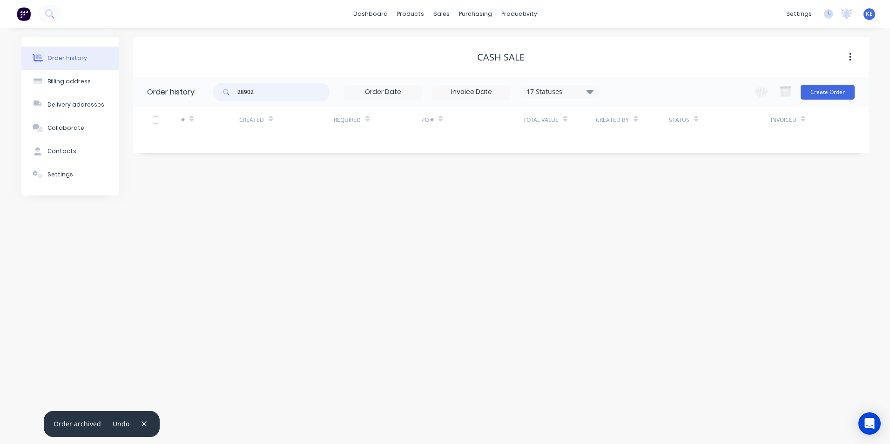
drag, startPoint x: 286, startPoint y: 90, endPoint x: 180, endPoint y: 97, distance: 106.3
click at [180, 97] on header "Order history 28902 17 Statuses Invoice Status Invoiced Not Invoiced Partial Or…" at bounding box center [500, 92] width 735 height 30
type input "28852"
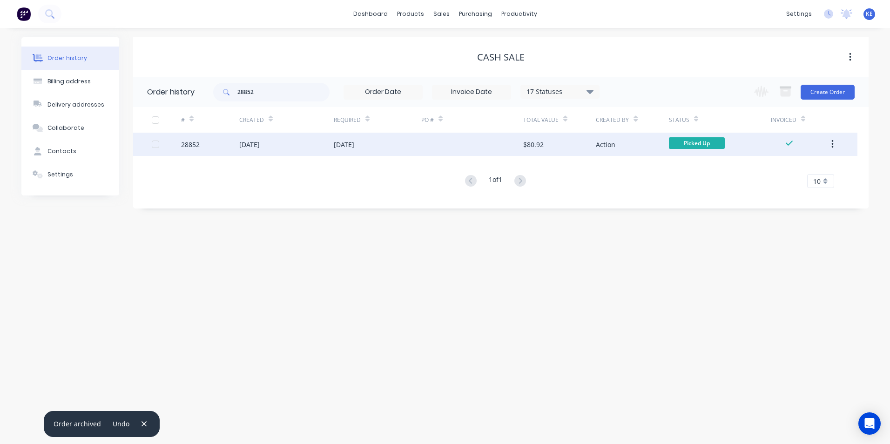
click at [210, 145] on div "28852" at bounding box center [210, 144] width 58 height 23
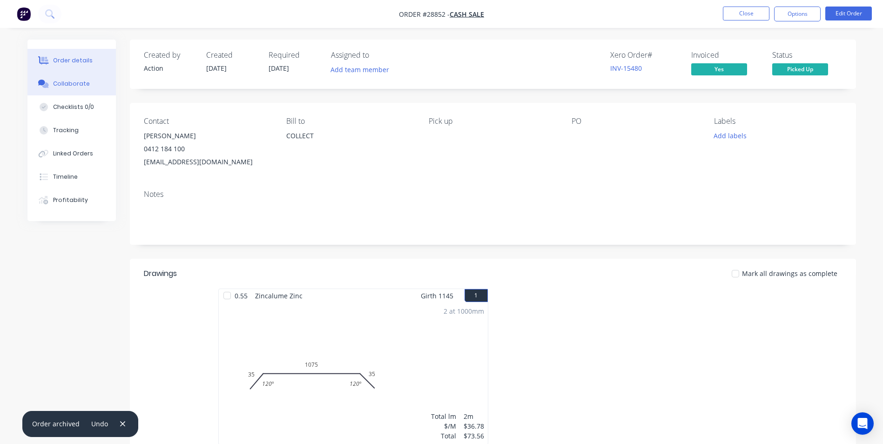
click at [77, 83] on div "Collaborate" at bounding box center [71, 84] width 37 height 8
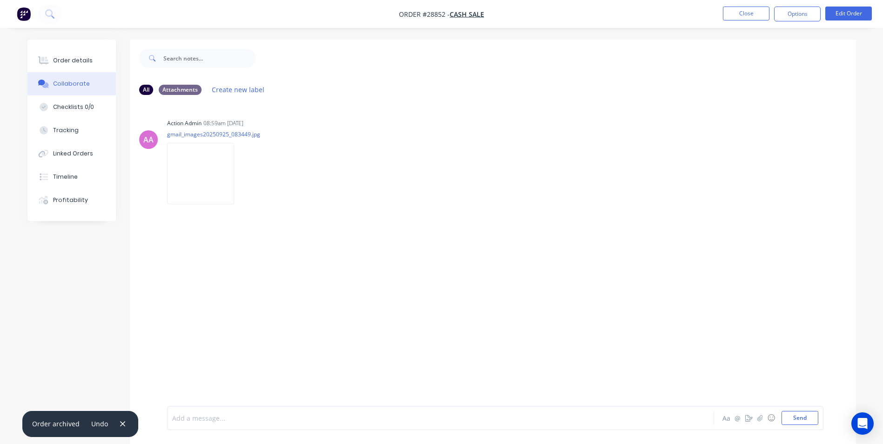
drag, startPoint x: 192, startPoint y: 421, endPoint x: 201, endPoint y: 414, distance: 11.6
click at [194, 421] on div at bounding box center [415, 418] width 484 height 10
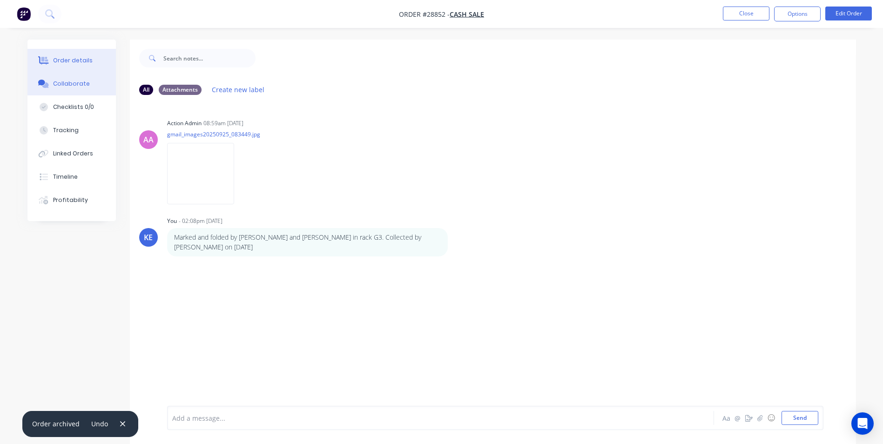
click at [67, 63] on div "Order details" at bounding box center [73, 60] width 40 height 8
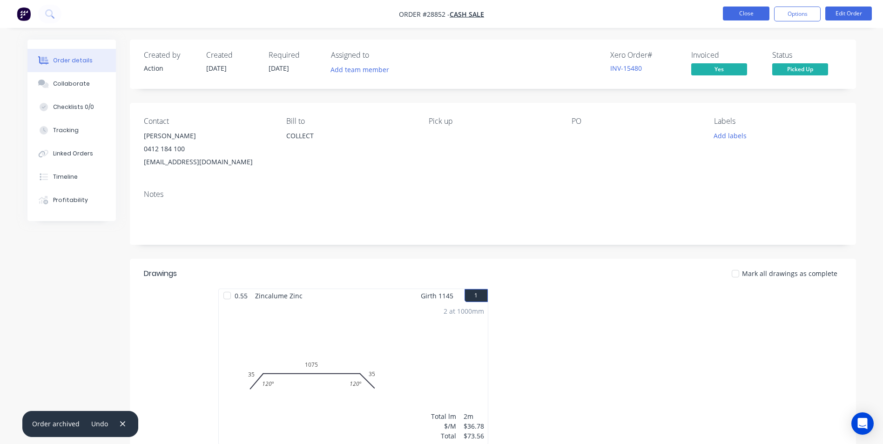
click at [736, 15] on button "Close" at bounding box center [746, 14] width 47 height 14
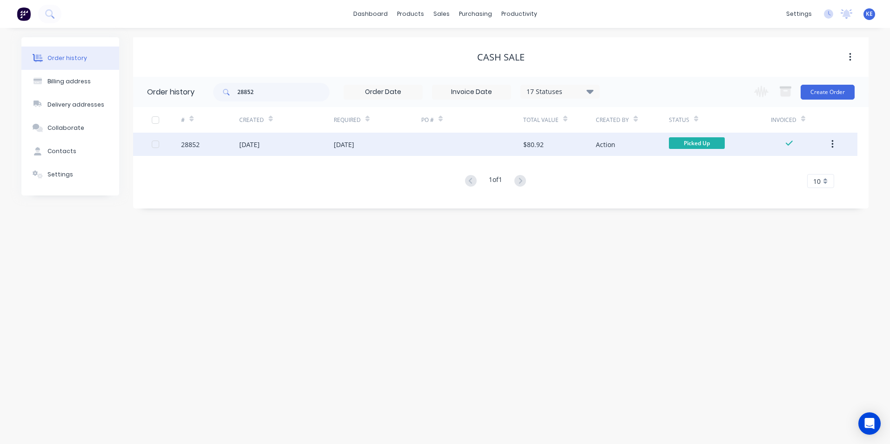
click at [831, 147] on icon "button" at bounding box center [832, 144] width 2 height 10
click at [782, 170] on div "Archive" at bounding box center [799, 168] width 72 height 13
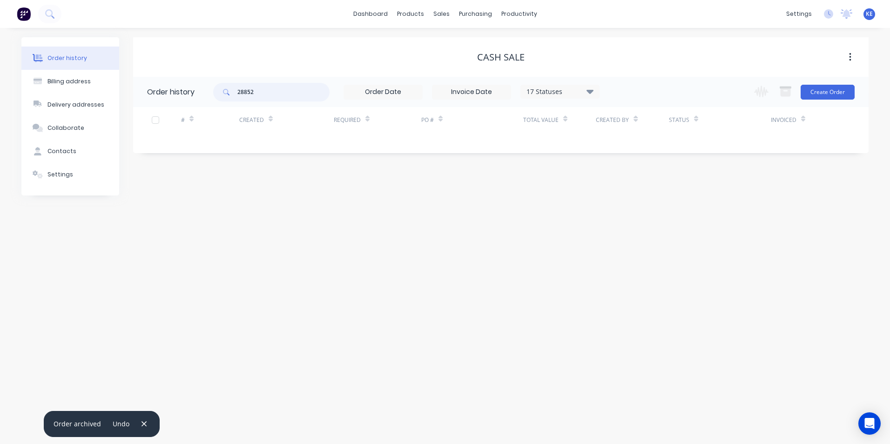
drag, startPoint x: 267, startPoint y: 92, endPoint x: 214, endPoint y: 90, distance: 53.1
click at [214, 90] on div "28852" at bounding box center [271, 92] width 116 height 19
type input "28731"
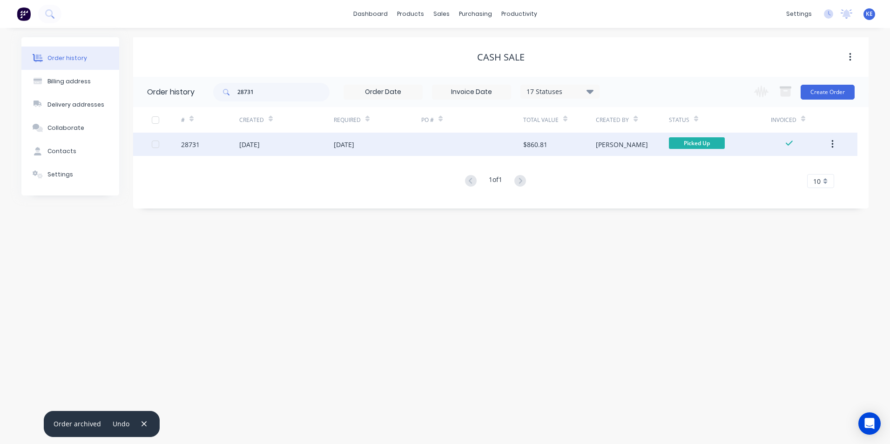
click at [212, 143] on div "28731" at bounding box center [210, 144] width 58 height 23
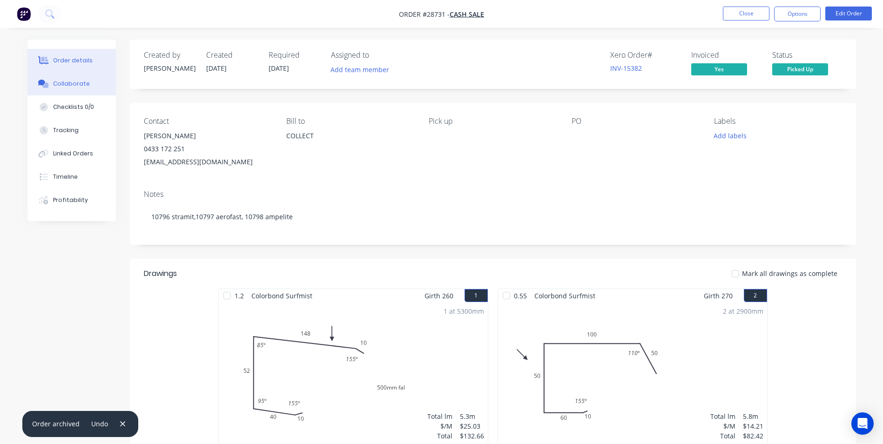
click at [66, 83] on div "Collaborate" at bounding box center [71, 84] width 37 height 8
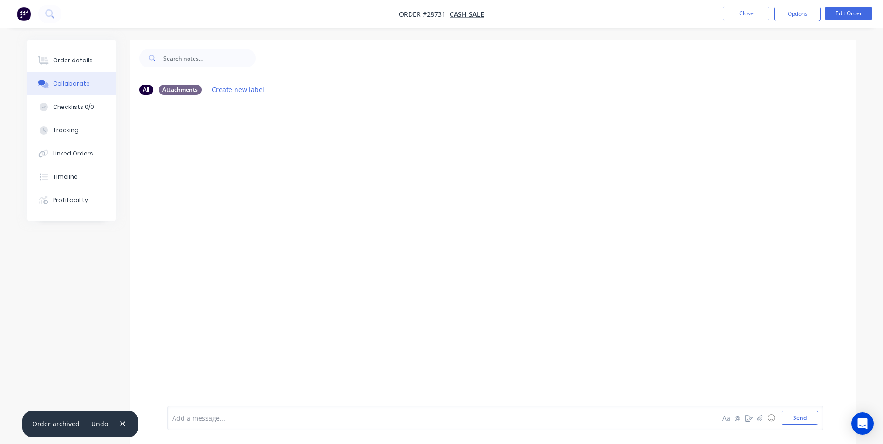
click at [229, 416] on div at bounding box center [415, 418] width 484 height 10
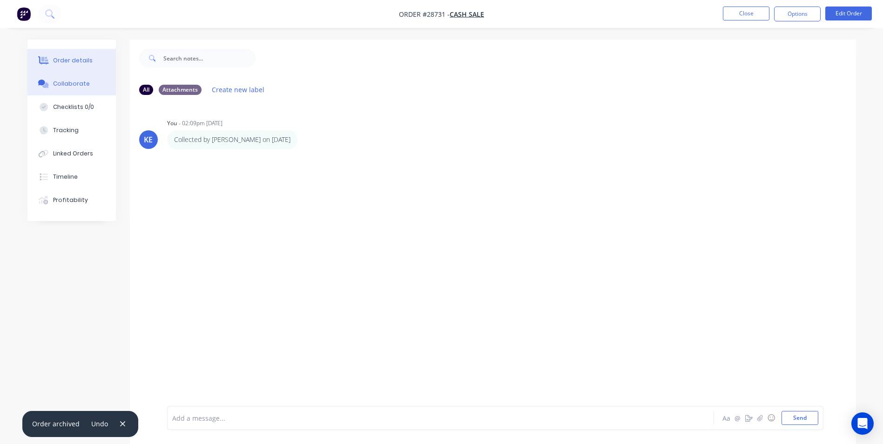
click at [85, 61] on div "Order details" at bounding box center [73, 60] width 40 height 8
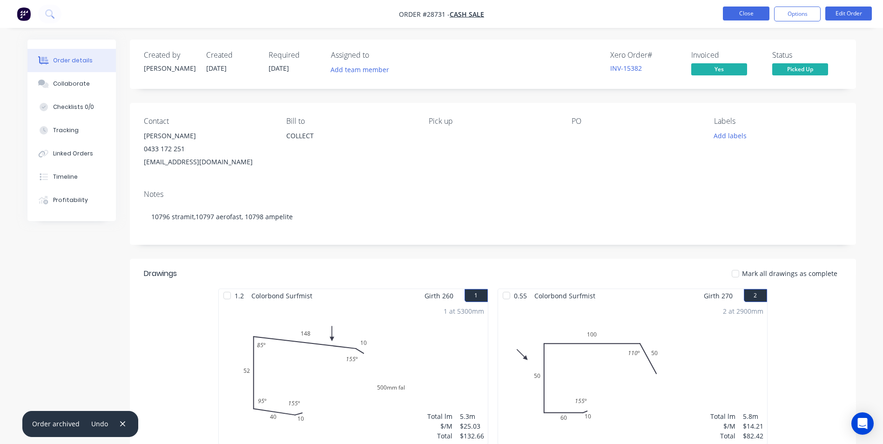
click at [737, 15] on button "Close" at bounding box center [746, 14] width 47 height 14
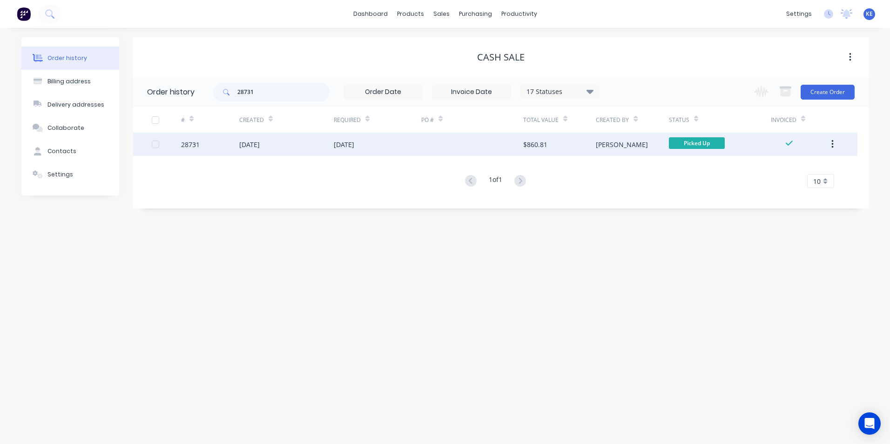
click at [832, 147] on icon "button" at bounding box center [832, 144] width 2 height 8
click at [788, 170] on div "Archive" at bounding box center [799, 168] width 72 height 13
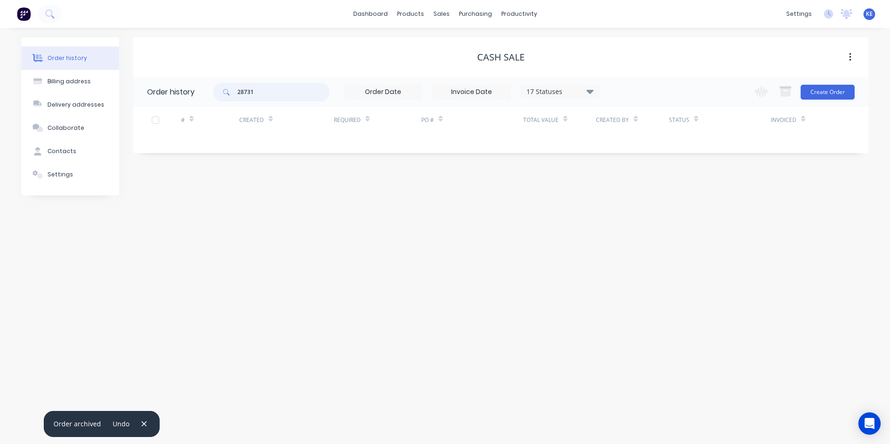
drag, startPoint x: 290, startPoint y: 94, endPoint x: 202, endPoint y: 98, distance: 88.0
click at [202, 98] on header "Order history 28731 17 Statuses Invoice Status Invoiced Not Invoiced Partial Or…" at bounding box center [500, 92] width 735 height 30
type input "28767"
drag, startPoint x: 259, startPoint y: 87, endPoint x: 212, endPoint y: 103, distance: 49.9
click at [212, 103] on header "Order history 28767 17 Statuses Invoice Status Invoiced Not Invoiced Partial Or…" at bounding box center [500, 92] width 735 height 30
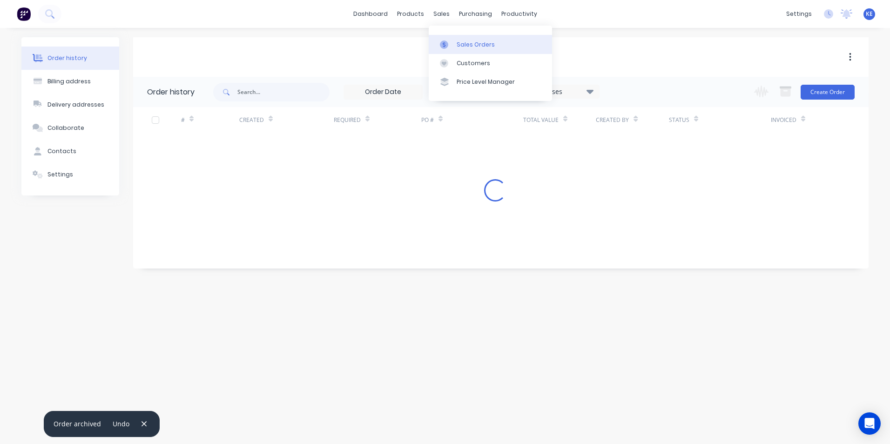
click at [466, 47] on div "Sales Orders" at bounding box center [475, 44] width 38 height 8
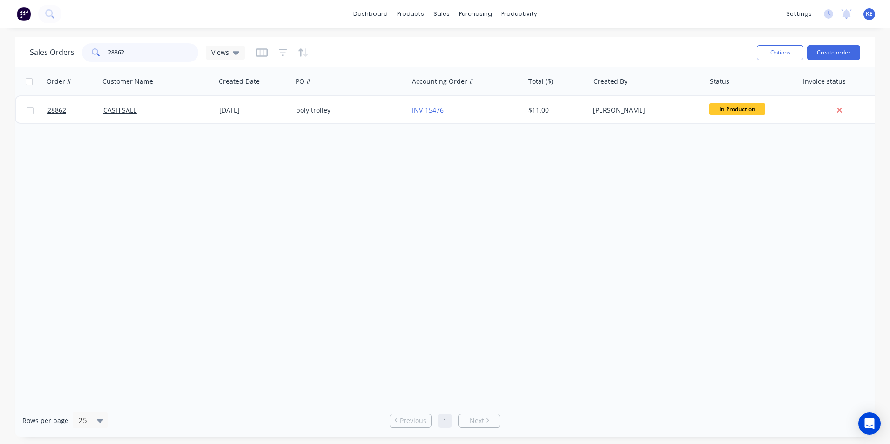
drag, startPoint x: 134, startPoint y: 47, endPoint x: 75, endPoint y: 59, distance: 59.8
click at [75, 59] on div "Sales Orders 28862 Views" at bounding box center [137, 52] width 215 height 19
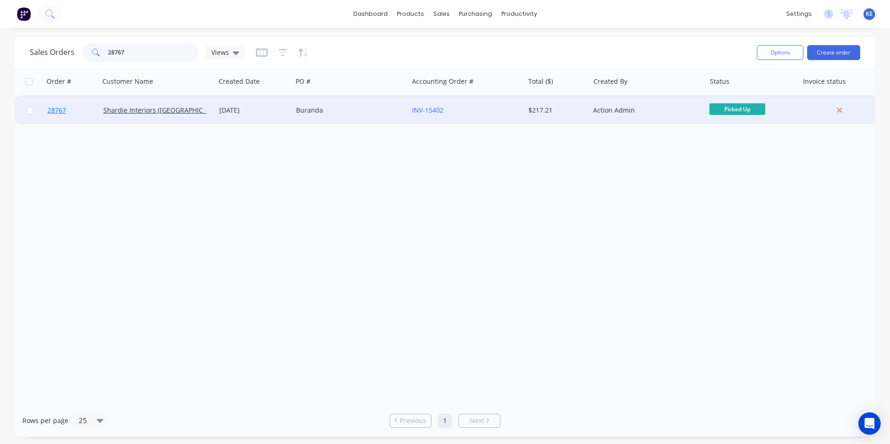
type input "28767"
click at [75, 111] on link "28767" at bounding box center [75, 110] width 56 height 28
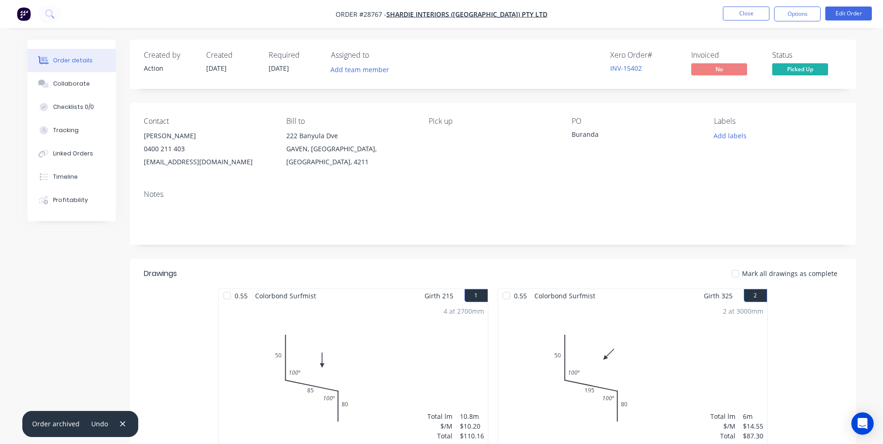
drag, startPoint x: 59, startPoint y: 84, endPoint x: 85, endPoint y: 70, distance: 30.0
click at [60, 84] on div "Collaborate" at bounding box center [71, 84] width 37 height 8
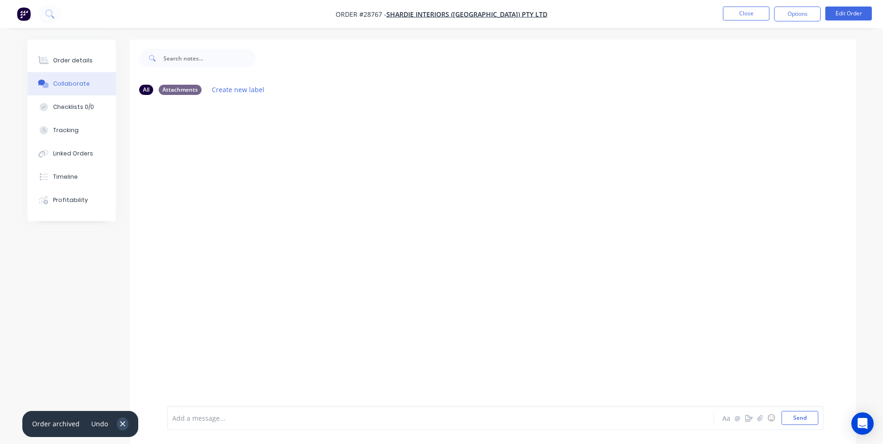
click at [121, 423] on icon "button" at bounding box center [122, 423] width 5 height 5
drag, startPoint x: 197, startPoint y: 418, endPoint x: 293, endPoint y: 286, distance: 163.1
click at [199, 415] on div at bounding box center [415, 418] width 484 height 10
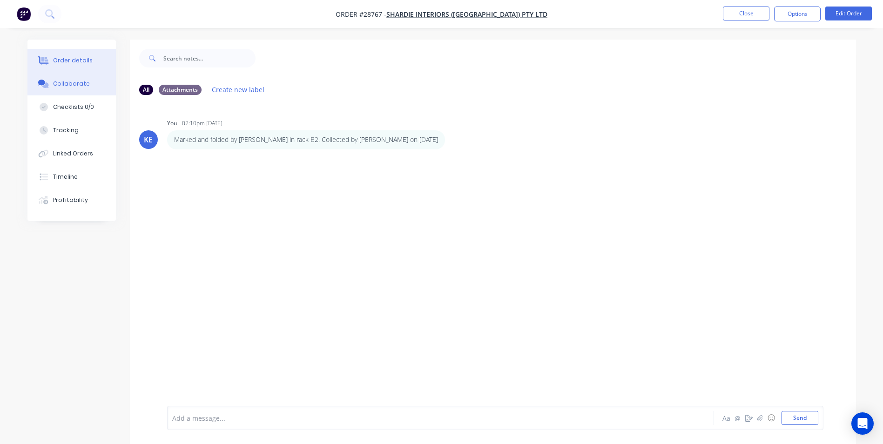
click at [70, 60] on div "Order details" at bounding box center [73, 60] width 40 height 8
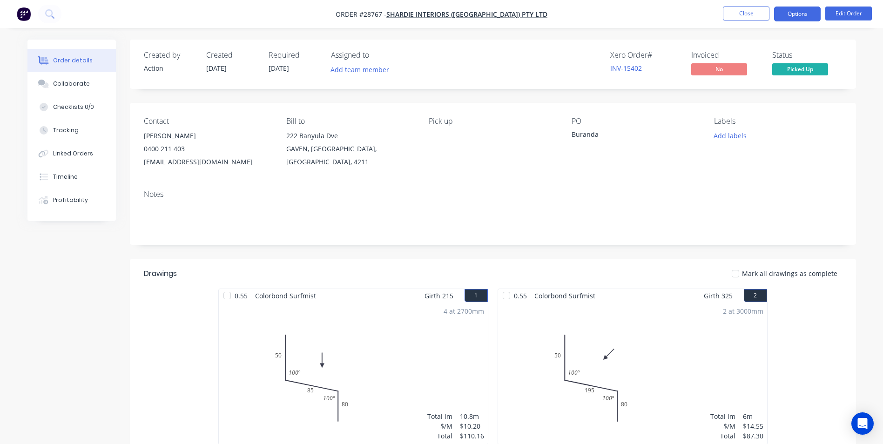
click at [790, 14] on button "Options" at bounding box center [797, 14] width 47 height 15
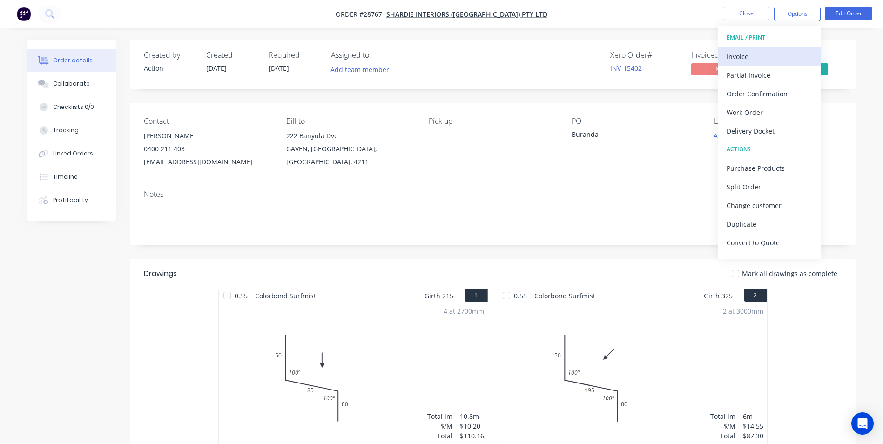
click at [762, 52] on div "Invoice" at bounding box center [769, 56] width 86 height 13
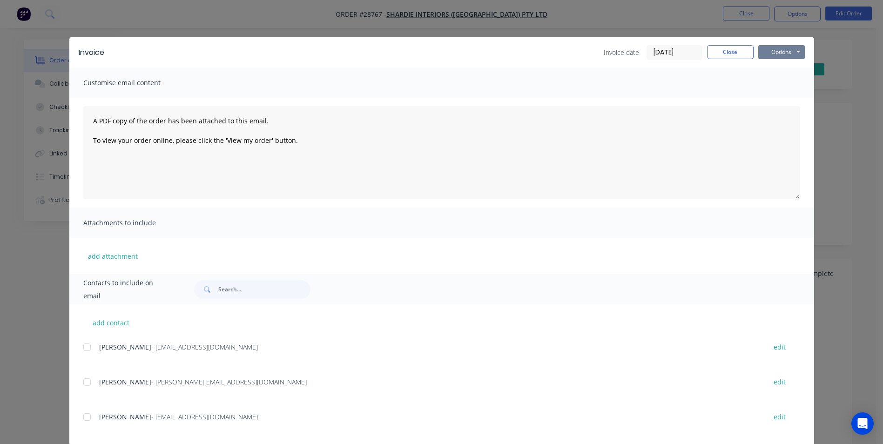
click at [769, 52] on button "Options" at bounding box center [781, 52] width 47 height 14
click at [776, 86] on button "Print" at bounding box center [788, 83] width 60 height 15
click at [731, 48] on button "Close" at bounding box center [730, 52] width 47 height 14
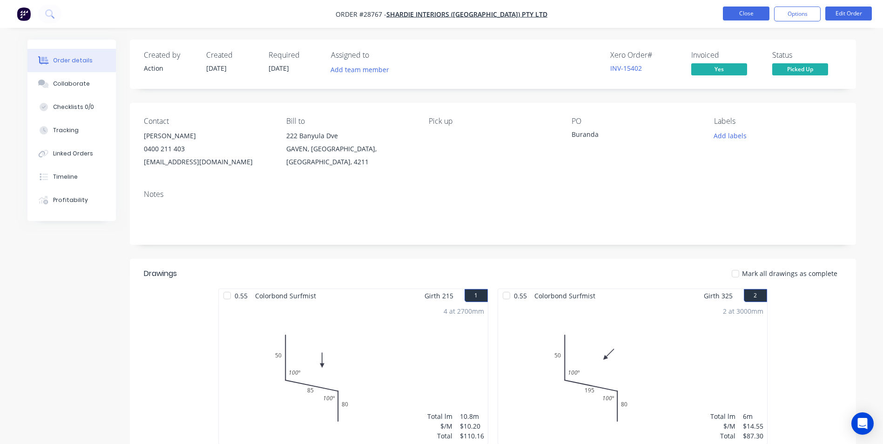
click at [746, 15] on button "Close" at bounding box center [746, 14] width 47 height 14
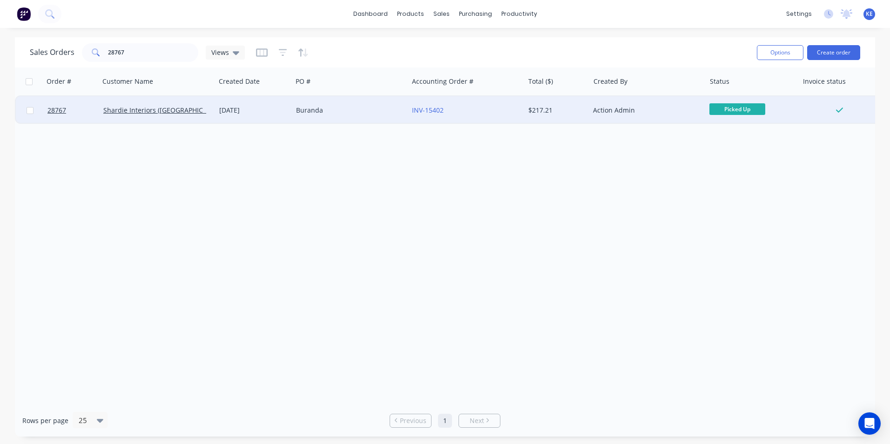
click at [29, 108] on input "checkbox" at bounding box center [30, 110] width 7 height 7
checkbox input "true"
click at [783, 53] on button "Options" at bounding box center [780, 52] width 47 height 15
click at [744, 91] on div "Archive" at bounding box center [752, 94] width 86 height 13
checkbox input "false"
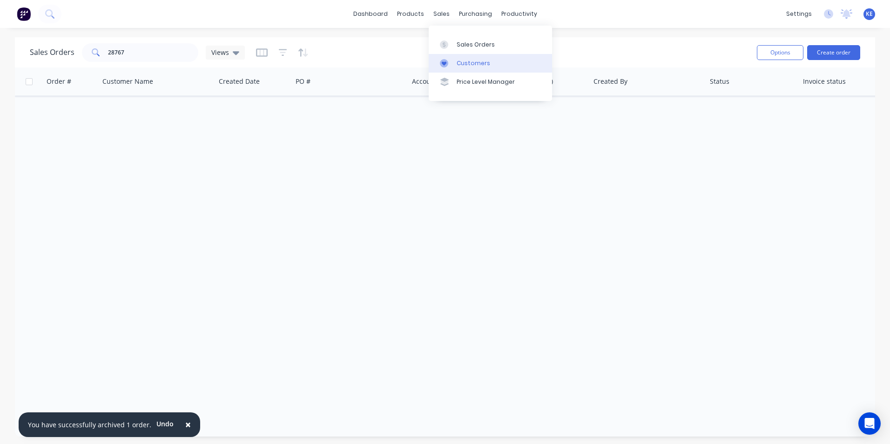
click at [493, 64] on link "Customers" at bounding box center [490, 63] width 123 height 19
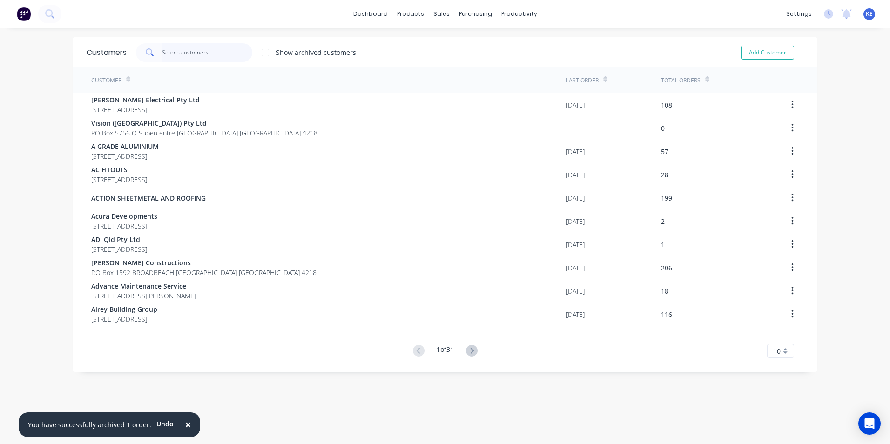
click at [168, 47] on input "text" at bounding box center [207, 52] width 91 height 19
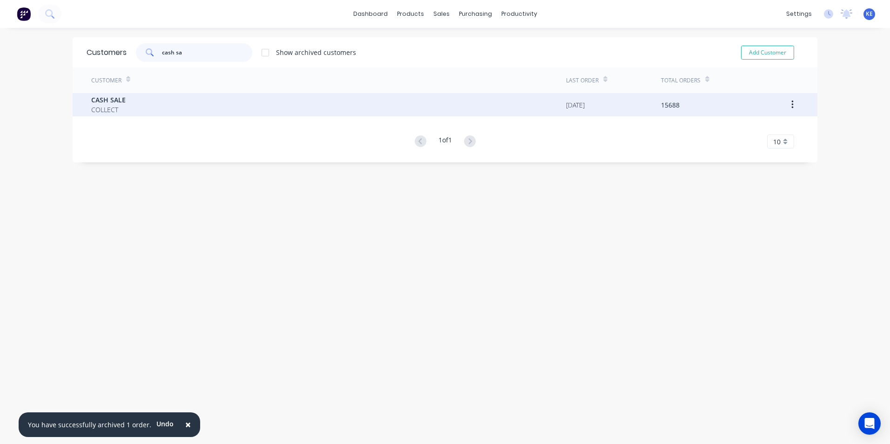
type input "cash sa"
click at [144, 107] on div "CASH SALE COLLECT" at bounding box center [328, 104] width 475 height 23
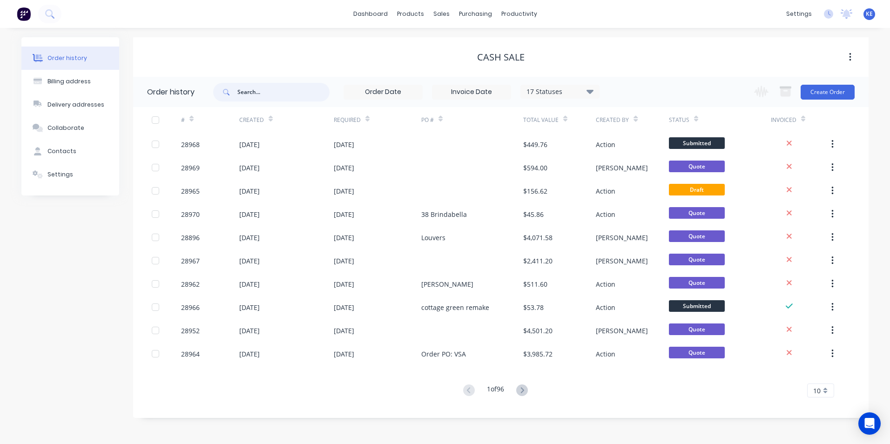
click at [256, 100] on input "text" at bounding box center [283, 92] width 92 height 19
type input "28854"
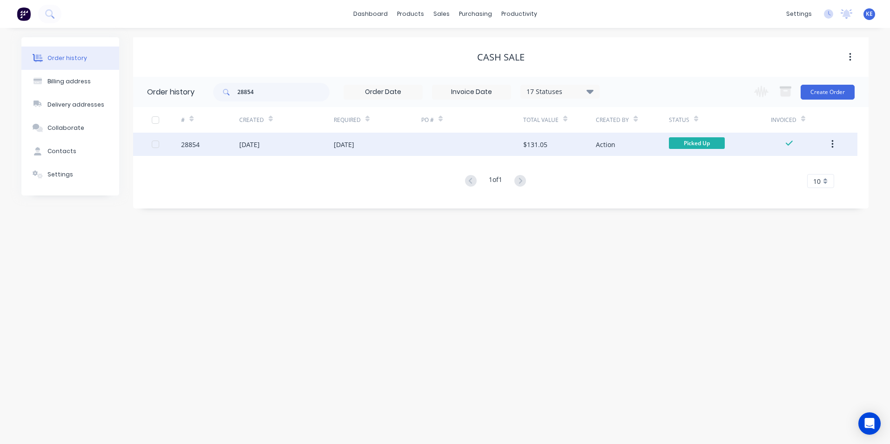
click at [219, 140] on div "28854" at bounding box center [210, 144] width 58 height 23
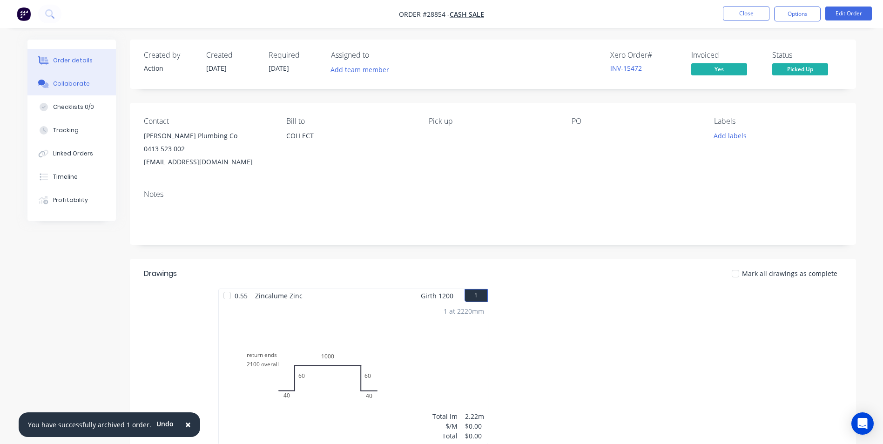
click at [72, 83] on div "Collaborate" at bounding box center [71, 84] width 37 height 8
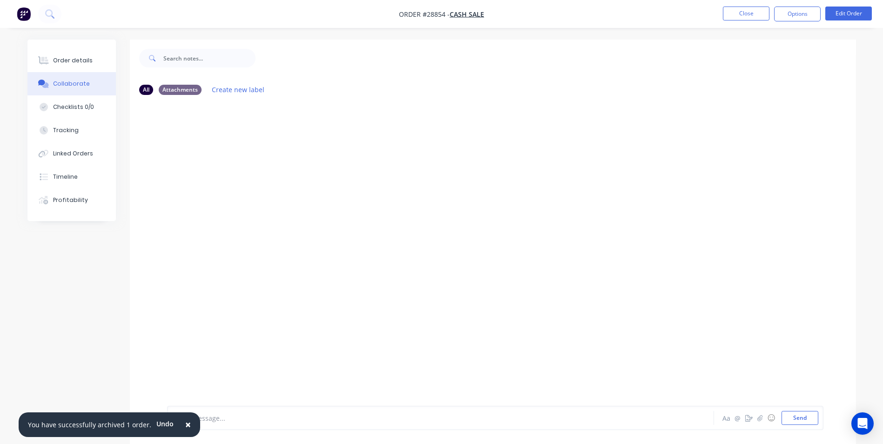
click at [185, 422] on span "×" at bounding box center [188, 424] width 6 height 13
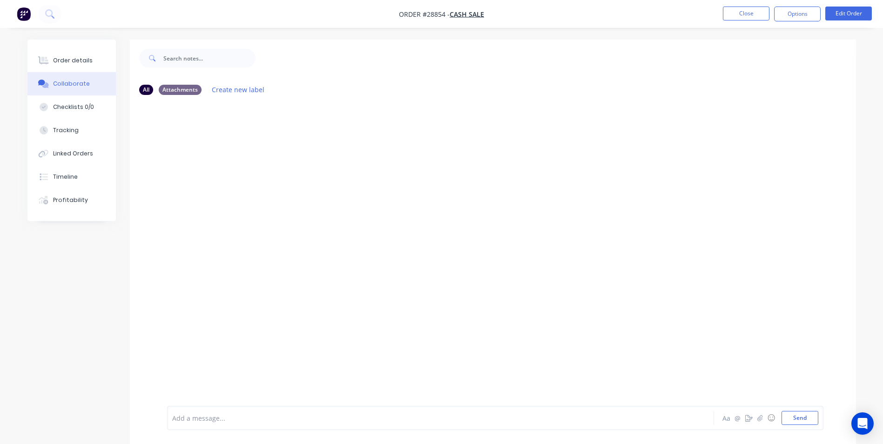
drag, startPoint x: 216, startPoint y: 426, endPoint x: 253, endPoint y: 347, distance: 87.2
click at [217, 424] on div "Add a message... Aa @ ☺ Send" at bounding box center [495, 418] width 656 height 24
click at [203, 413] on div at bounding box center [415, 418] width 484 height 10
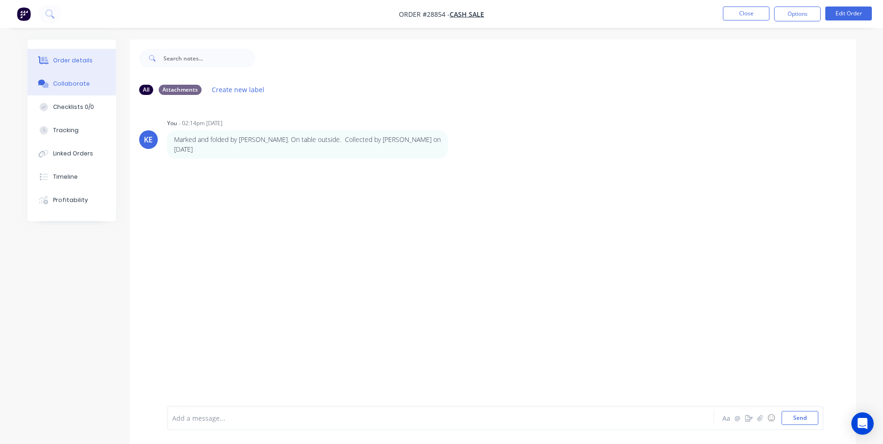
click at [55, 55] on button "Order details" at bounding box center [71, 60] width 88 height 23
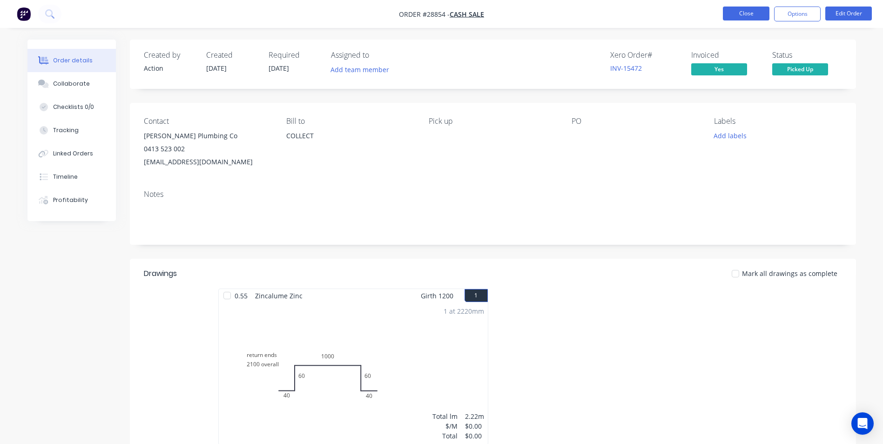
click at [739, 13] on button "Close" at bounding box center [746, 14] width 47 height 14
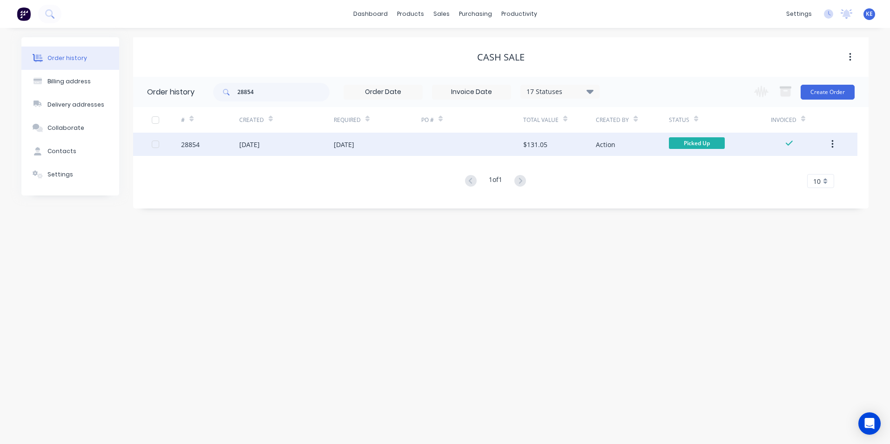
click at [830, 141] on button "button" at bounding box center [832, 144] width 22 height 17
click at [791, 172] on div "Archive" at bounding box center [799, 168] width 72 height 13
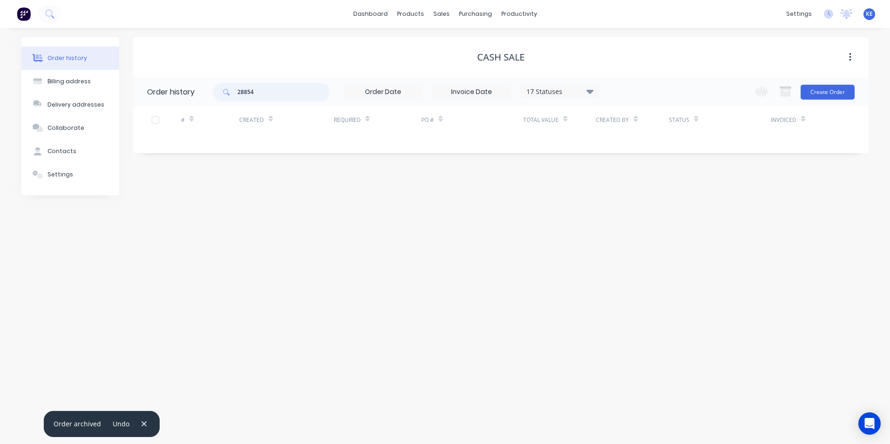
drag, startPoint x: 271, startPoint y: 96, endPoint x: 193, endPoint y: 100, distance: 78.3
click at [193, 100] on header "Order history 28854 17 Statuses Invoice Status Invoiced Not Invoiced Partial Or…" at bounding box center [500, 92] width 735 height 30
type input "28795"
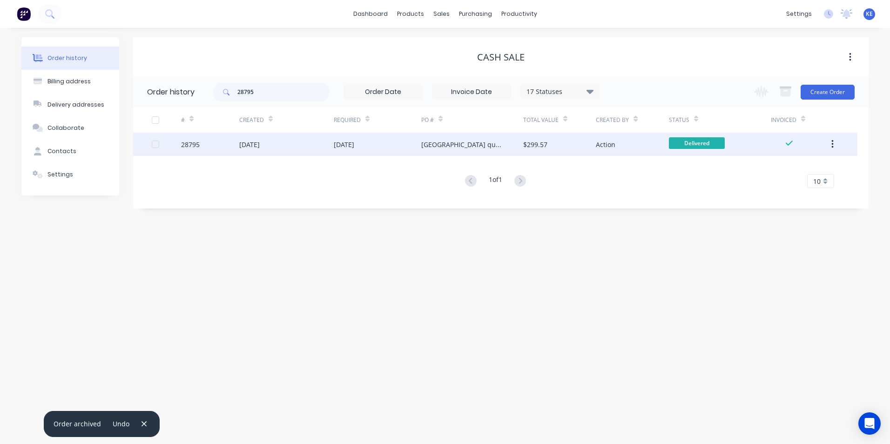
click at [217, 149] on div "28795" at bounding box center [210, 144] width 58 height 23
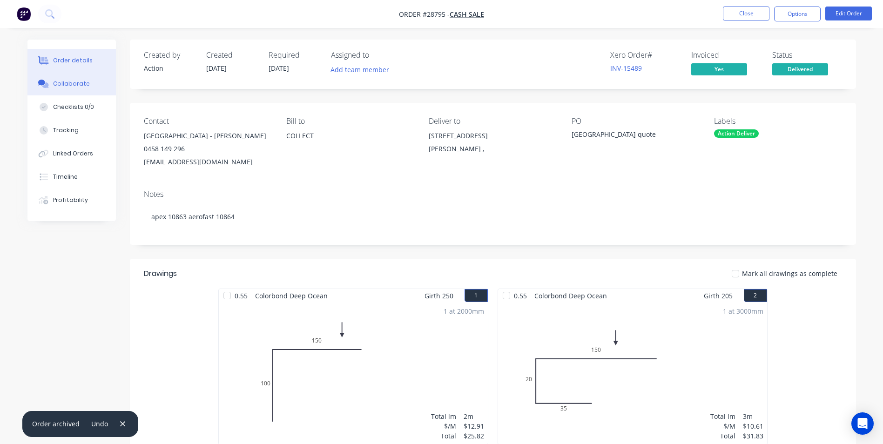
click at [65, 86] on div "Collaborate" at bounding box center [71, 84] width 37 height 8
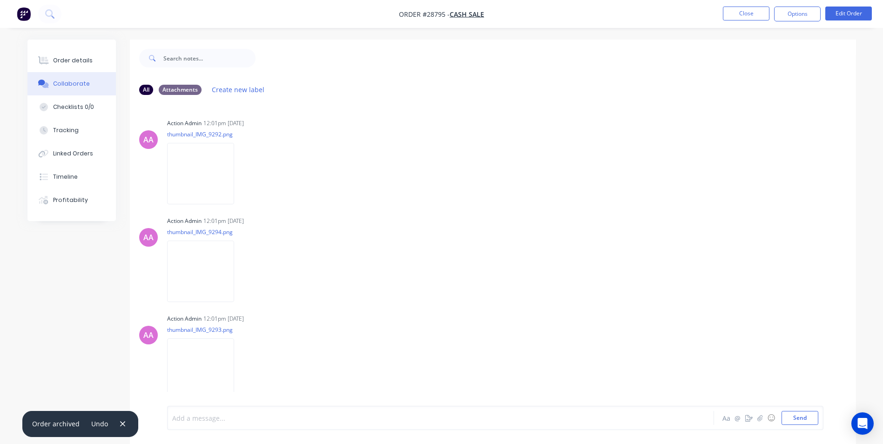
drag, startPoint x: 228, startPoint y: 416, endPoint x: 231, endPoint y: 412, distance: 5.0
click at [230, 413] on div at bounding box center [415, 418] width 484 height 10
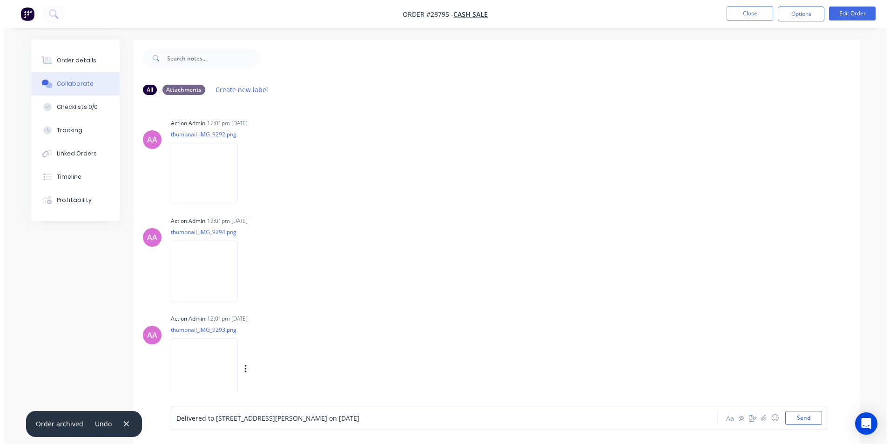
scroll to position [200, 0]
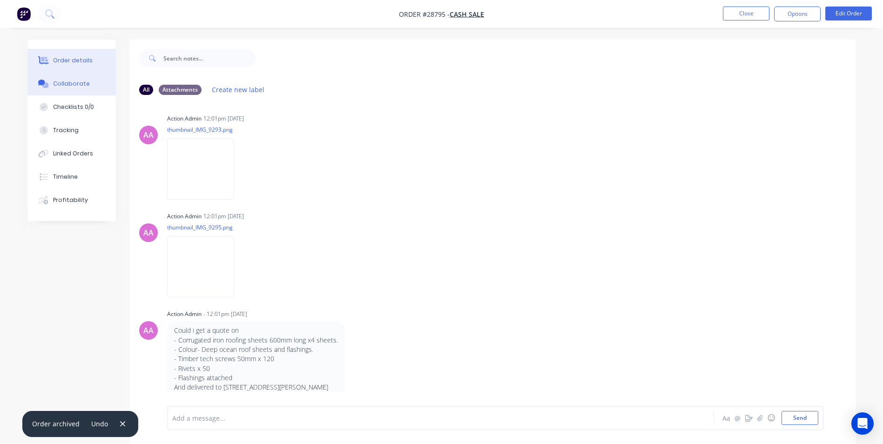
click at [71, 59] on div "Order details" at bounding box center [73, 60] width 40 height 8
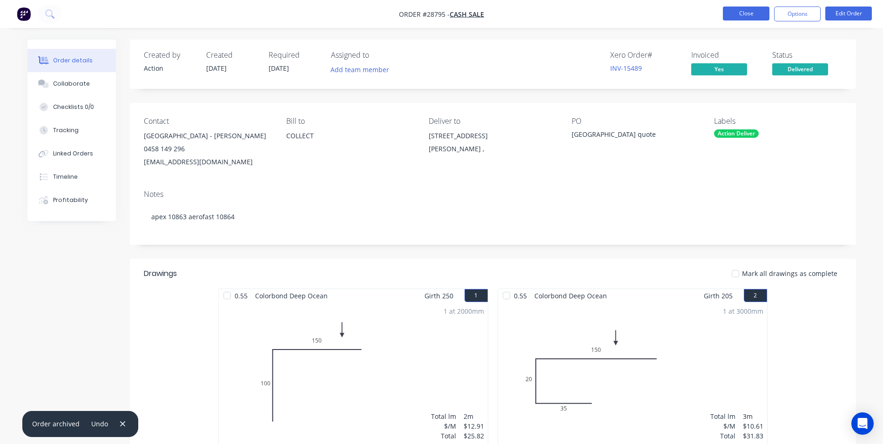
click at [736, 11] on button "Close" at bounding box center [746, 14] width 47 height 14
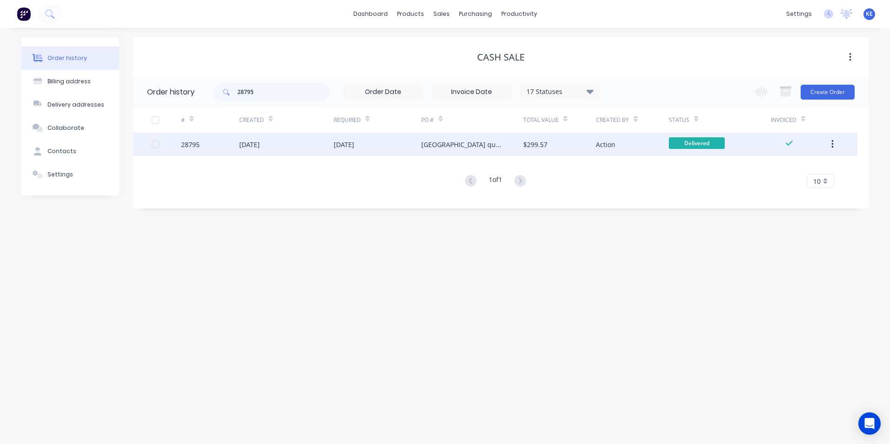
click at [832, 141] on icon "button" at bounding box center [832, 144] width 2 height 8
click at [766, 176] on button "Archive" at bounding box center [799, 169] width 88 height 19
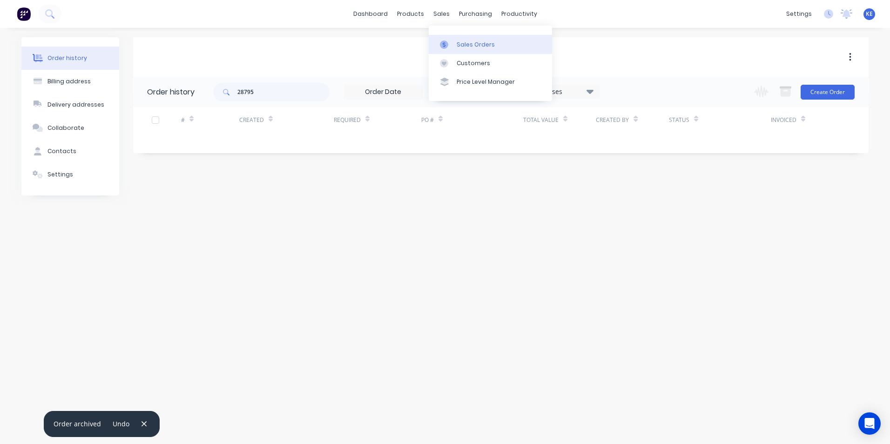
click at [471, 49] on link "Sales Orders" at bounding box center [490, 44] width 123 height 19
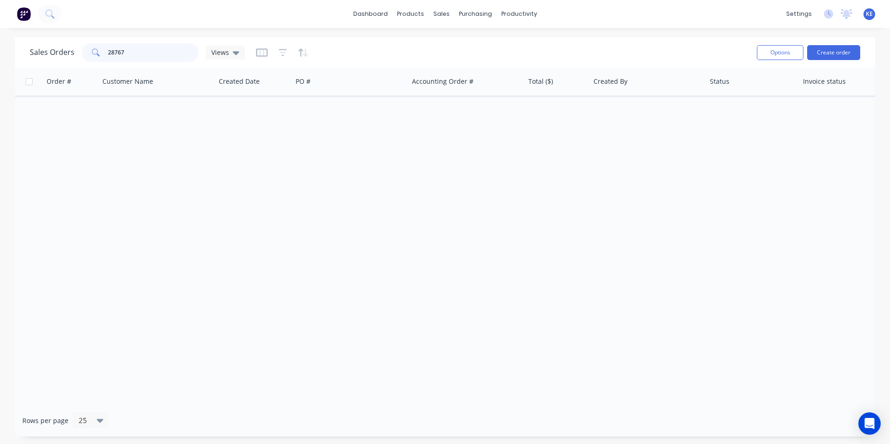
drag, startPoint x: 133, startPoint y: 51, endPoint x: 58, endPoint y: 55, distance: 74.6
click at [58, 55] on div "Sales Orders 28767 Views" at bounding box center [137, 52] width 215 height 19
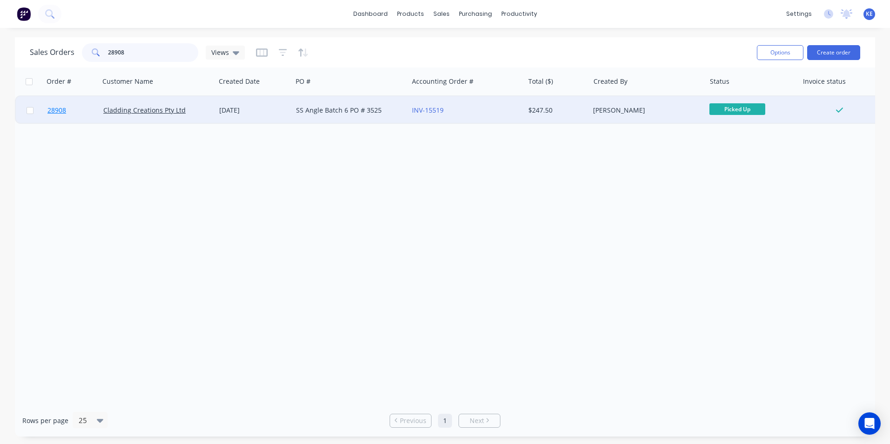
type input "28908"
click at [81, 103] on link "28908" at bounding box center [75, 110] width 56 height 28
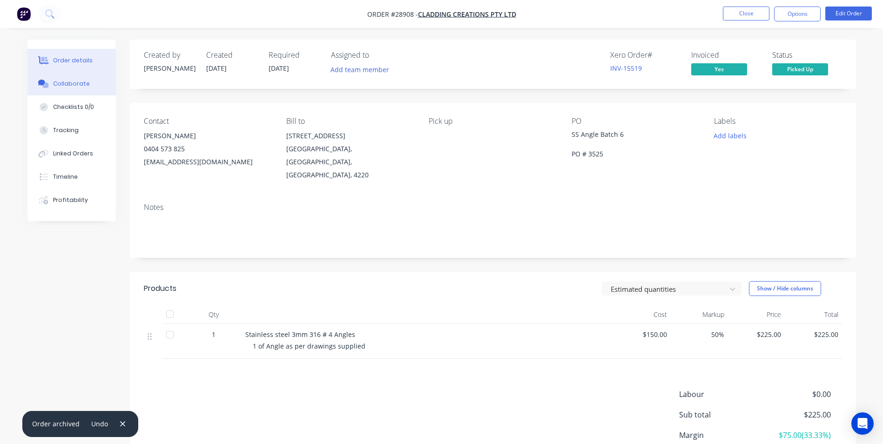
click at [75, 89] on button "Collaborate" at bounding box center [71, 83] width 88 height 23
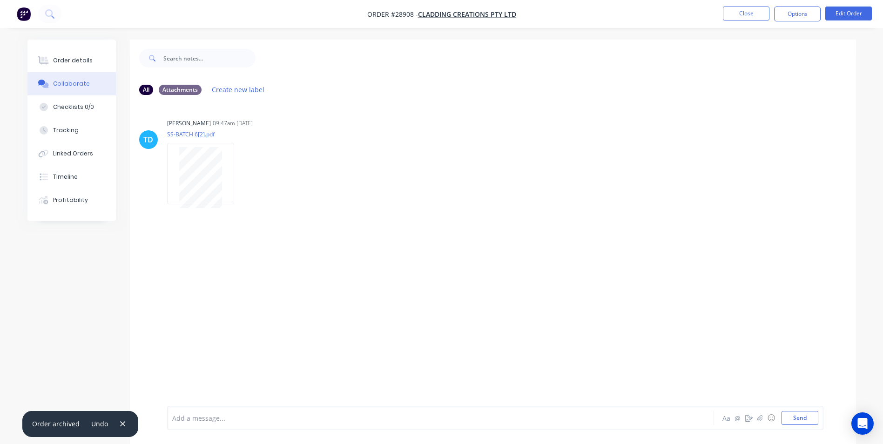
drag, startPoint x: 217, startPoint y: 417, endPoint x: 240, endPoint y: 394, distance: 32.6
click at [219, 412] on div "Add a message..." at bounding box center [414, 418] width 484 height 14
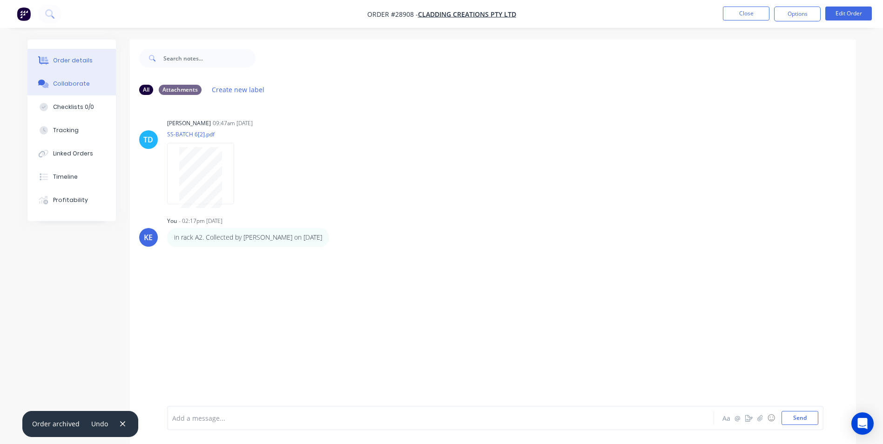
click at [74, 60] on div "Order details" at bounding box center [73, 60] width 40 height 8
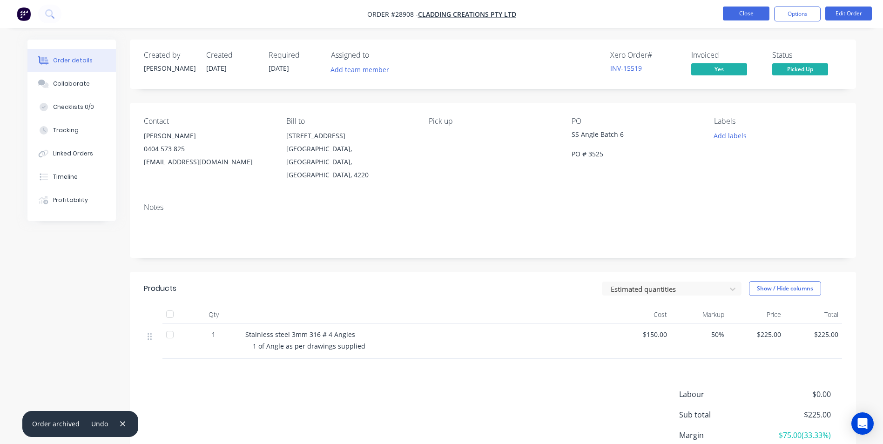
click at [750, 11] on button "Close" at bounding box center [746, 14] width 47 height 14
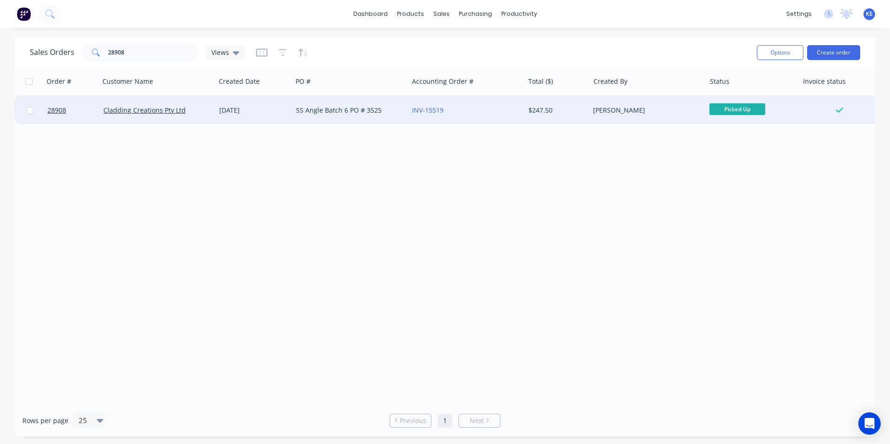
click at [27, 113] on input "checkbox" at bounding box center [30, 110] width 7 height 7
checkbox input "true"
click at [765, 52] on button "Options" at bounding box center [780, 52] width 47 height 15
click at [711, 94] on div "Archive" at bounding box center [752, 94] width 86 height 13
checkbox input "false"
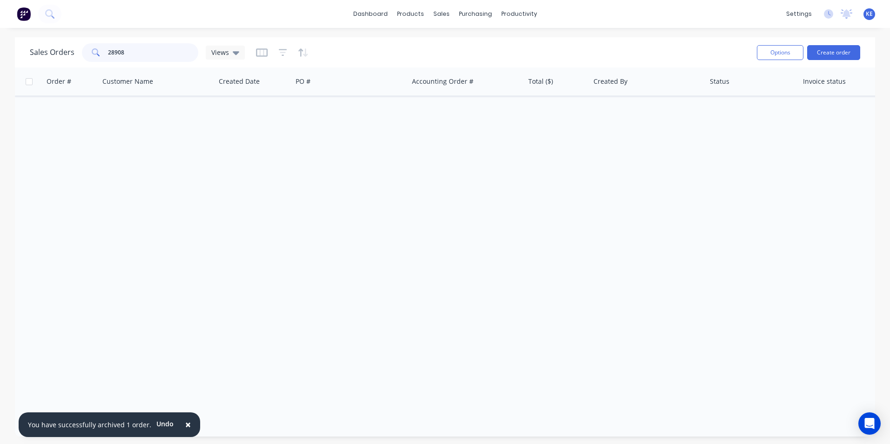
drag, startPoint x: 71, startPoint y: 64, endPoint x: 66, endPoint y: 64, distance: 4.7
click at [66, 64] on div "Sales Orders 28908 Views Options Create order" at bounding box center [445, 52] width 860 height 30
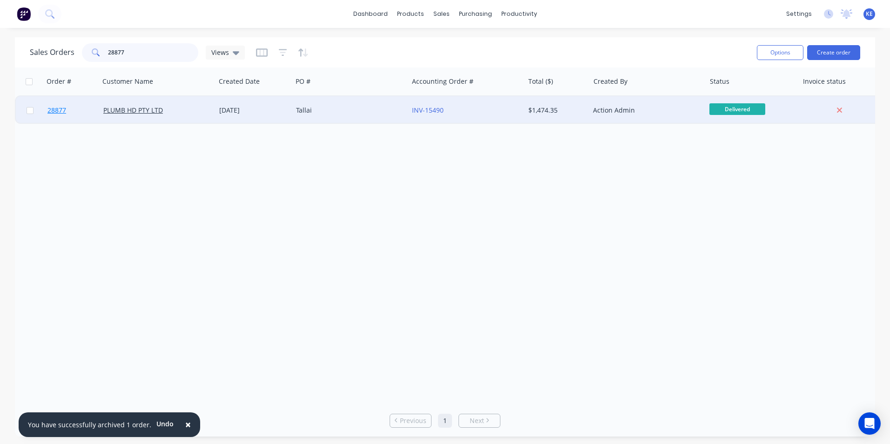
type input "28877"
click at [85, 103] on link "28877" at bounding box center [75, 110] width 56 height 28
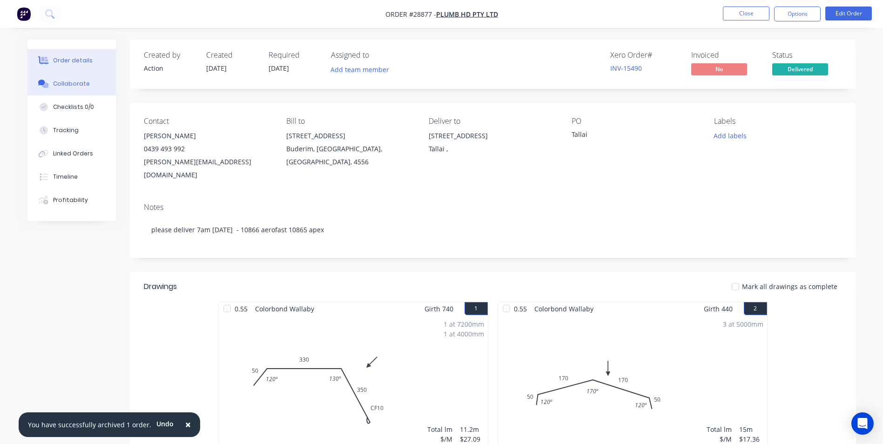
click at [72, 84] on div "Collaborate" at bounding box center [71, 84] width 37 height 8
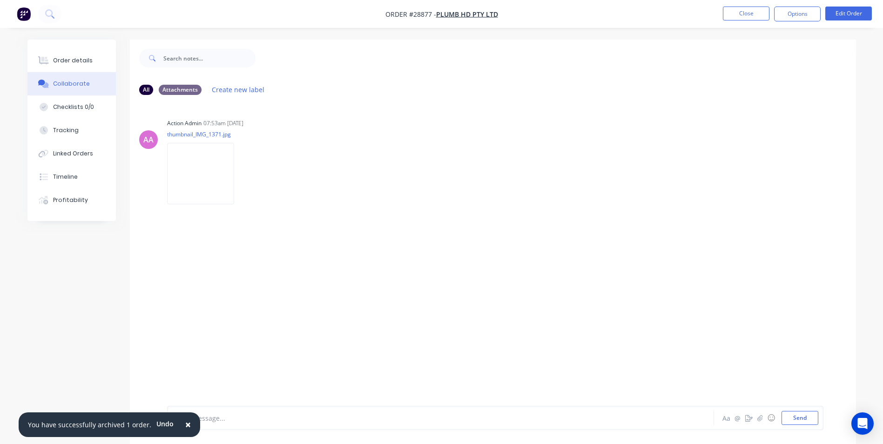
drag, startPoint x: 182, startPoint y: 421, endPoint x: 213, endPoint y: 415, distance: 31.8
click at [185, 420] on span "×" at bounding box center [188, 424] width 6 height 13
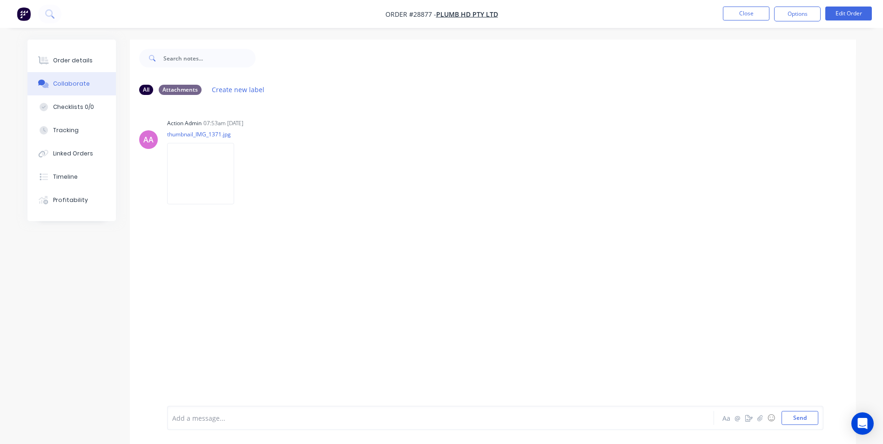
click at [218, 415] on div at bounding box center [415, 418] width 484 height 10
drag, startPoint x: 79, startPoint y: 51, endPoint x: 114, endPoint y: 48, distance: 35.0
click at [80, 50] on button "Order details" at bounding box center [71, 60] width 88 height 23
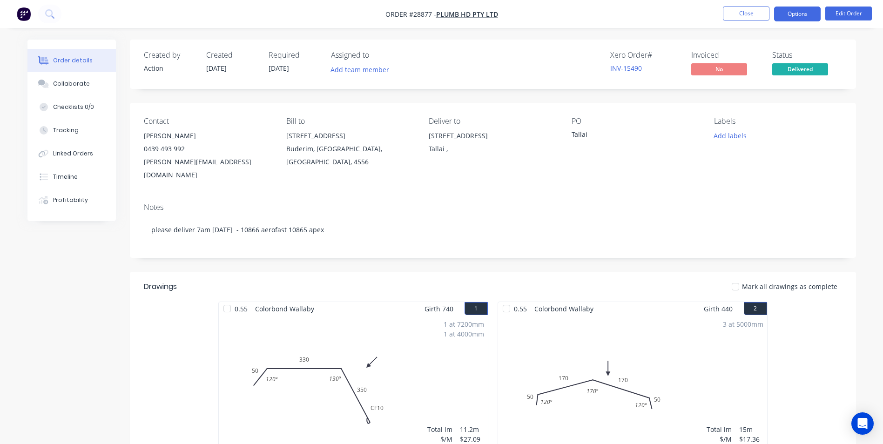
click at [800, 9] on button "Options" at bounding box center [797, 14] width 47 height 15
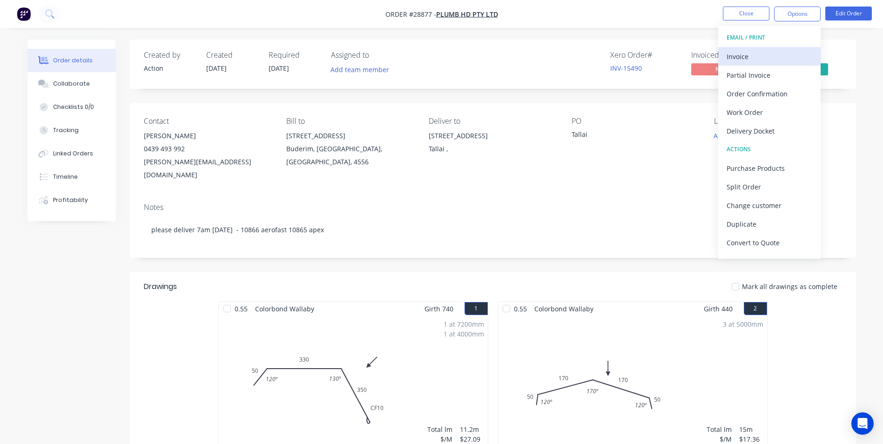
click at [750, 59] on div "Invoice" at bounding box center [769, 56] width 86 height 13
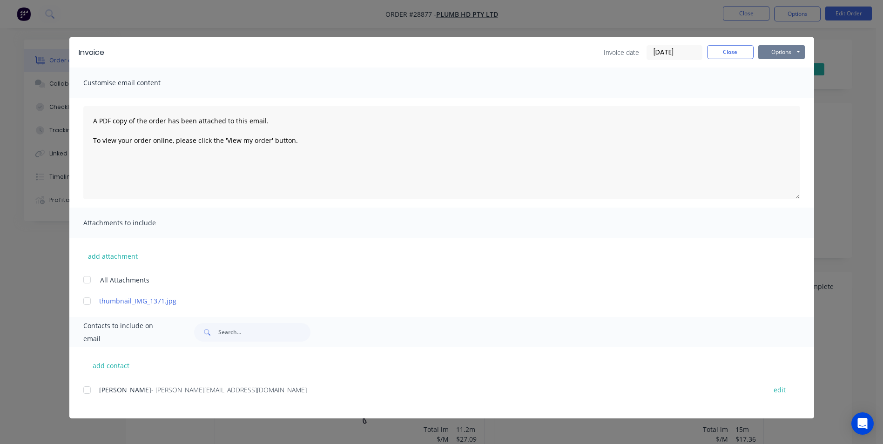
click at [779, 53] on button "Options" at bounding box center [781, 52] width 47 height 14
click at [789, 80] on button "Print" at bounding box center [788, 83] width 60 height 15
click at [731, 55] on button "Close" at bounding box center [730, 52] width 47 height 14
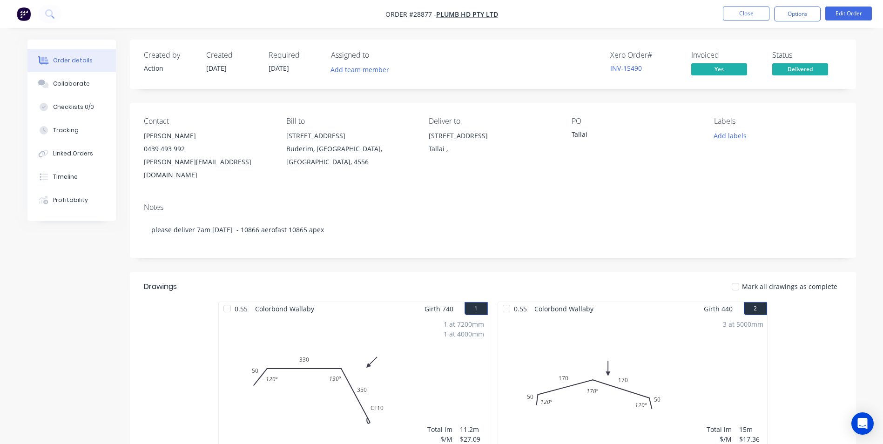
click at [742, 10] on button "Close" at bounding box center [746, 14] width 47 height 14
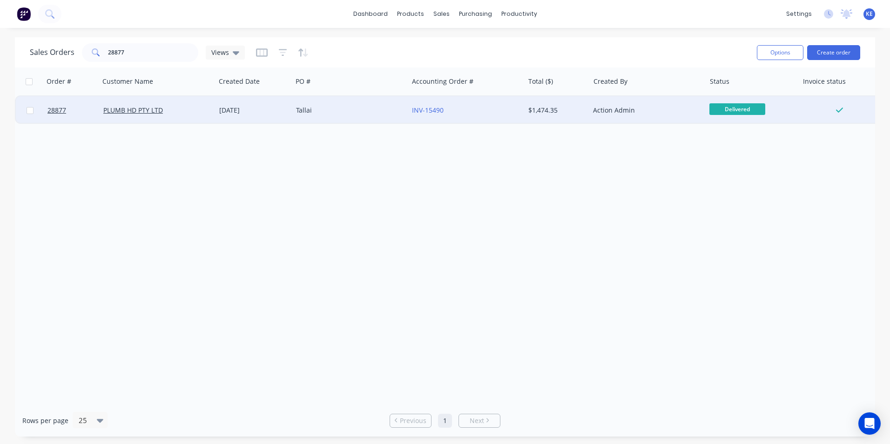
click at [29, 110] on input "checkbox" at bounding box center [30, 110] width 7 height 7
checkbox input "true"
click at [780, 49] on button "Options" at bounding box center [780, 52] width 47 height 15
click at [725, 91] on div "Archive" at bounding box center [752, 94] width 86 height 13
checkbox input "false"
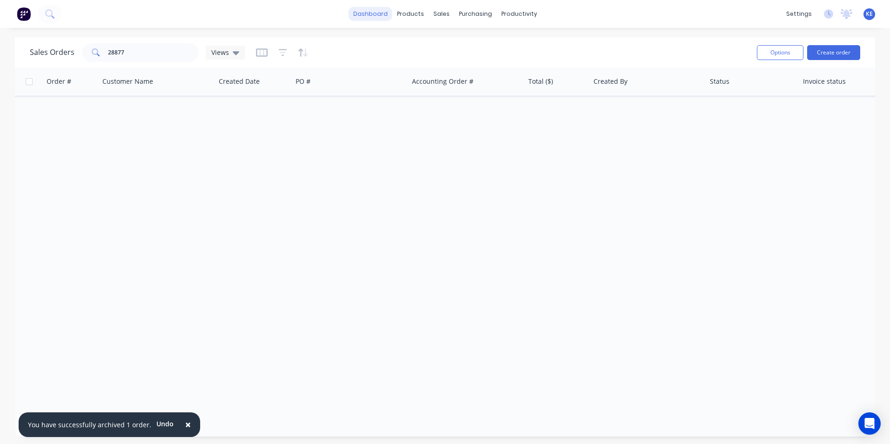
click at [372, 11] on link "dashboard" at bounding box center [371, 14] width 44 height 14
